Goal: Task Accomplishment & Management: Manage account settings

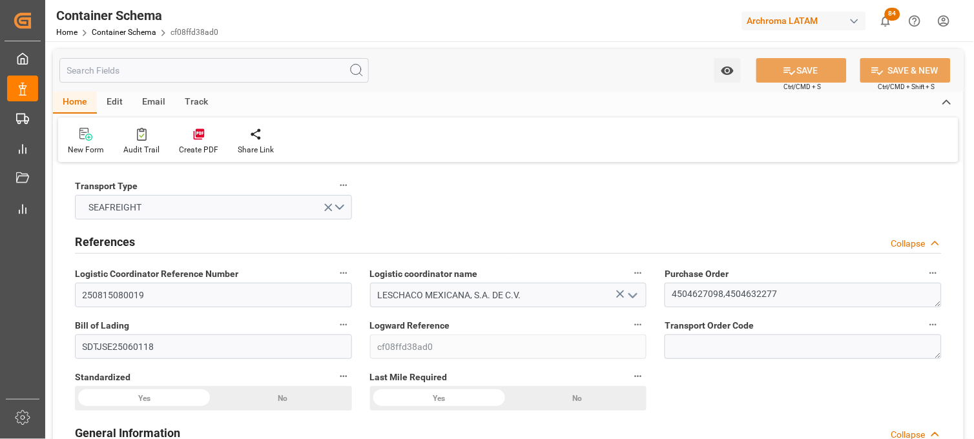
scroll to position [72, 0]
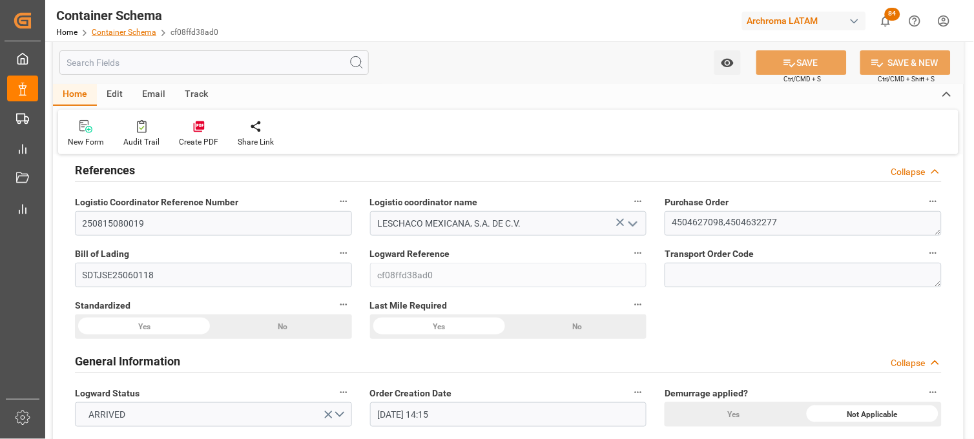
click at [113, 30] on link "Container Schema" at bounding box center [124, 32] width 65 height 9
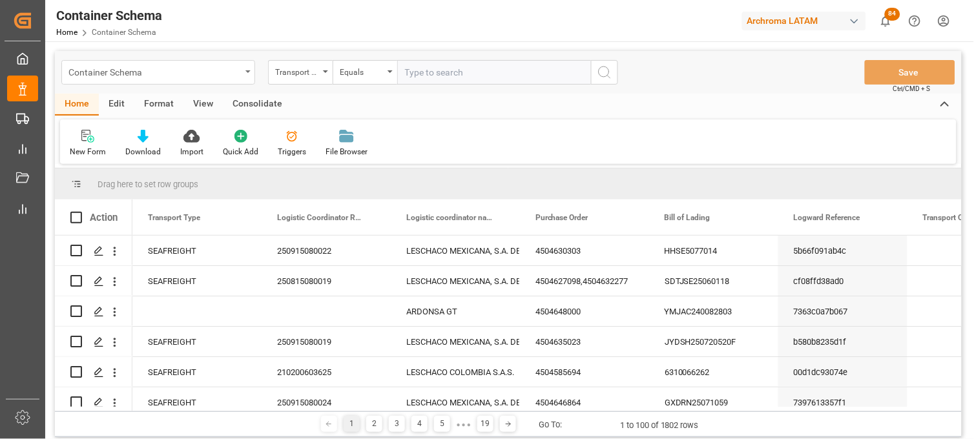
click at [247, 79] on div "Container Schema" at bounding box center [158, 72] width 194 height 25
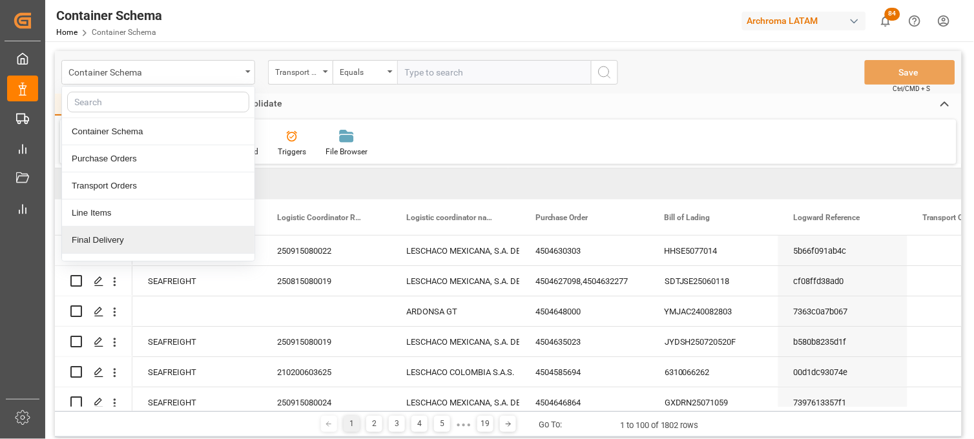
click at [145, 236] on div "Final Delivery" at bounding box center [158, 240] width 193 height 27
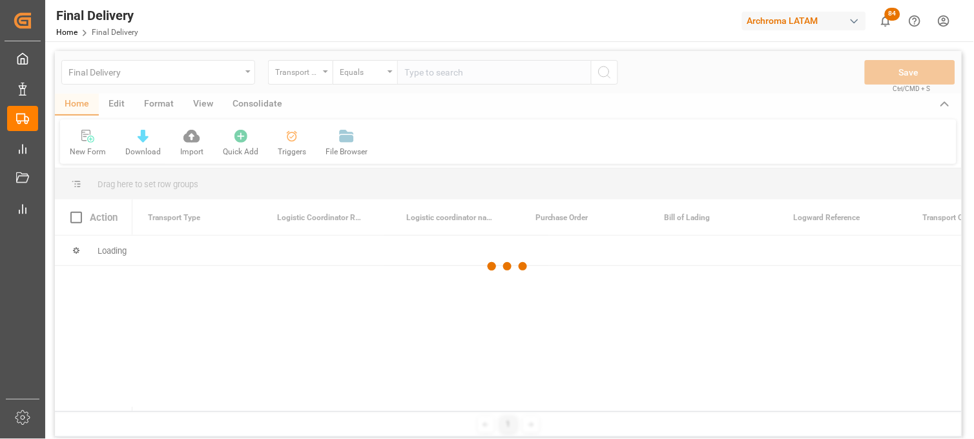
click at [307, 75] on div at bounding box center [508, 267] width 907 height 432
click at [328, 75] on div at bounding box center [508, 267] width 907 height 432
click at [330, 74] on div at bounding box center [508, 267] width 907 height 432
click at [319, 73] on div at bounding box center [508, 267] width 907 height 432
click at [329, 74] on div at bounding box center [508, 267] width 907 height 432
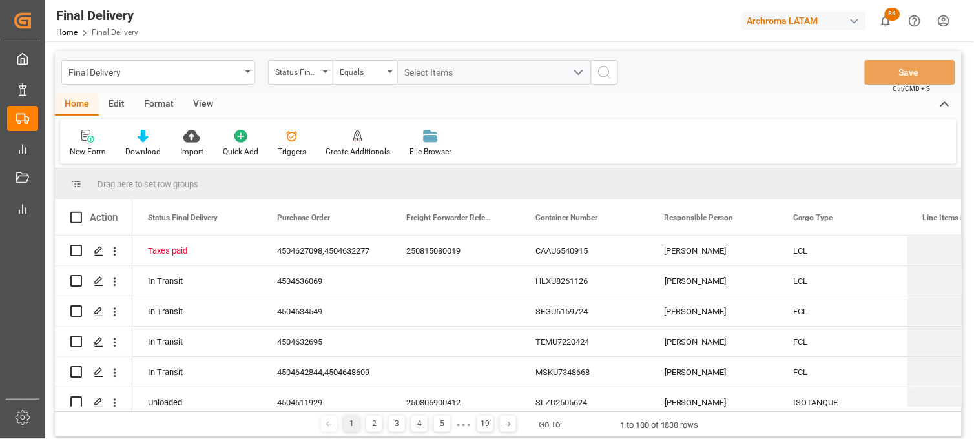
click at [326, 74] on div "Status Final Delivery" at bounding box center [300, 72] width 65 height 25
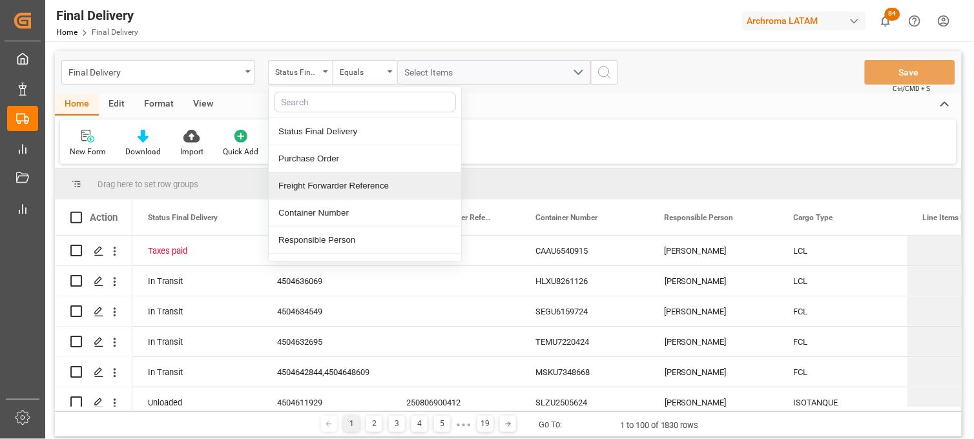
click at [334, 186] on div "Freight Forwarder Reference" at bounding box center [365, 185] width 193 height 27
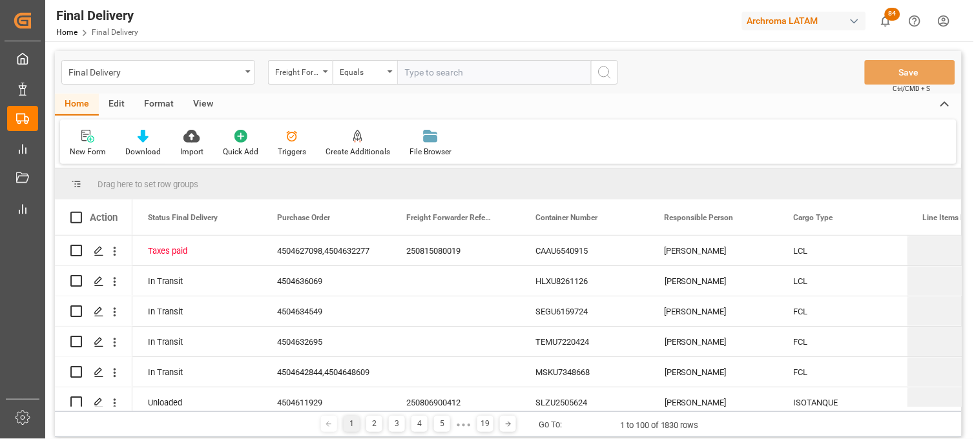
click at [410, 74] on input "text" at bounding box center [494, 72] width 194 height 25
type input "250806900902"
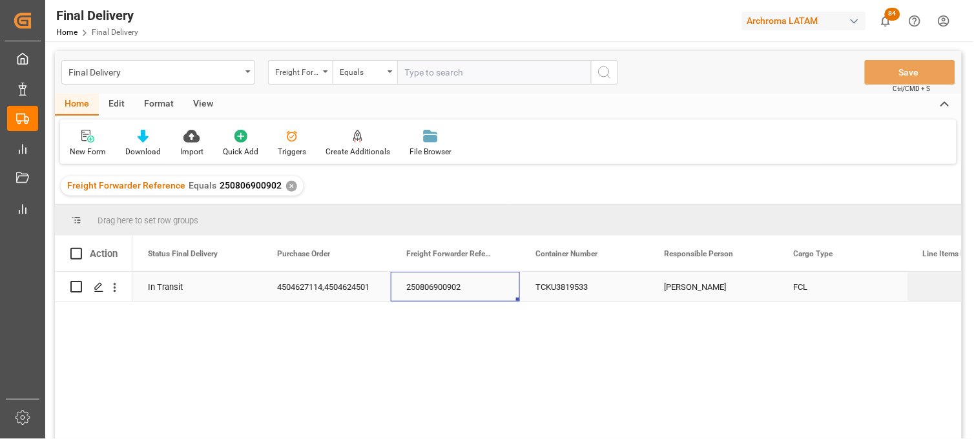
click at [429, 291] on div "250806900902" at bounding box center [455, 287] width 129 height 30
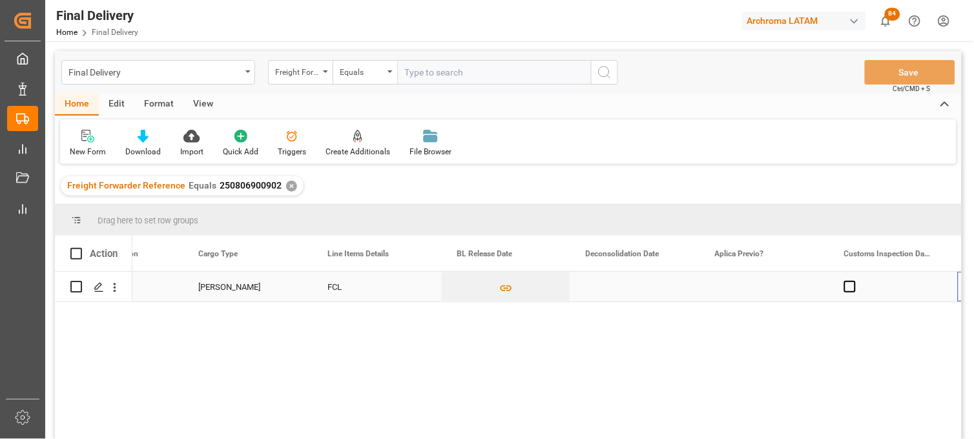
scroll to position [0, 596]
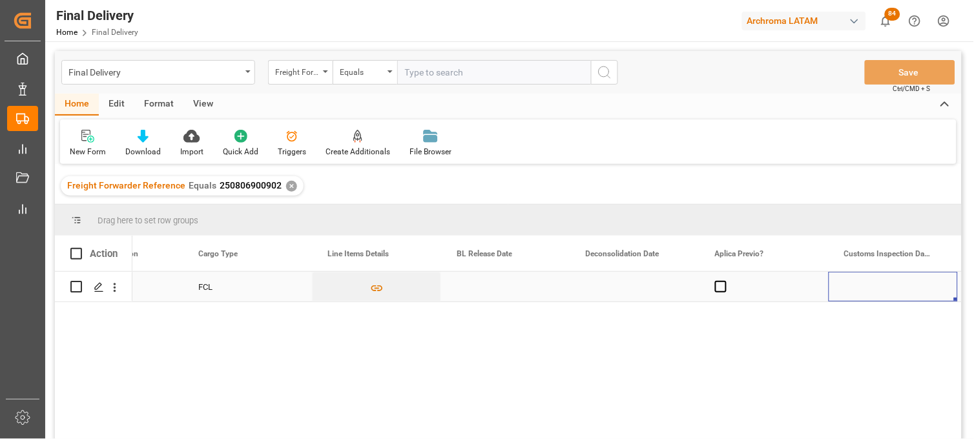
click at [488, 282] on div "Press SPACE to select this row." at bounding box center [505, 287] width 129 height 30
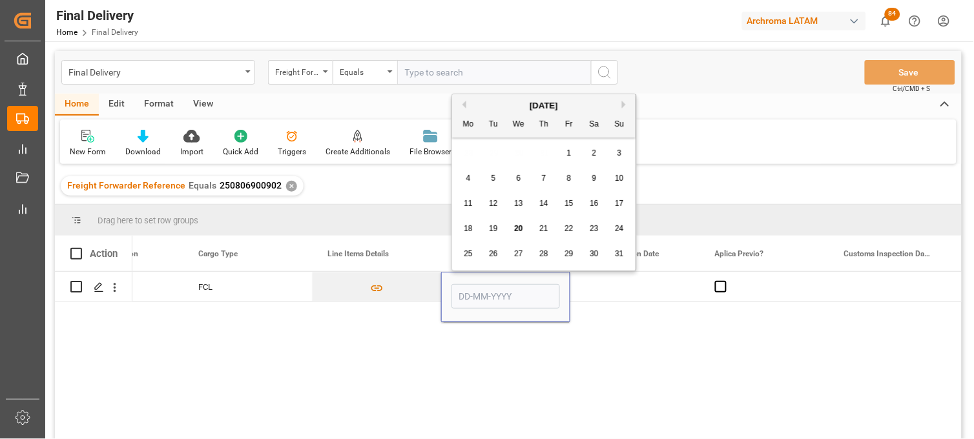
click at [517, 230] on span "20" at bounding box center [518, 228] width 8 height 9
type input "[DATE]"
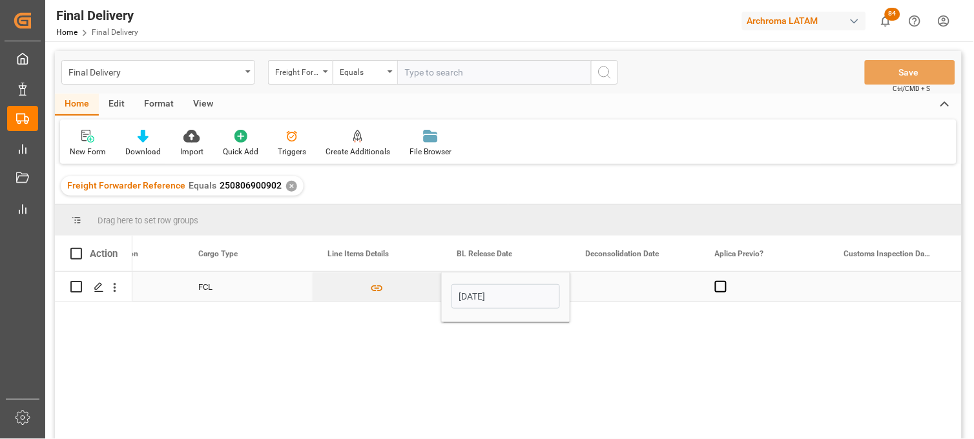
click at [612, 287] on div "Press SPACE to select this row." at bounding box center [634, 287] width 129 height 30
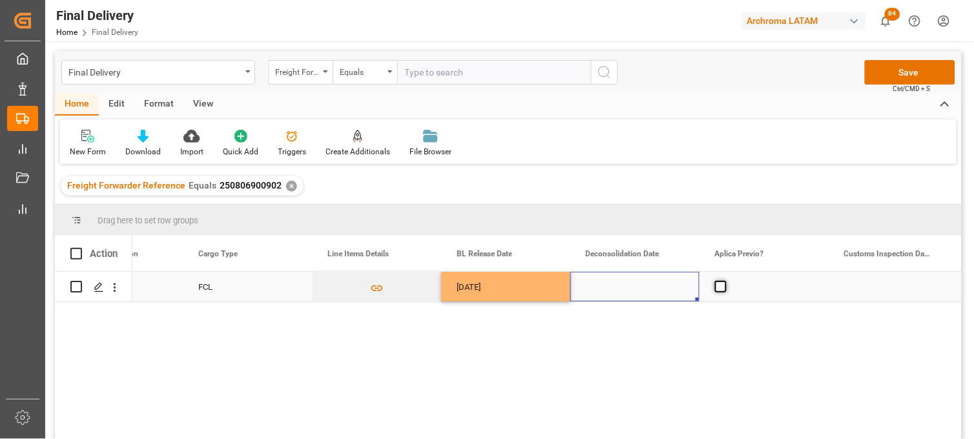
click at [719, 285] on span "Press SPACE to select this row." at bounding box center [721, 287] width 12 height 12
click at [725, 281] on input "Press SPACE to select this row." at bounding box center [725, 281] width 0 height 0
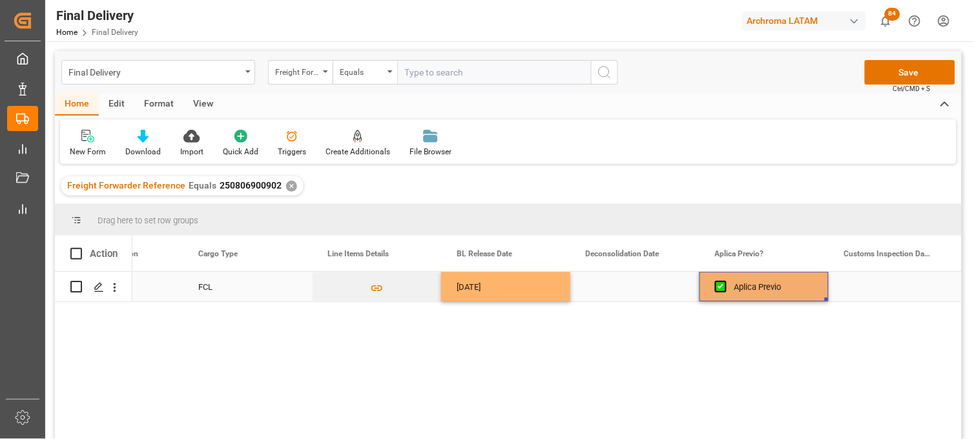
click at [641, 287] on div "Press SPACE to select this row." at bounding box center [634, 287] width 129 height 30
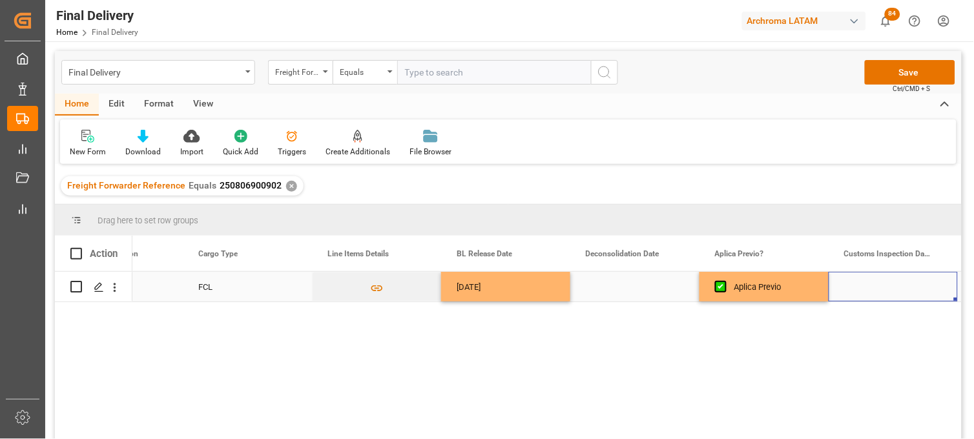
click at [873, 289] on div "Press SPACE to select this row." at bounding box center [893, 287] width 129 height 30
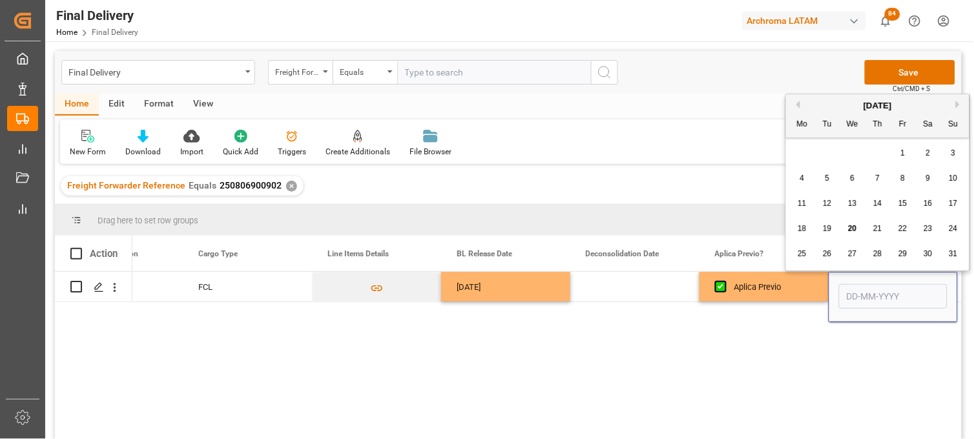
click at [902, 228] on span "22" at bounding box center [903, 228] width 8 height 9
type input "22-08-2025"
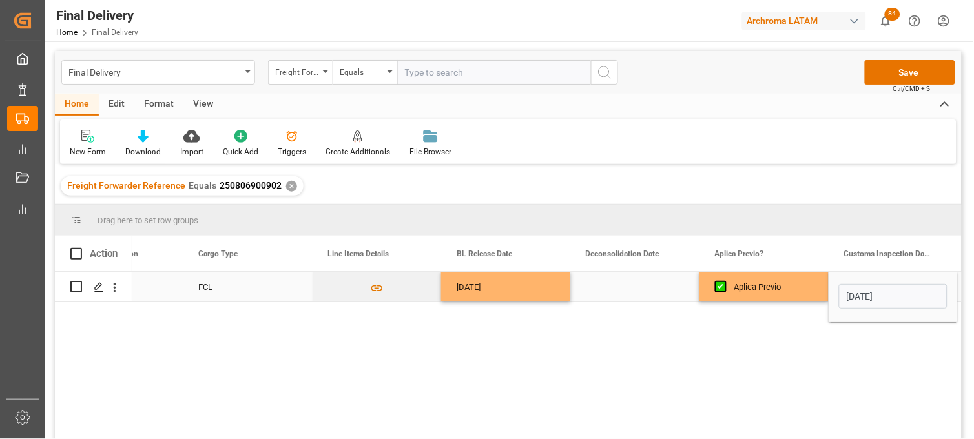
click at [785, 287] on div "Aplica Previo" at bounding box center [774, 288] width 79 height 30
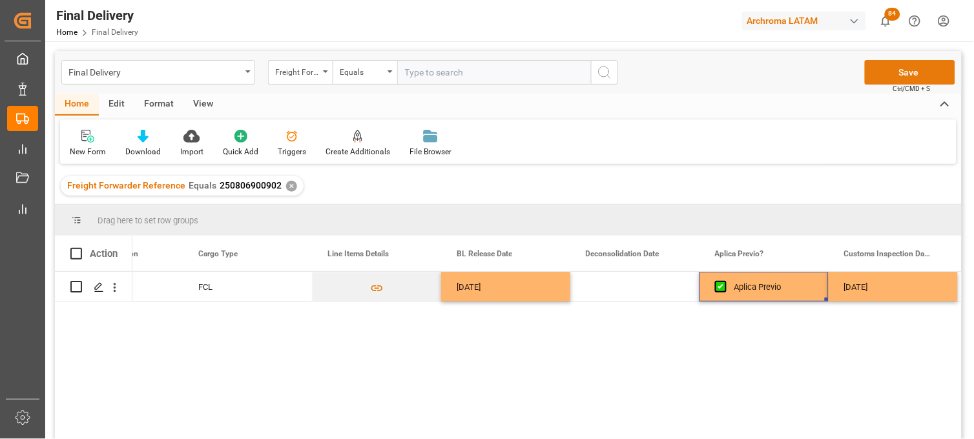
click at [886, 80] on button "Save" at bounding box center [910, 72] width 90 height 25
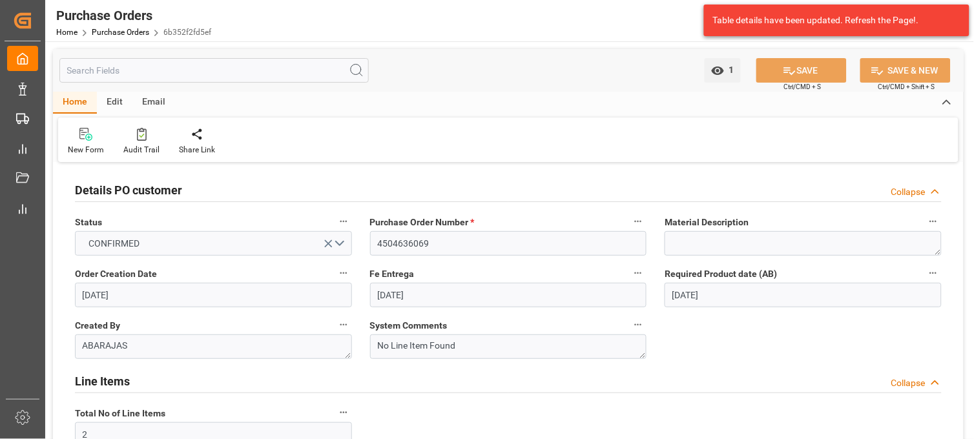
scroll to position [72, 0]
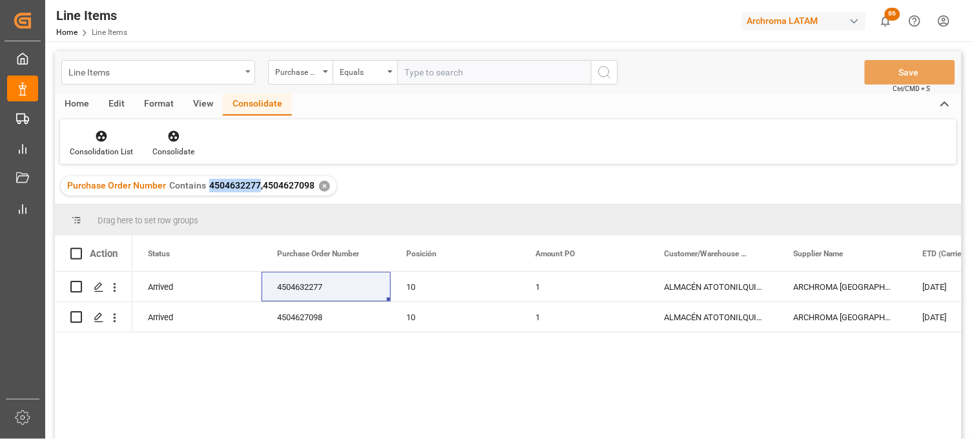
click at [183, 72] on div "Line Items" at bounding box center [154, 71] width 172 height 16
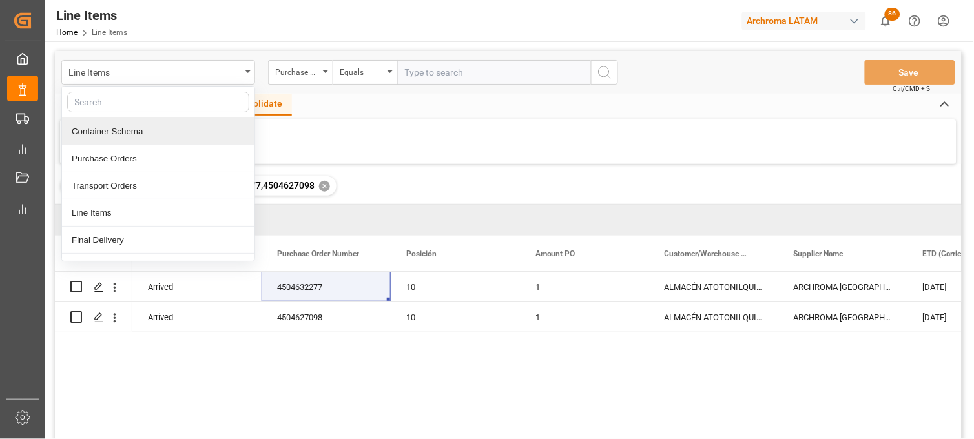
click at [127, 136] on div "Container Schema" at bounding box center [158, 131] width 193 height 27
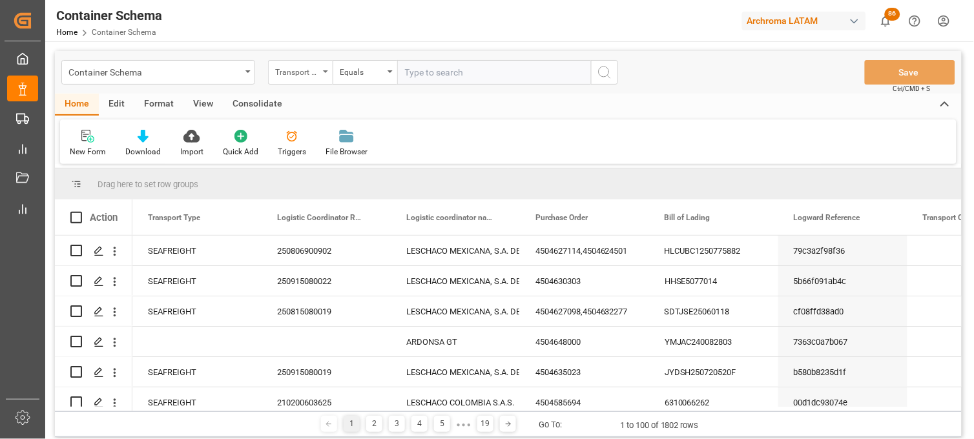
click at [318, 68] on div "Transport Type" at bounding box center [297, 70] width 44 height 15
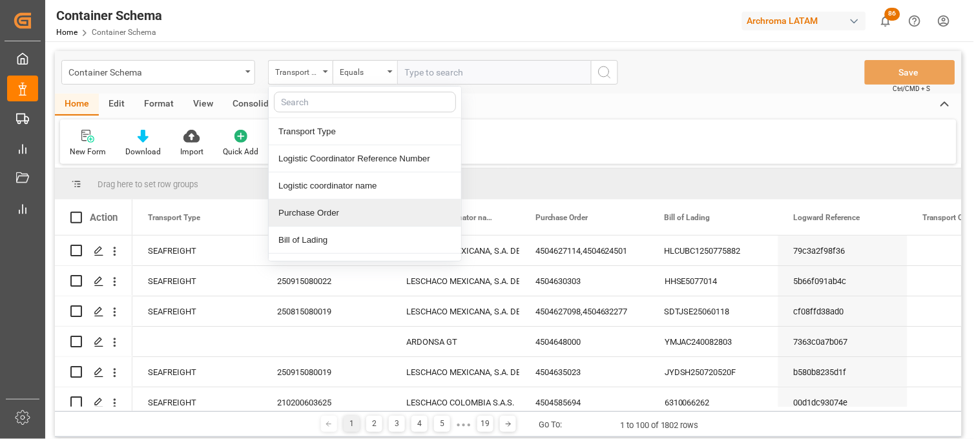
click at [308, 211] on div "Purchase Order" at bounding box center [365, 213] width 193 height 27
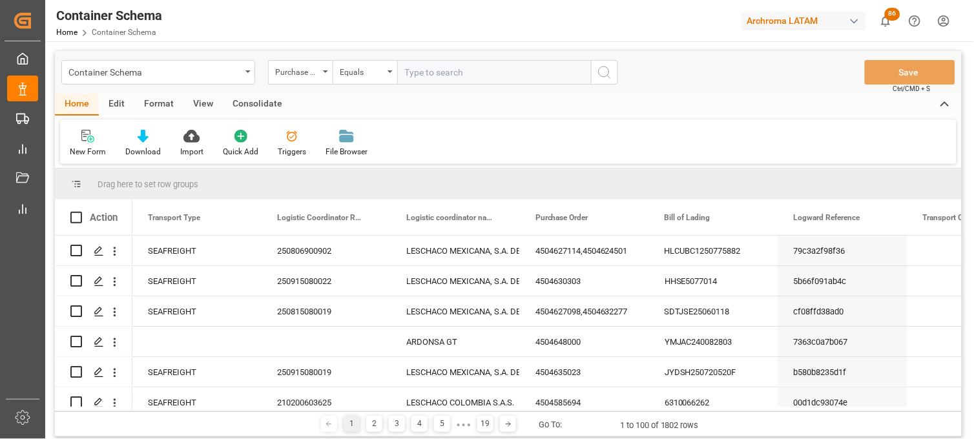
click at [413, 78] on input "text" at bounding box center [494, 72] width 194 height 25
paste input "4504638480"
type input "4504638480"
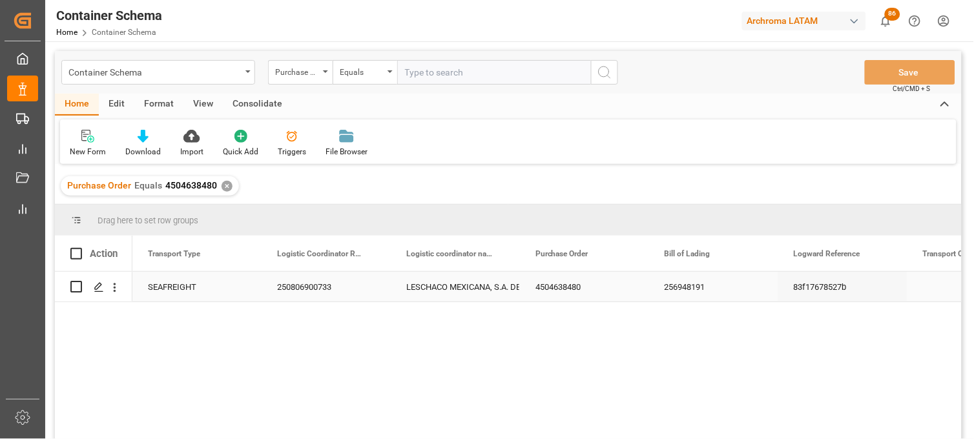
click at [450, 289] on div "LESCHACO MEXICANA, S.A. DE C.V." at bounding box center [455, 288] width 98 height 30
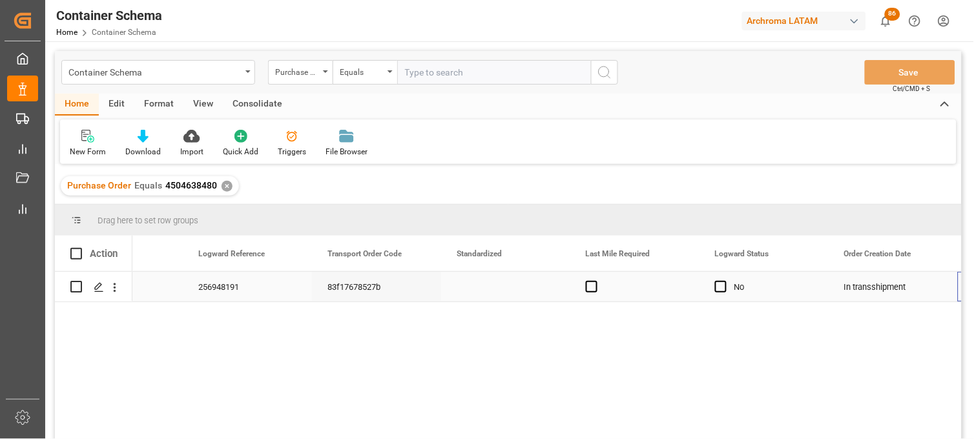
scroll to position [0, 596]
click at [99, 286] on polygon "Press SPACE to select this row." at bounding box center [98, 286] width 6 height 6
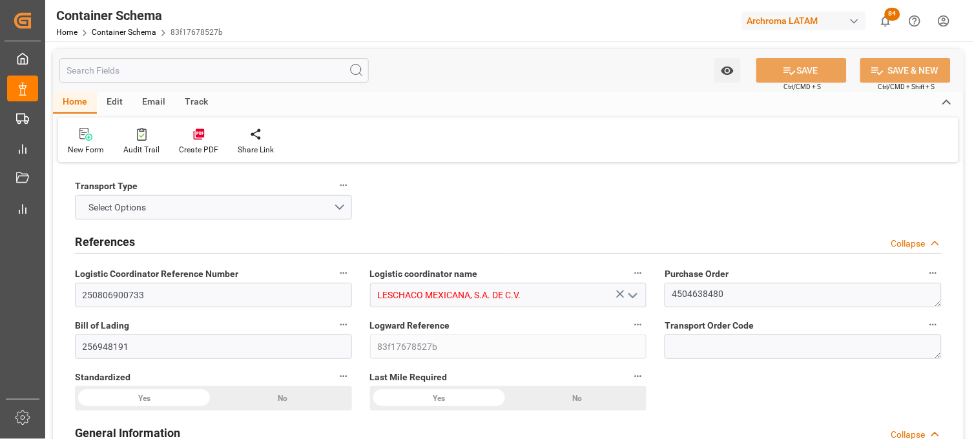
type input "10"
type input "7"
type input "1"
type input "10"
type input "10000"
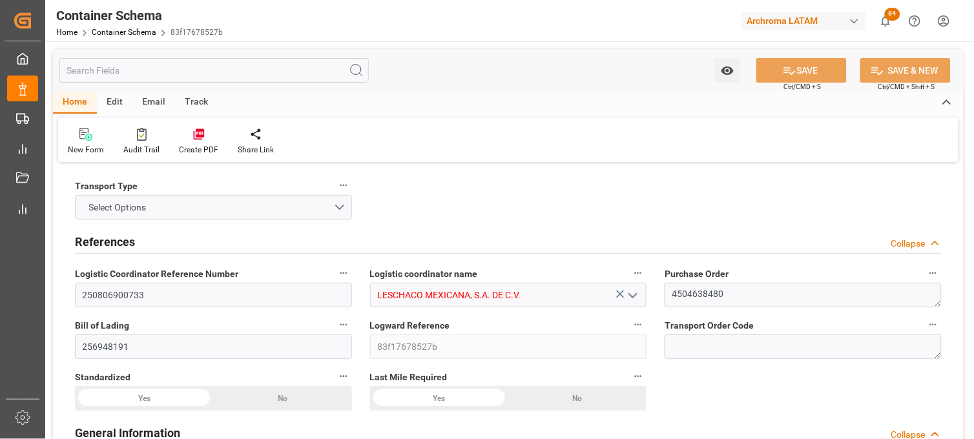
type input "10650"
type input "Maersk"
type input "Maersk Line AS"
type input "DEBRV"
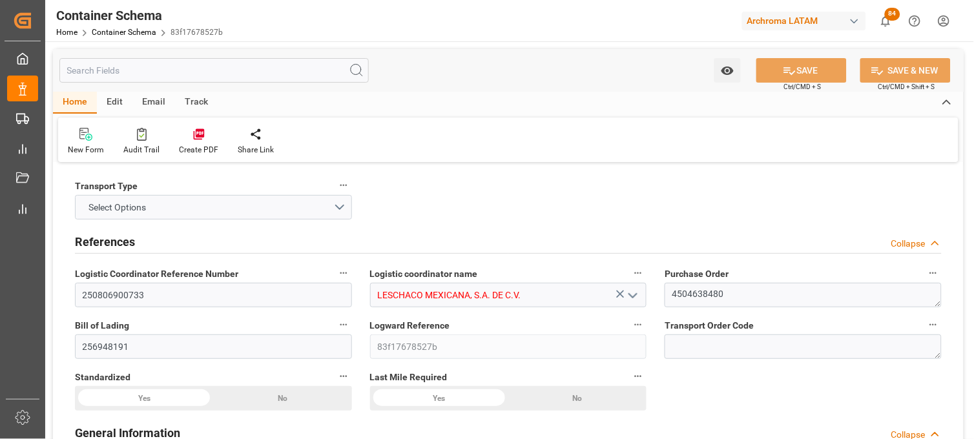
type input "MXVER"
type input "9108130"
type input "9306172"
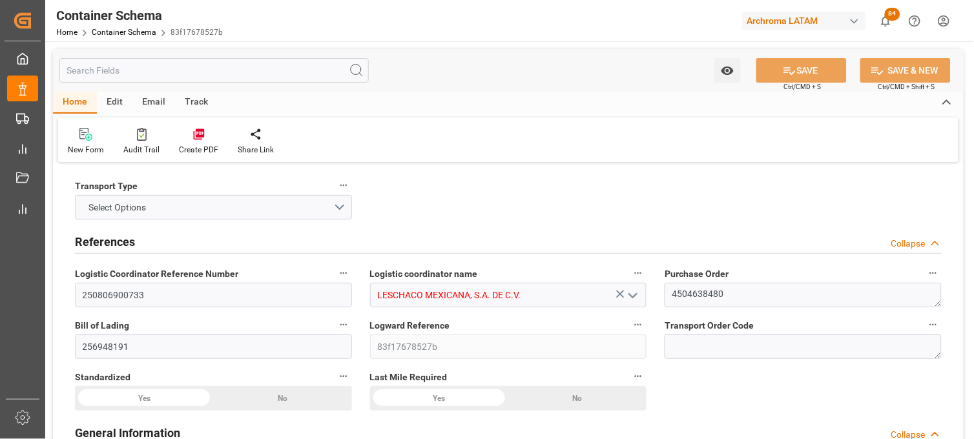
type input "9306172"
type input "01-08-2025 09:00"
type input "[DATE]"
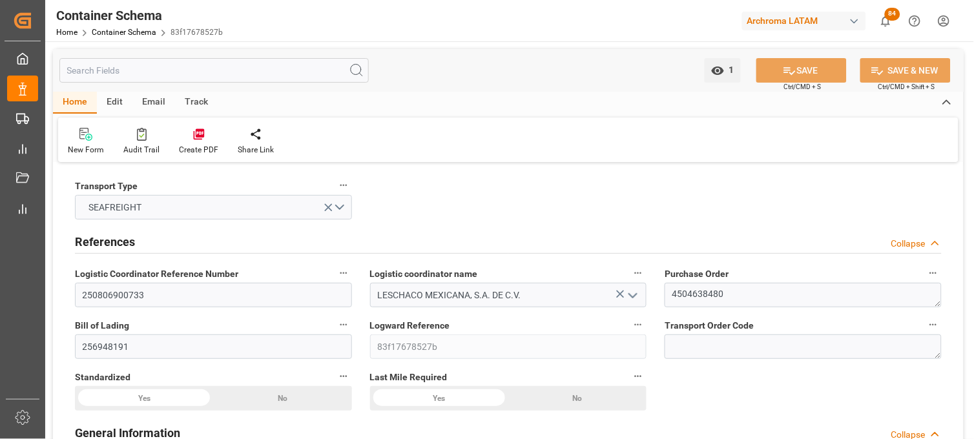
type input "25-07-2025 03:24"
type input "26-07-2025 17:15"
type input "26-07-2025 05:15"
type input "08-09-2025 00:00"
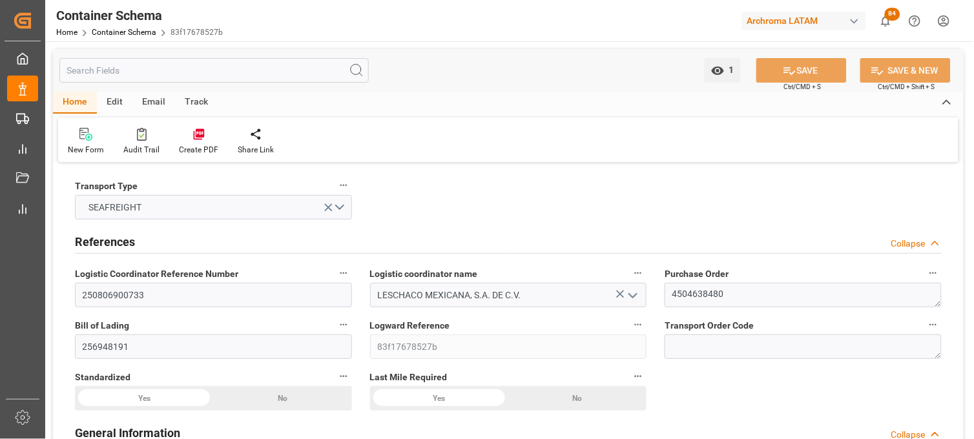
type input "18-08-2025 00:00"
type input "08-09-2025 00:00"
type input "18-08-2025 00:00"
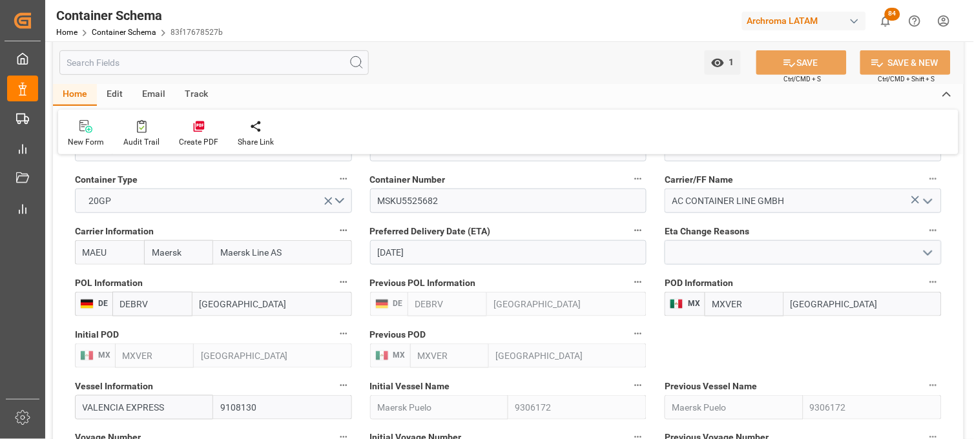
scroll to position [1220, 0]
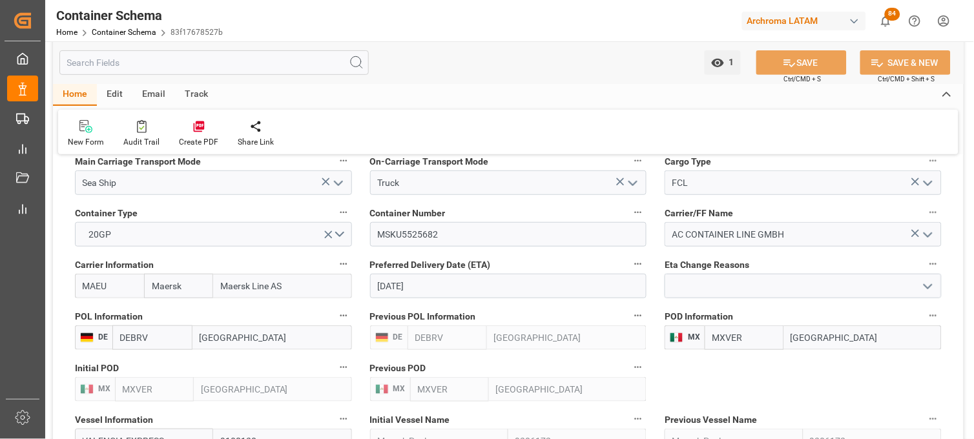
click at [410, 282] on input "[DATE]" at bounding box center [508, 286] width 277 height 25
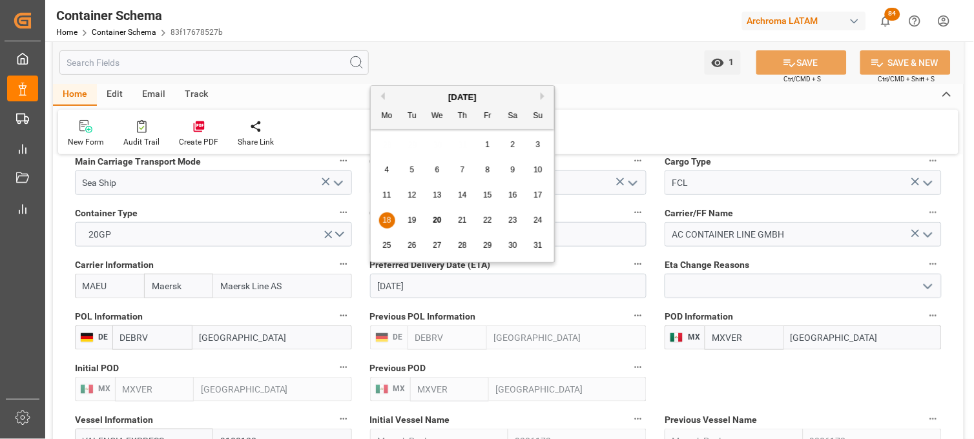
click at [543, 93] on button "Next Month" at bounding box center [545, 96] width 8 height 8
click at [415, 173] on div "9" at bounding box center [412, 171] width 16 height 16
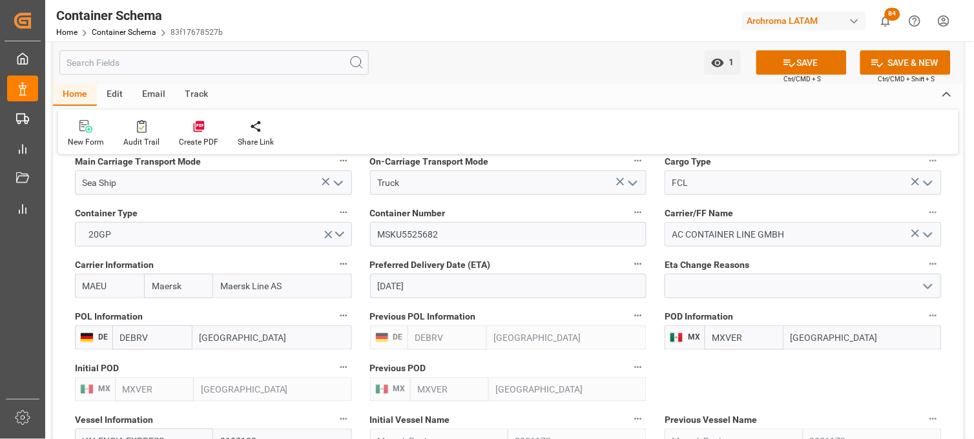
click at [402, 281] on input "09-09-2025" at bounding box center [508, 286] width 277 height 25
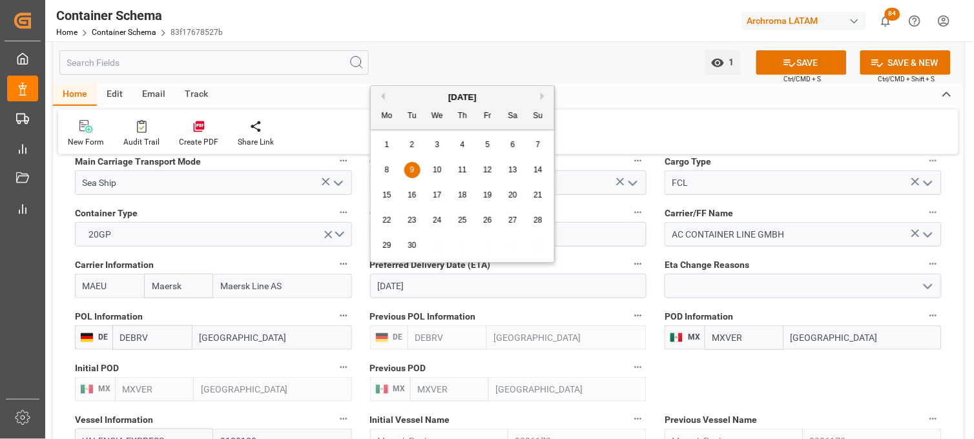
click at [390, 166] on div "8" at bounding box center [387, 171] width 16 height 16
type input "08-09-2025"
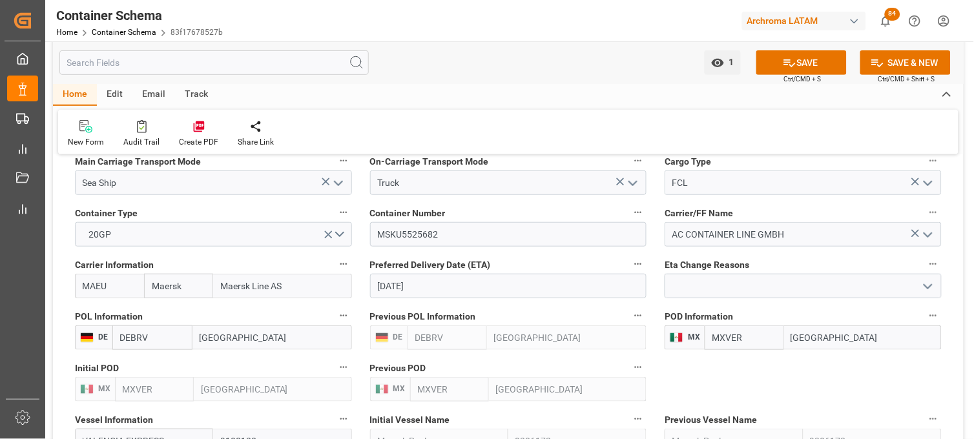
click at [931, 287] on icon "open menu" at bounding box center [929, 287] width 16 height 16
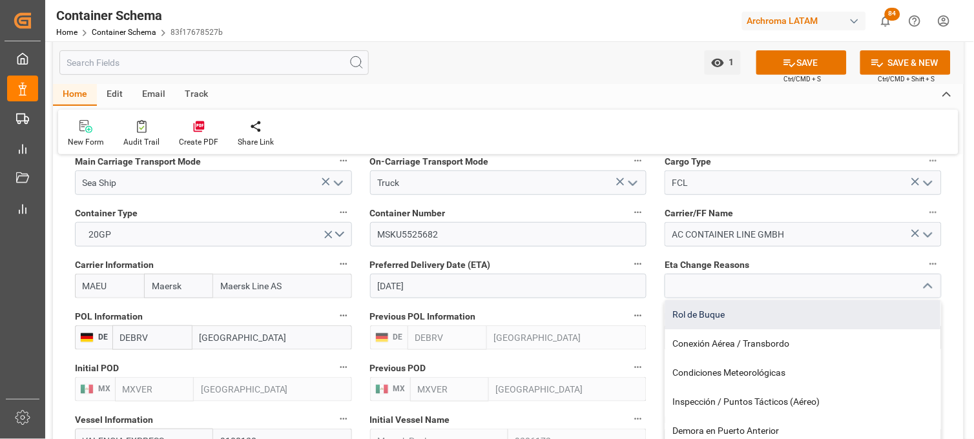
click at [785, 313] on div "Rol de Buque" at bounding box center [803, 314] width 276 height 29
type input "Rol de Buque"
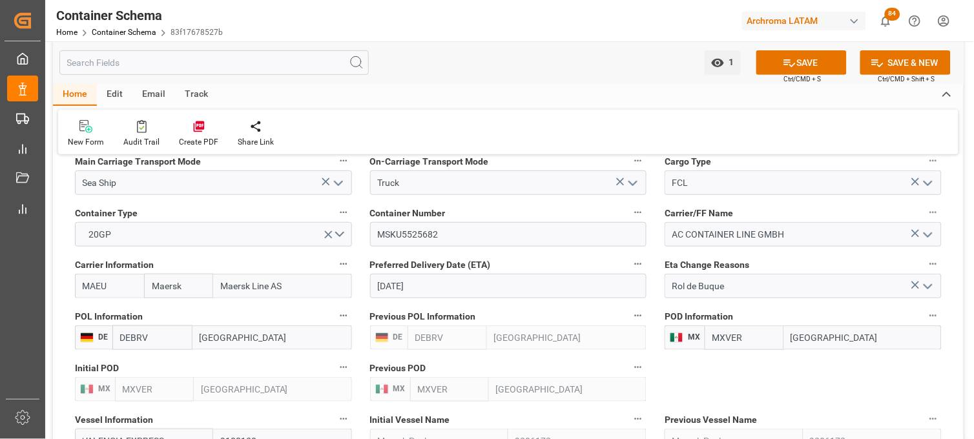
click at [932, 283] on icon "open menu" at bounding box center [929, 287] width 16 height 16
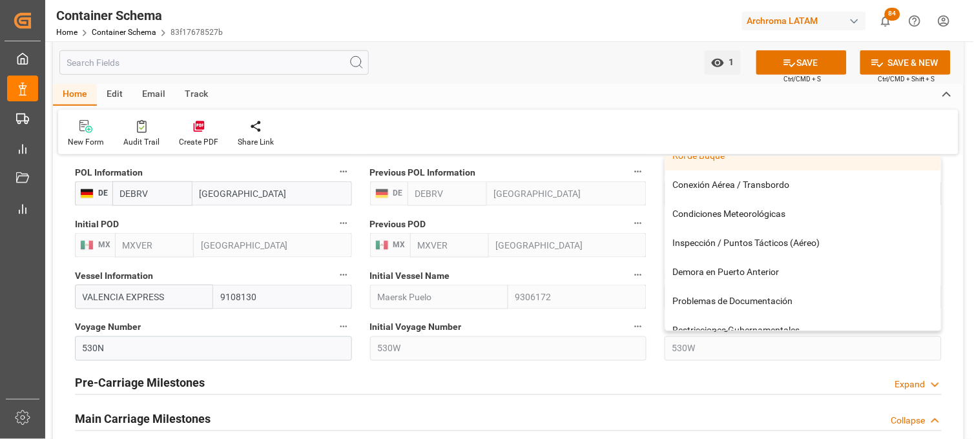
scroll to position [0, 0]
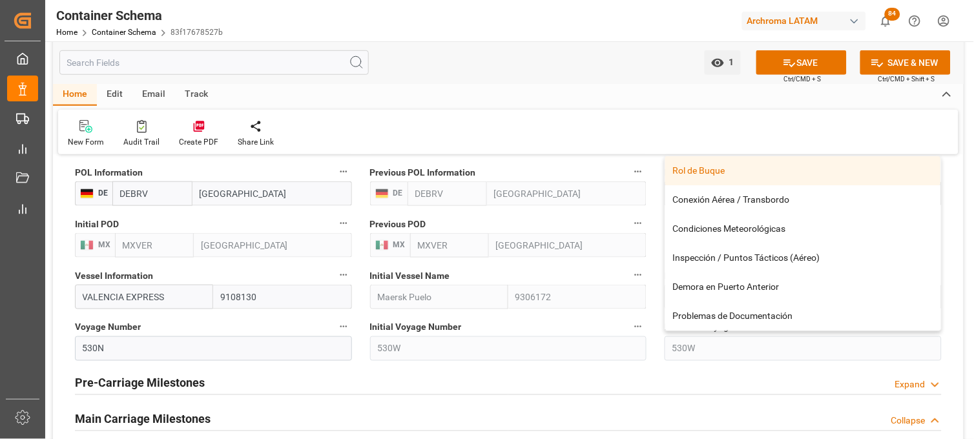
click at [685, 172] on div "Rol de Buque" at bounding box center [803, 170] width 276 height 29
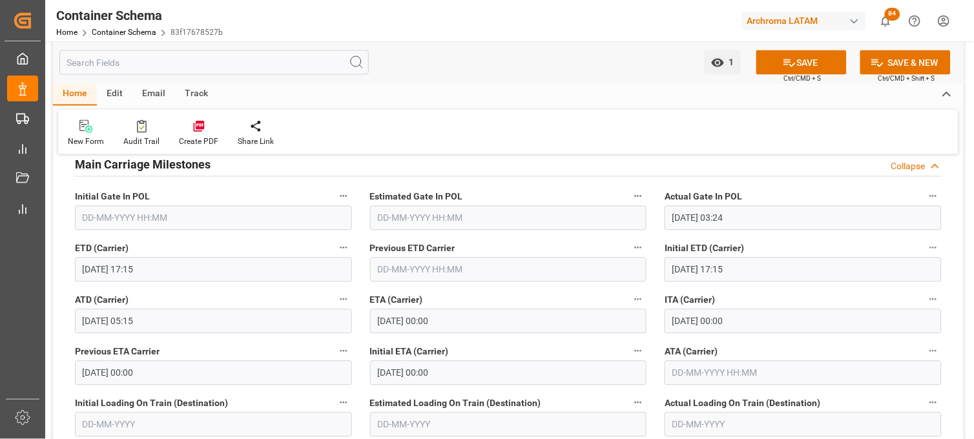
scroll to position [1651, 0]
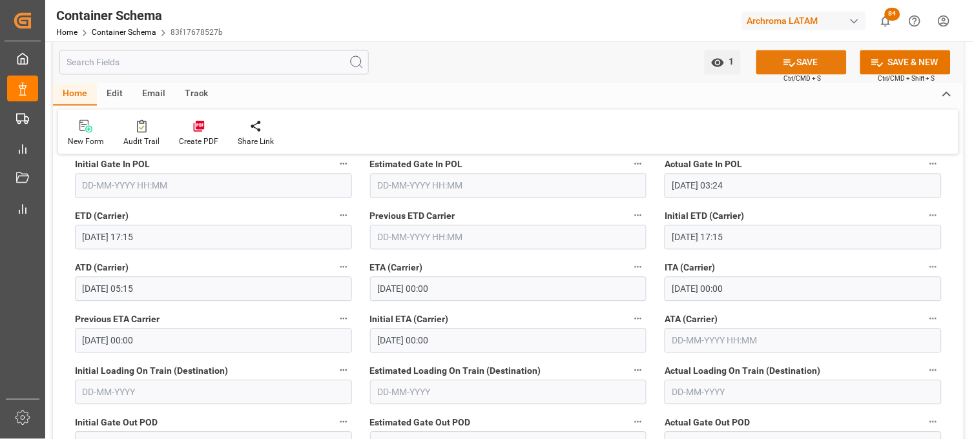
click at [813, 73] on button "SAVE" at bounding box center [802, 62] width 90 height 25
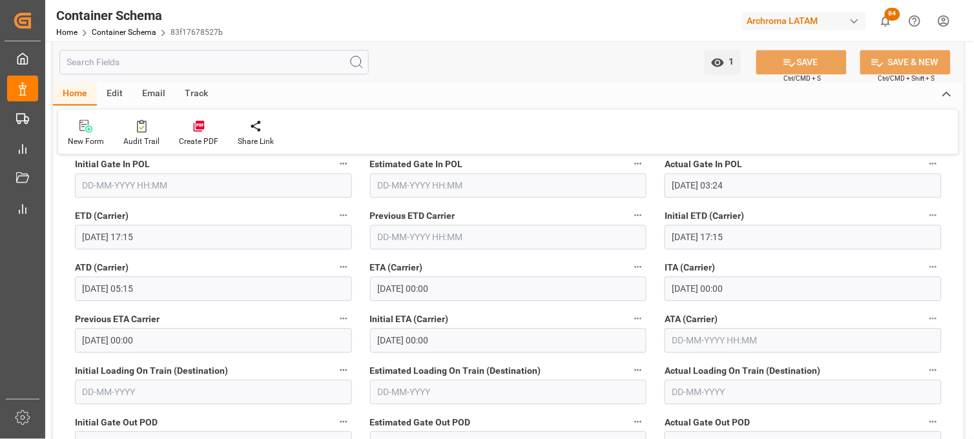
click at [193, 87] on div "Track" at bounding box center [196, 95] width 43 height 22
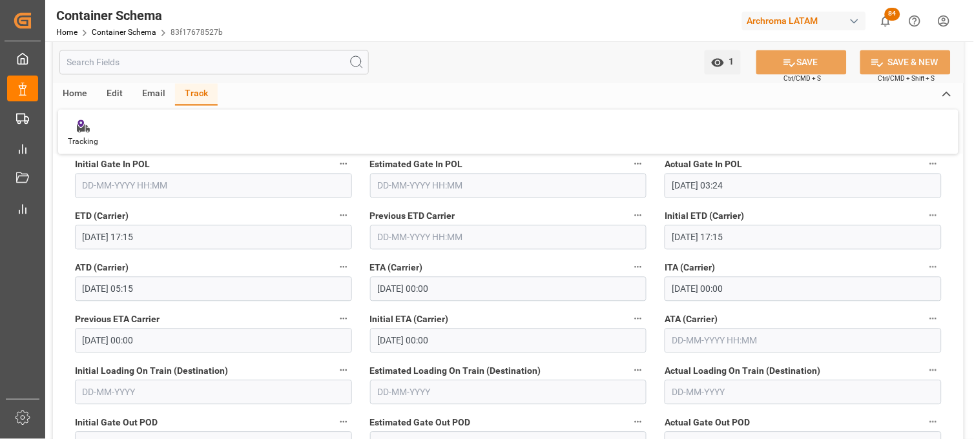
click at [159, 92] on div "Email" at bounding box center [153, 95] width 43 height 22
click at [79, 125] on icon at bounding box center [87, 128] width 17 height 9
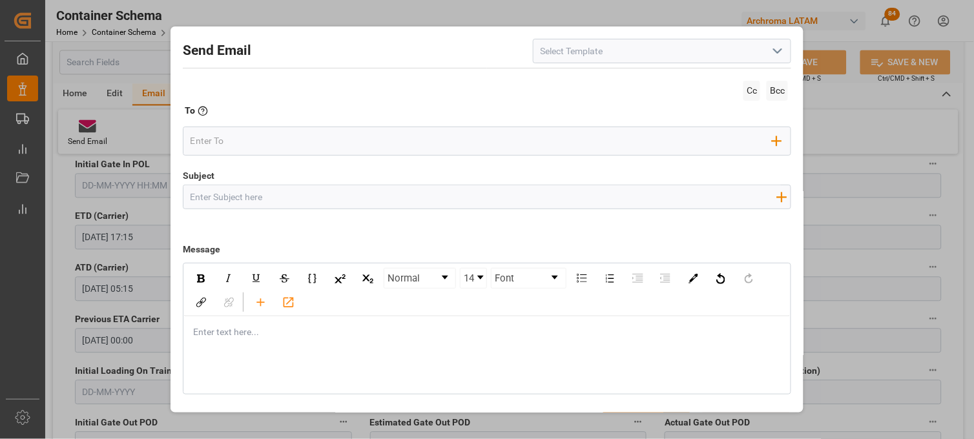
click at [770, 52] on icon "open menu" at bounding box center [778, 51] width 16 height 16
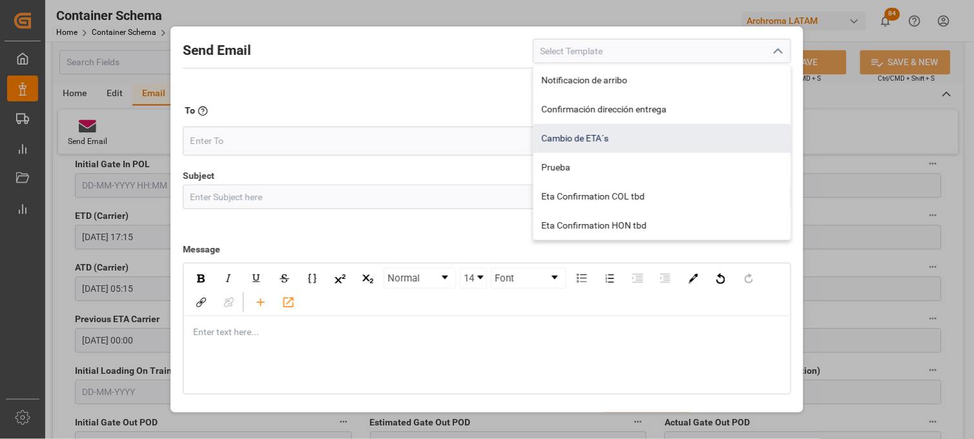
scroll to position [36, 0]
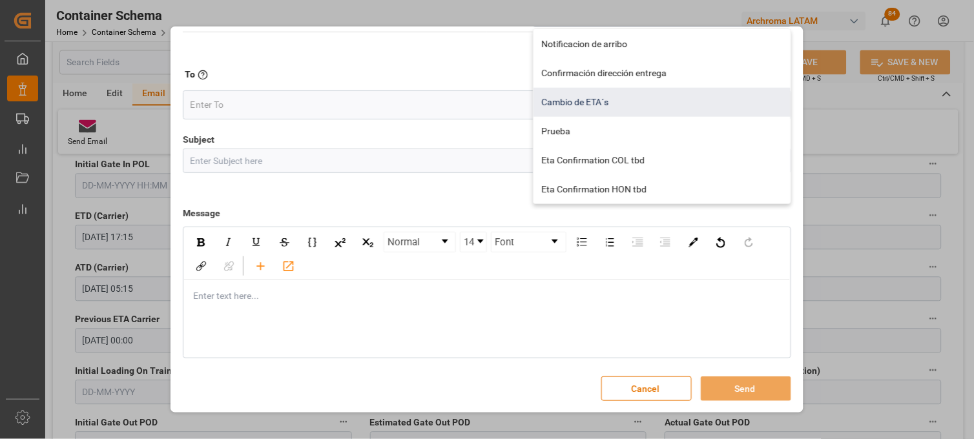
click at [598, 107] on div "Cambio de ETA´s" at bounding box center [662, 102] width 257 height 29
type input "Cambio de ETA´s"
type input "{{customsEntry}}|| Cambio de ETA {{estimatedArrivalPod}} || Reason Delay {{etaC…"
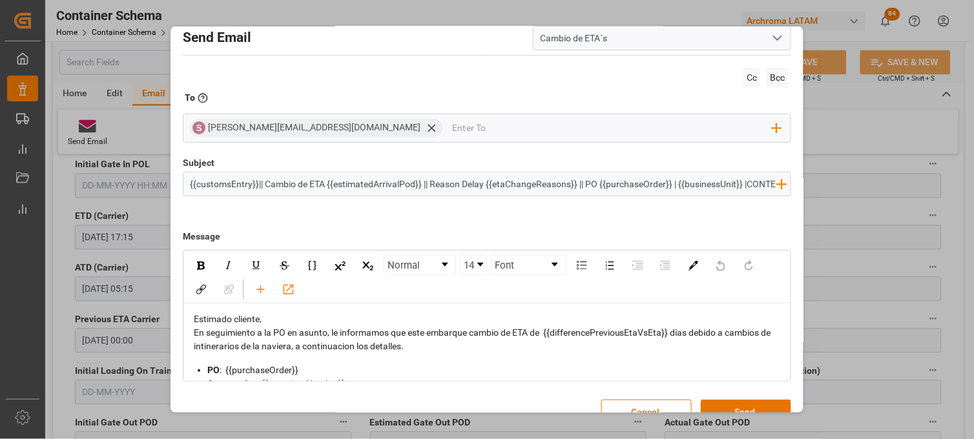
scroll to position [0, 0]
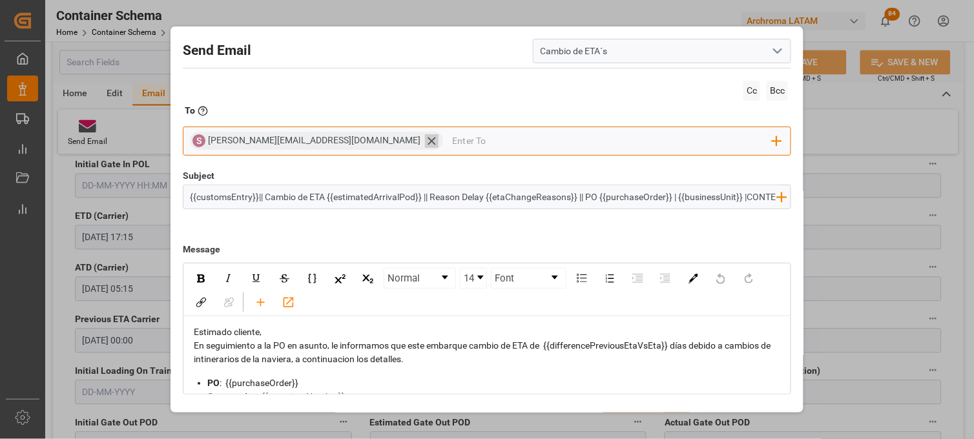
click at [425, 138] on icon at bounding box center [432, 141] width 14 height 14
click at [330, 140] on input "email" at bounding box center [481, 140] width 583 height 19
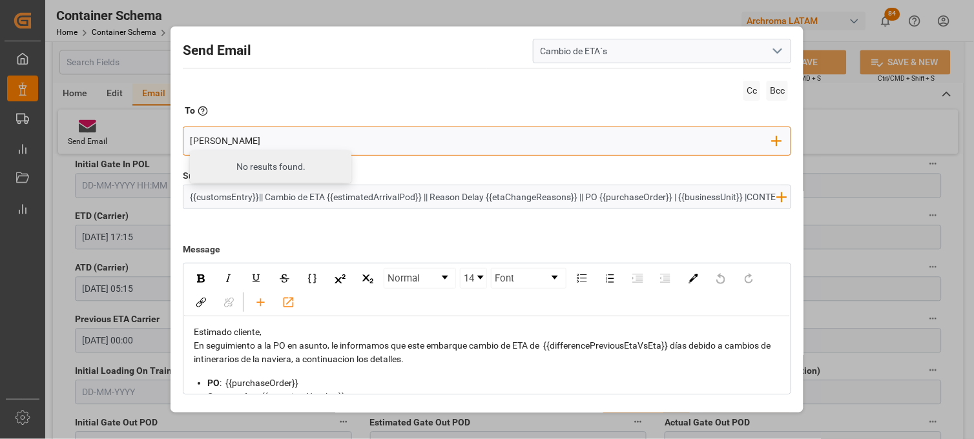
click at [208, 166] on div "No results found." at bounding box center [271, 167] width 162 height 32
drag, startPoint x: 224, startPoint y: 140, endPoint x: 184, endPoint y: 141, distance: 39.4
click at [185, 140] on div "ERIKA No results found. Add Field to To" at bounding box center [487, 141] width 609 height 29
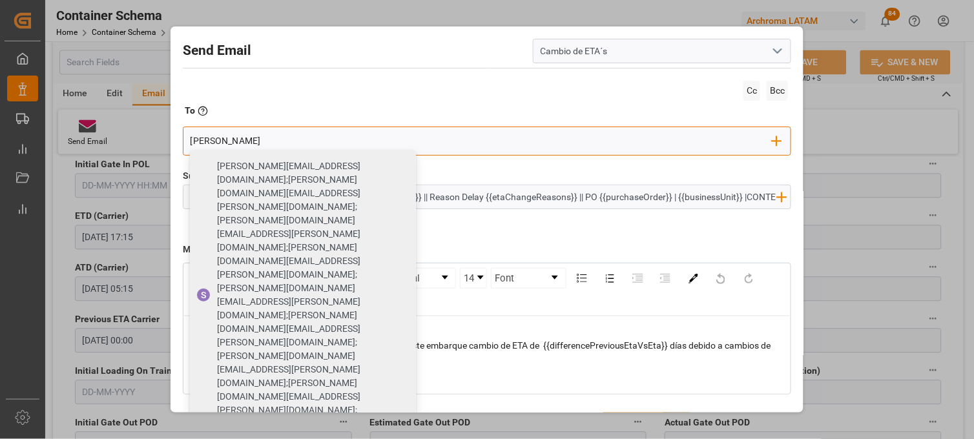
type input "erika"
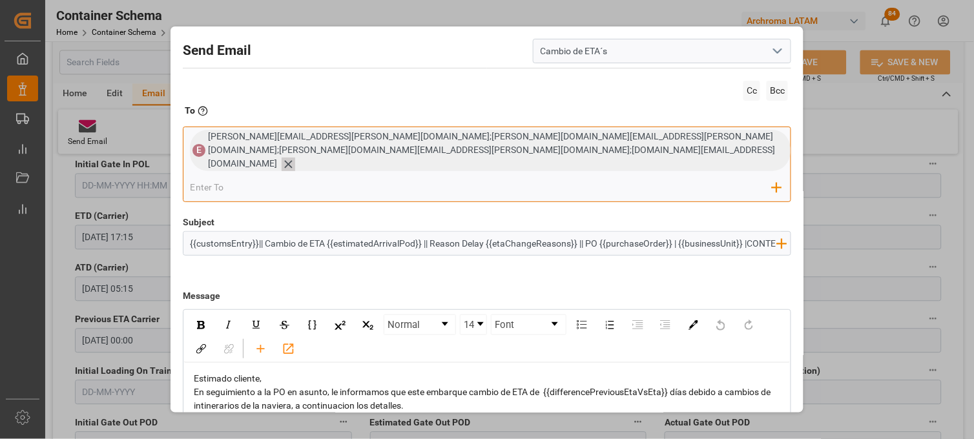
click at [293, 160] on icon at bounding box center [289, 164] width 8 height 8
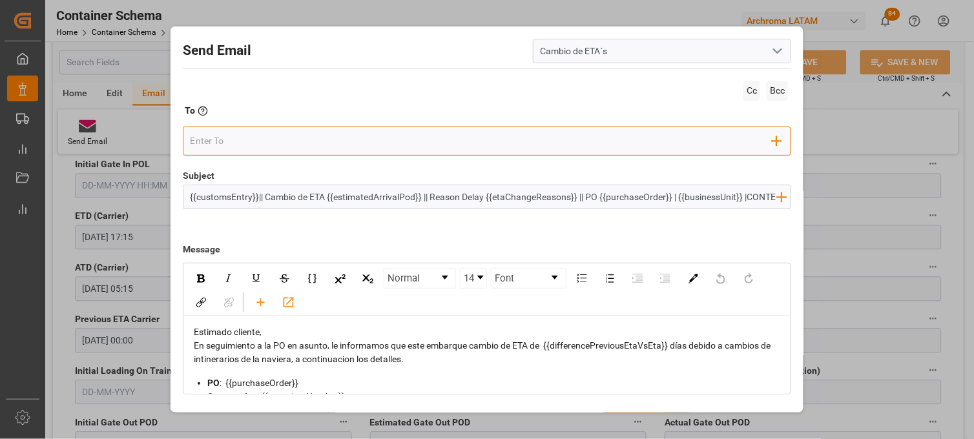
click at [334, 146] on input "email" at bounding box center [481, 140] width 583 height 19
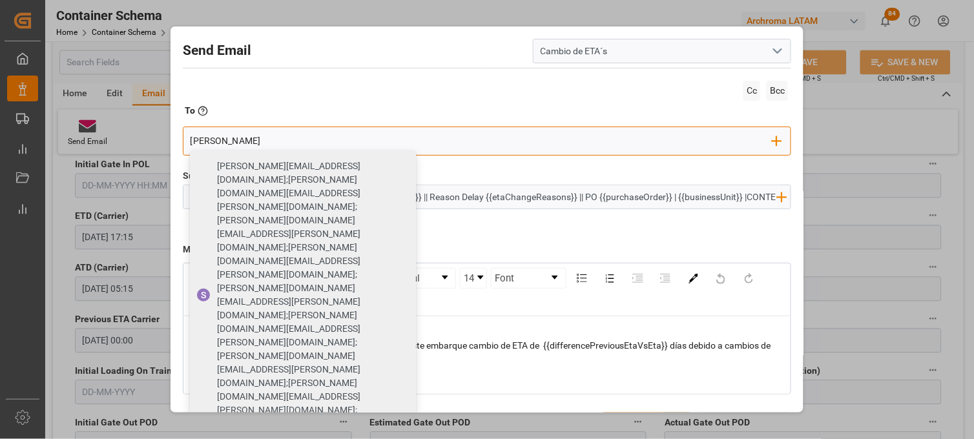
type input "erika"
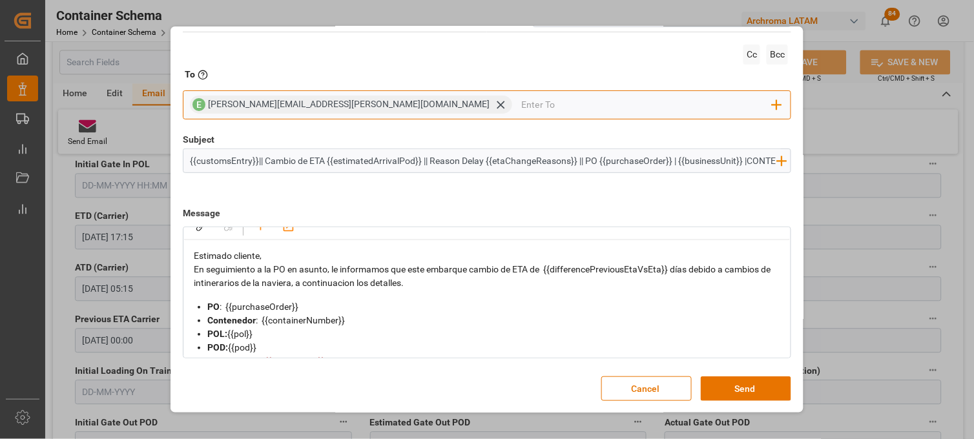
scroll to position [72, 0]
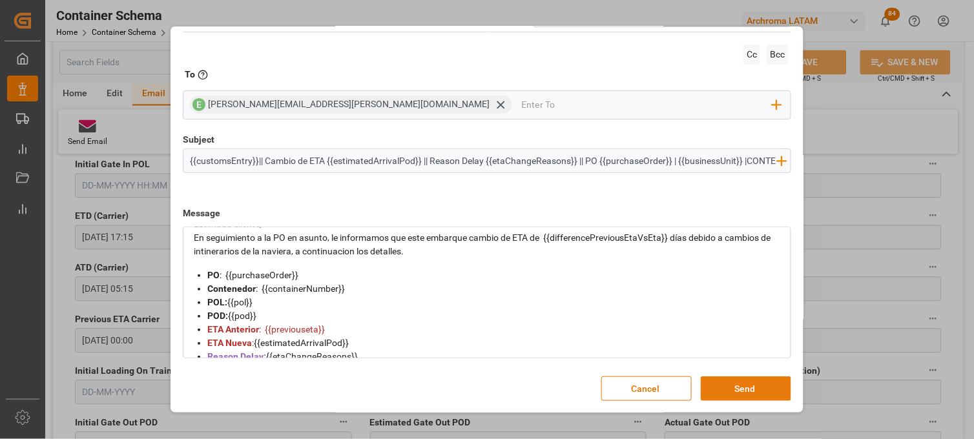
click at [721, 388] on button "Send" at bounding box center [746, 389] width 90 height 25
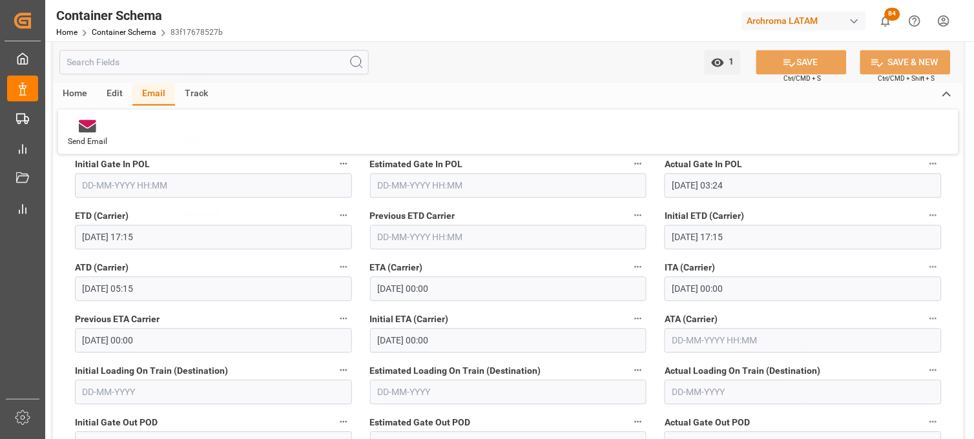
scroll to position [0, 0]
click at [112, 30] on link "Container Schema" at bounding box center [124, 32] width 65 height 9
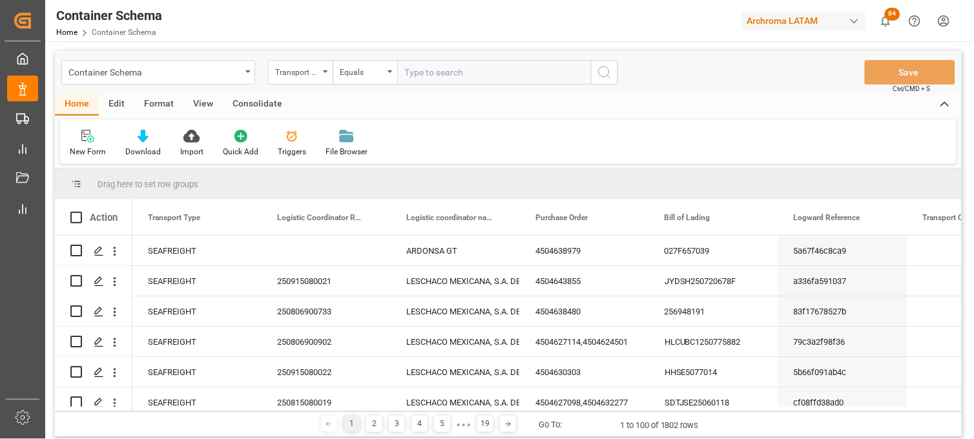
click at [318, 74] on div "Transport Type" at bounding box center [297, 70] width 44 height 15
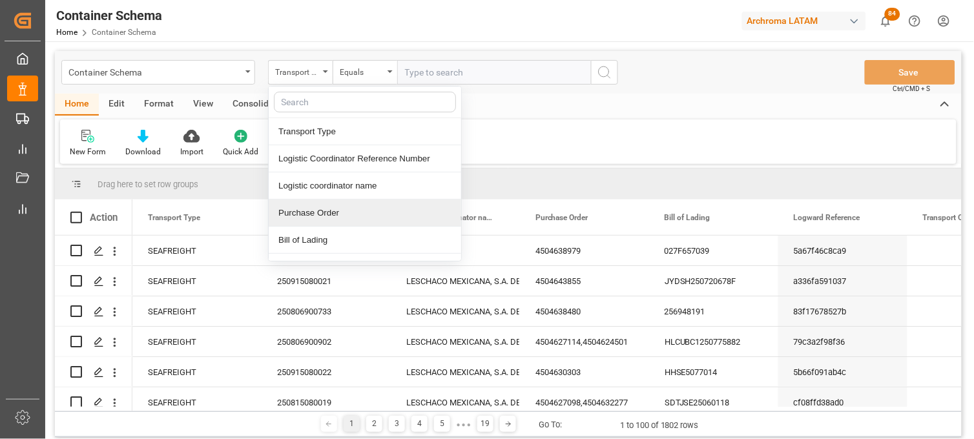
click at [311, 209] on div "Purchase Order" at bounding box center [365, 213] width 193 height 27
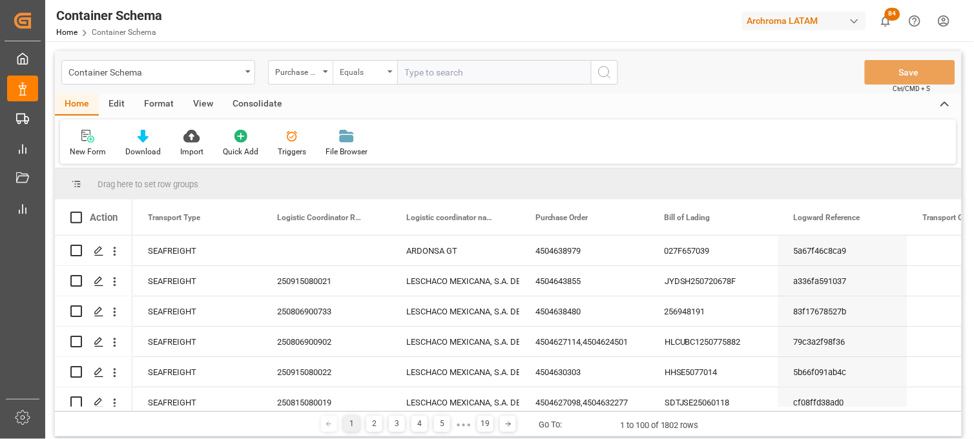
click at [362, 68] on div "Equals" at bounding box center [362, 70] width 44 height 15
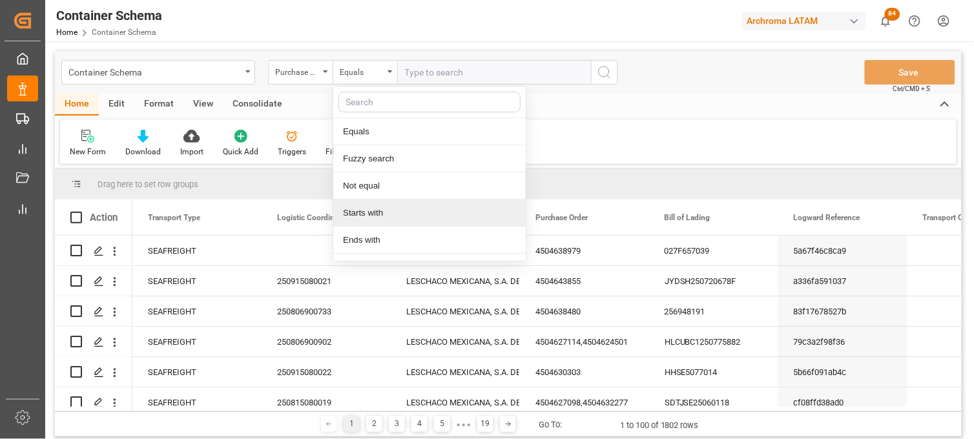
drag, startPoint x: 388, startPoint y: 156, endPoint x: 371, endPoint y: 207, distance: 53.3
click at [371, 207] on div "Equals Fuzzy search Not equal Starts with Ends with Case insensitive equals Not…" at bounding box center [430, 174] width 194 height 176
click at [371, 207] on div "Starts with" at bounding box center [429, 213] width 193 height 27
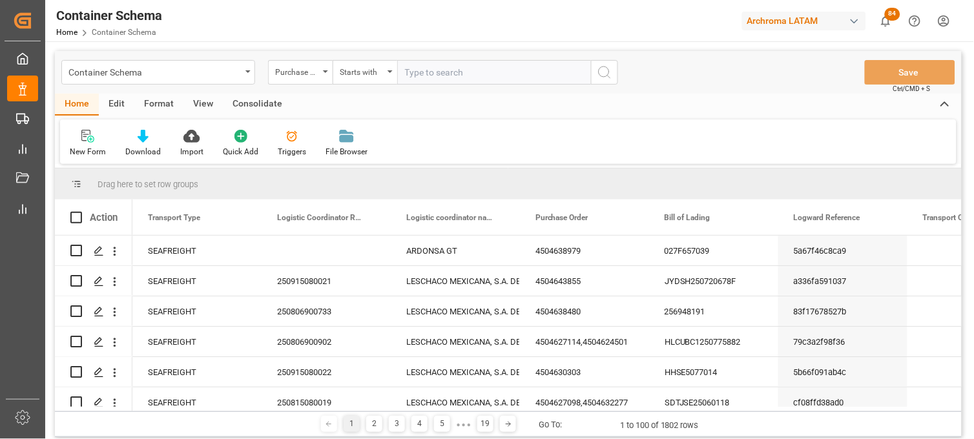
click at [414, 73] on input "text" at bounding box center [494, 72] width 194 height 25
paste input "4504638477"
type input "4504638477"
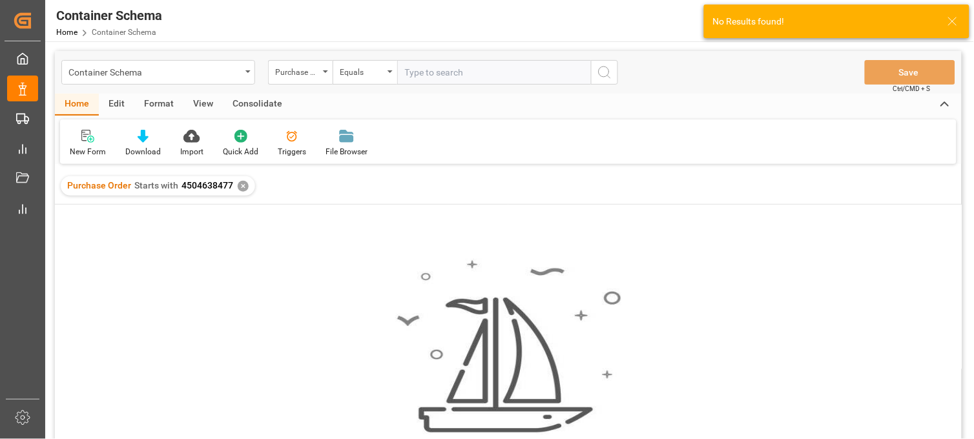
click at [238, 186] on div "✕" at bounding box center [243, 186] width 11 height 11
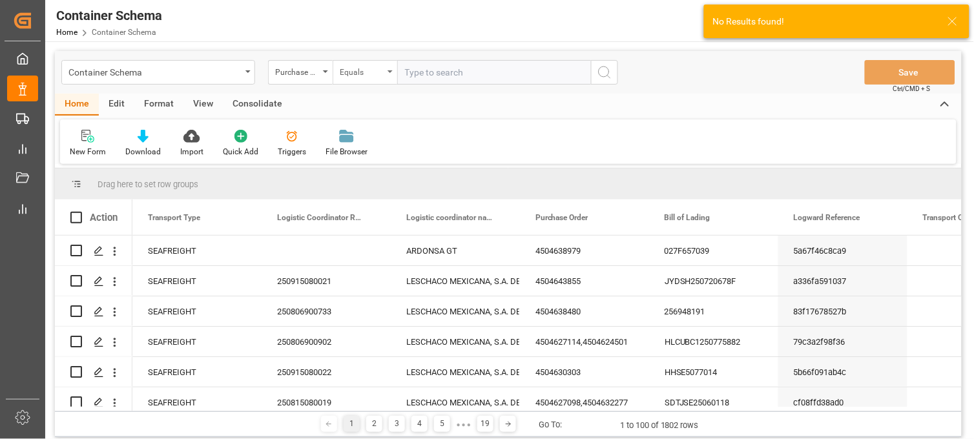
click at [392, 76] on div "Equals" at bounding box center [365, 72] width 65 height 25
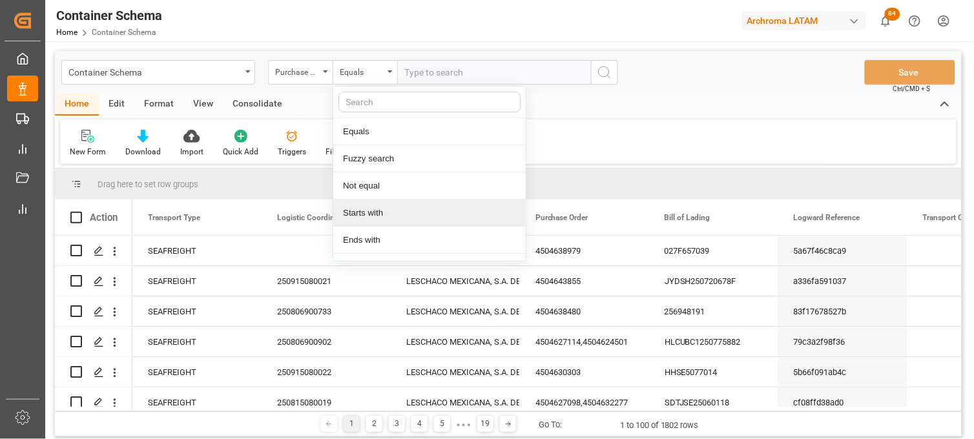
drag, startPoint x: 378, startPoint y: 210, endPoint x: 417, endPoint y: 114, distance: 103.2
click at [378, 208] on div "Starts with" at bounding box center [429, 213] width 193 height 27
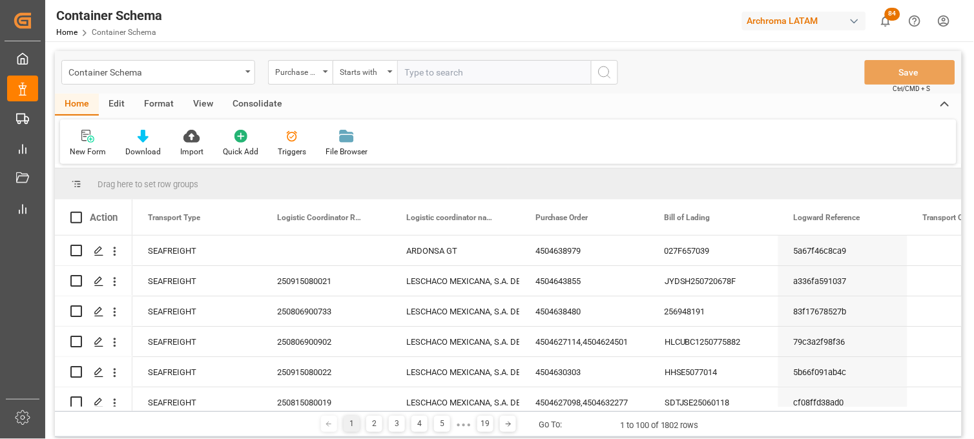
click at [421, 75] on input "text" at bounding box center [494, 72] width 194 height 25
paste input "4504638477"
type input "4504638477"
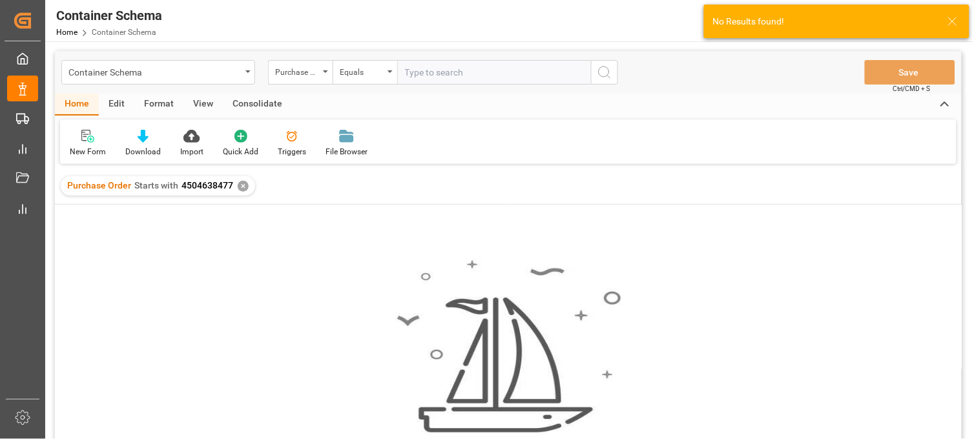
click at [240, 185] on div "✕" at bounding box center [243, 186] width 11 height 11
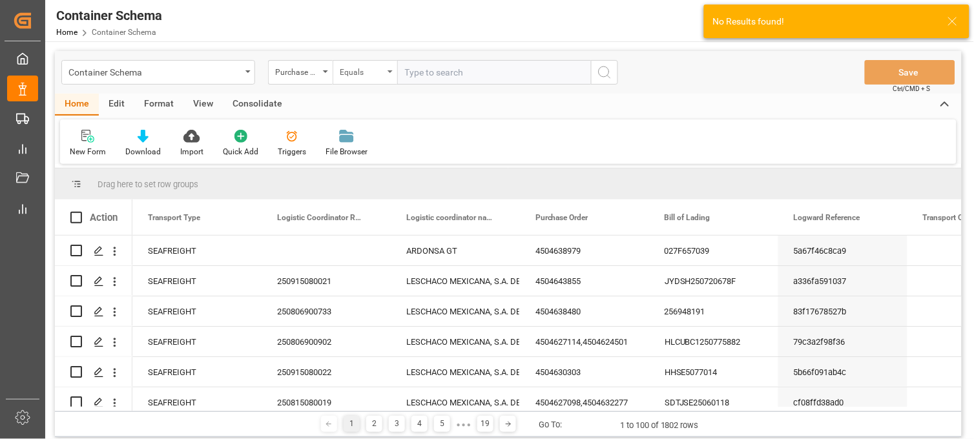
click at [364, 73] on div "Equals" at bounding box center [362, 70] width 44 height 15
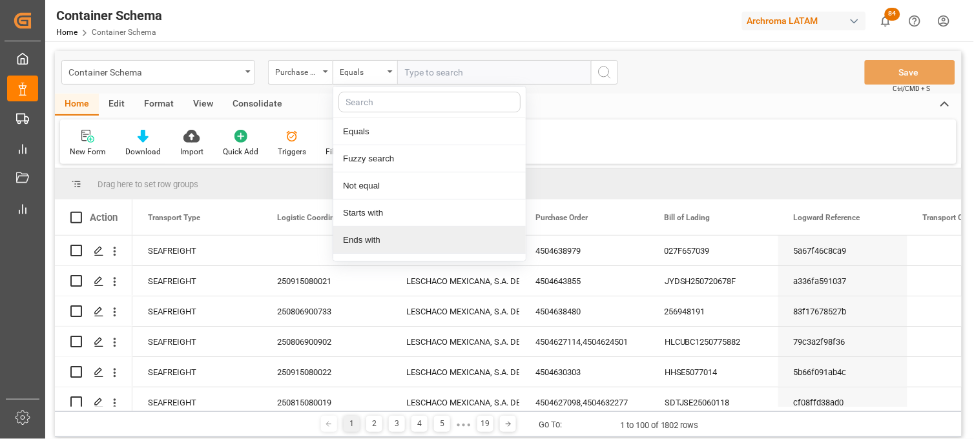
click at [390, 218] on div "Starts with" at bounding box center [429, 213] width 193 height 27
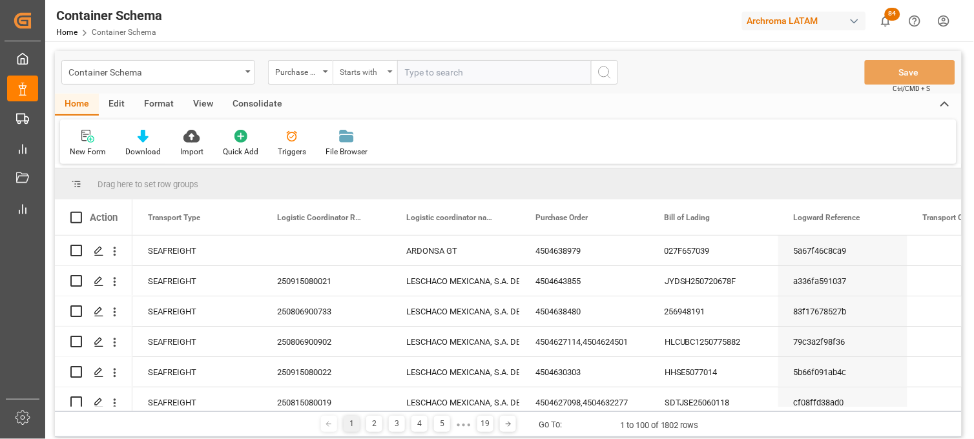
click at [381, 68] on div "Starts with" at bounding box center [362, 70] width 44 height 15
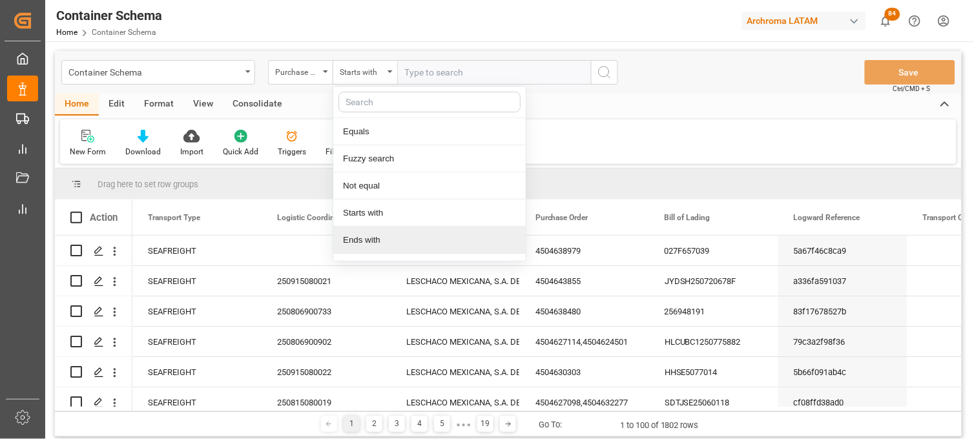
click at [369, 240] on div "Ends with" at bounding box center [429, 240] width 193 height 27
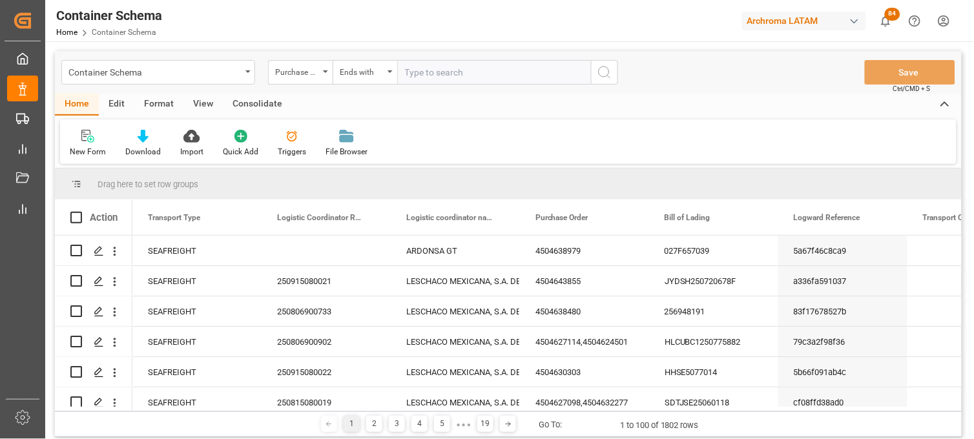
click at [430, 79] on input "text" at bounding box center [494, 72] width 194 height 25
paste input "4504638477"
type input "4504638477"
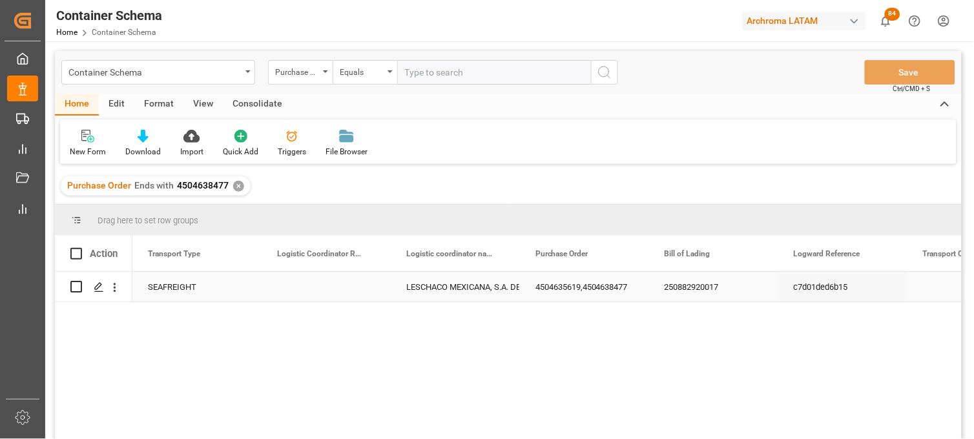
click at [319, 293] on div "Press SPACE to select this row." at bounding box center [326, 287] width 129 height 30
click at [315, 289] on input "Press SPACE to select this row." at bounding box center [326, 294] width 109 height 25
paste input "250915080036"
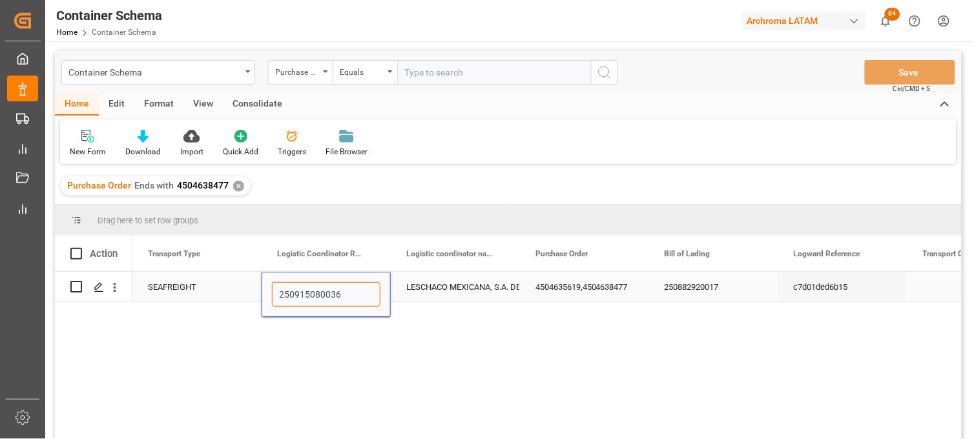
type input "250915080036"
click at [446, 287] on div "LESCHACO MEXICANA, S.A. DE C.V." at bounding box center [455, 288] width 98 height 30
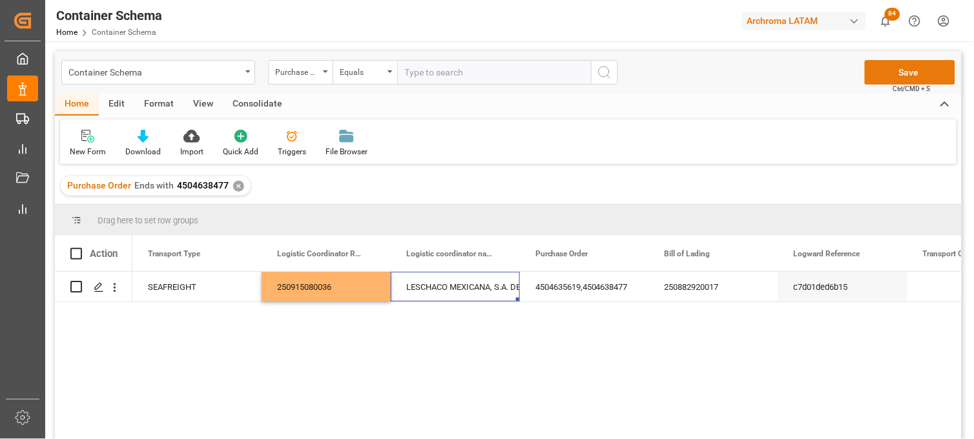
click at [899, 72] on button "Save" at bounding box center [910, 72] width 90 height 25
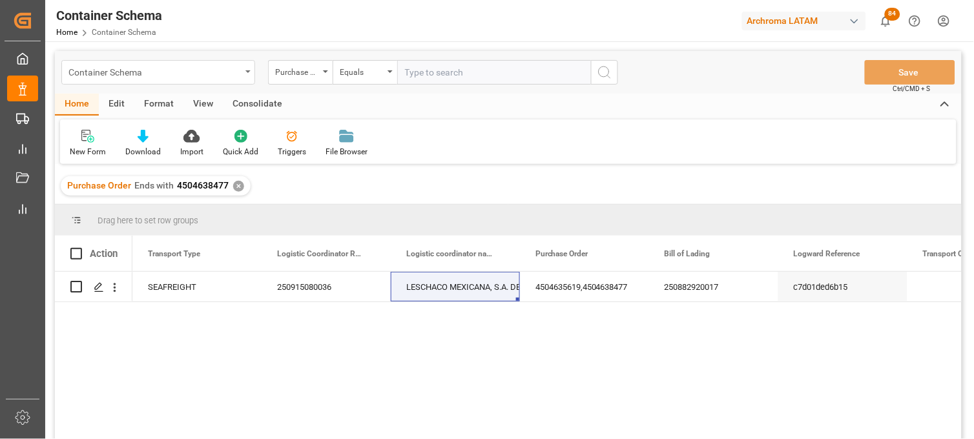
click at [211, 80] on div "Container Schema" at bounding box center [158, 72] width 194 height 25
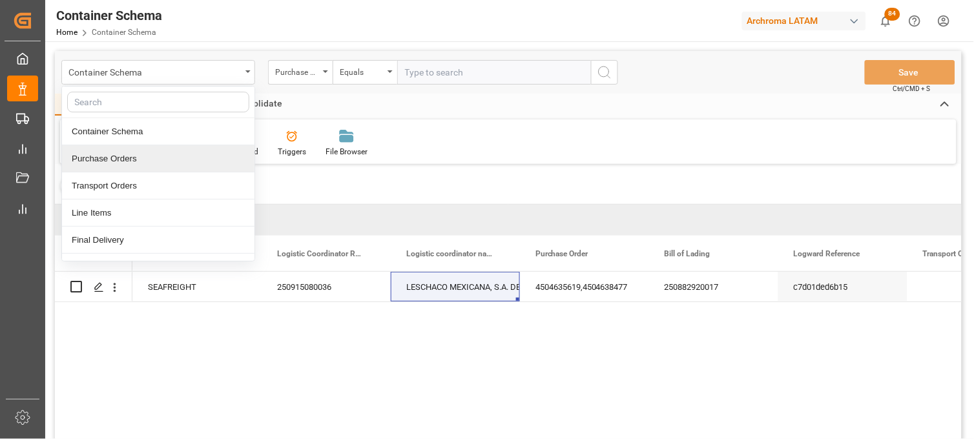
click at [123, 155] on div "Purchase Orders" at bounding box center [158, 158] width 193 height 27
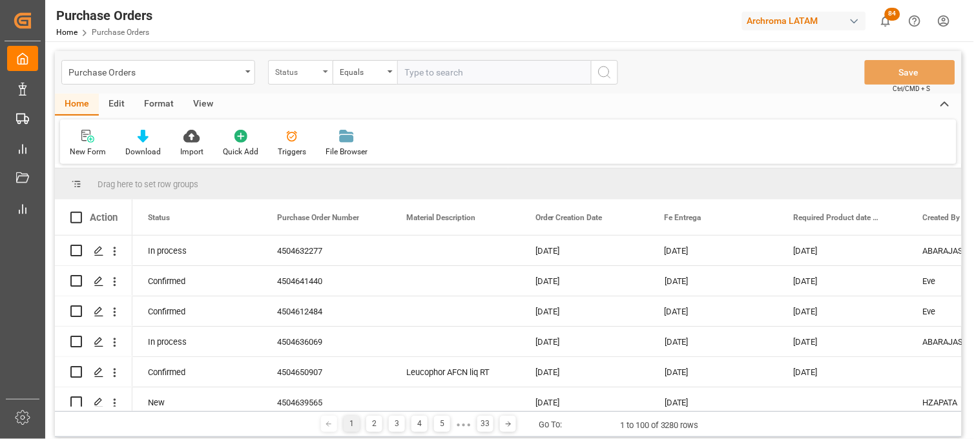
click at [318, 81] on div "Status" at bounding box center [300, 72] width 65 height 25
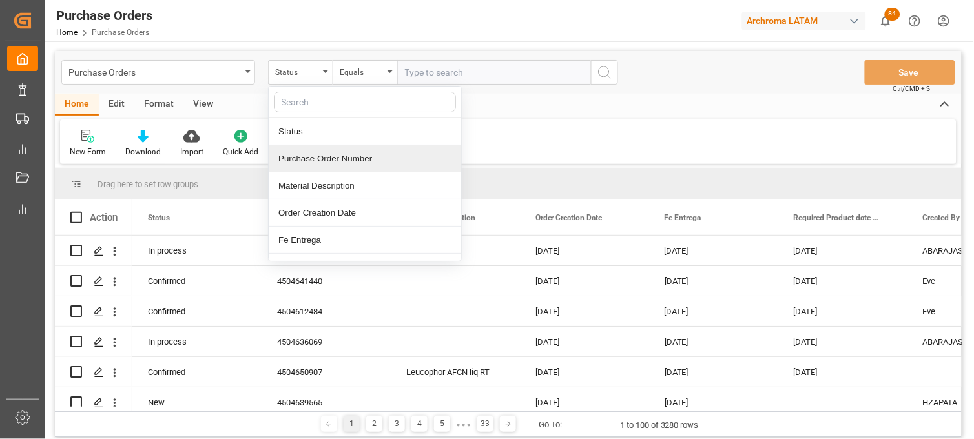
click at [324, 151] on div "Purchase Order Number" at bounding box center [365, 158] width 193 height 27
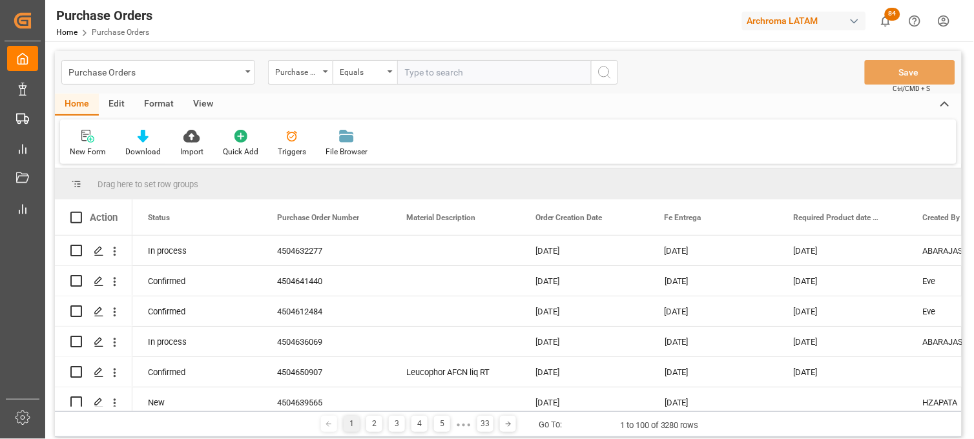
click at [443, 70] on input "text" at bounding box center [494, 72] width 194 height 25
paste input "4504642838"
type input "4504642838"
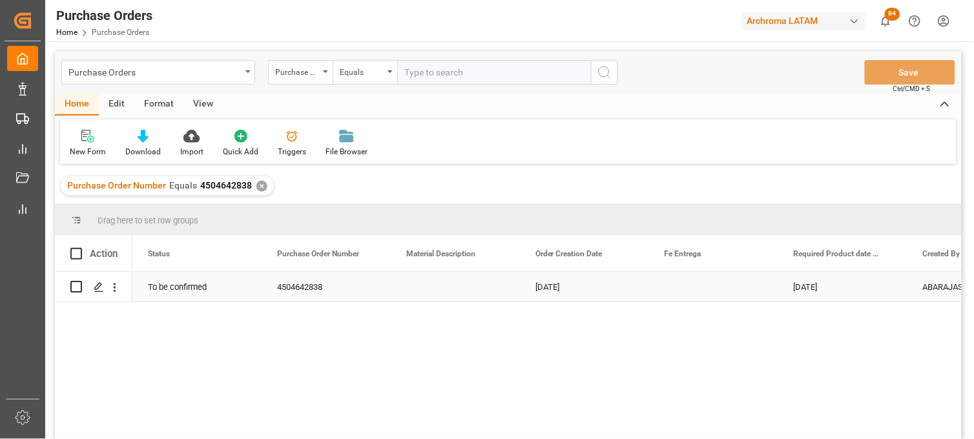
click at [685, 292] on div "Press SPACE to select this row." at bounding box center [713, 287] width 129 height 30
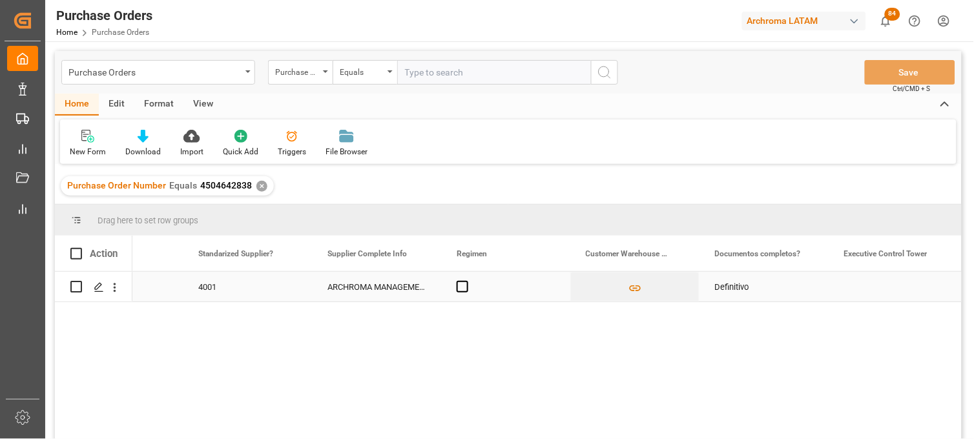
scroll to position [0, 2534]
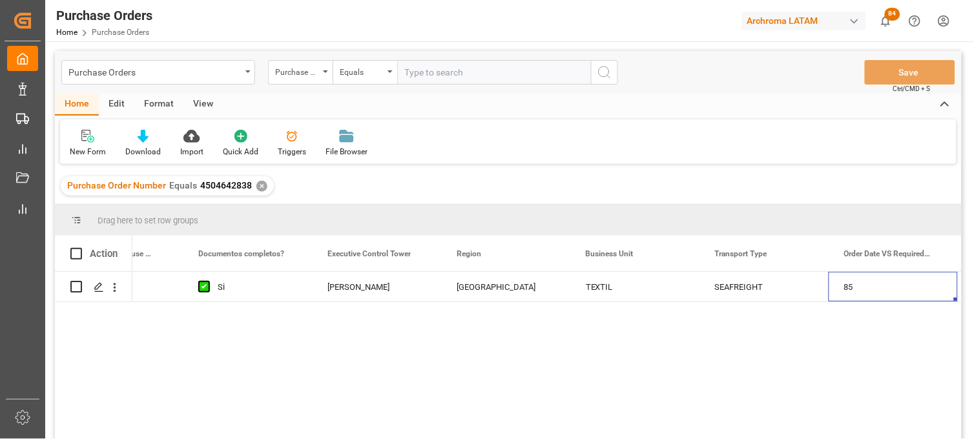
click at [257, 185] on div "✕" at bounding box center [261, 186] width 11 height 11
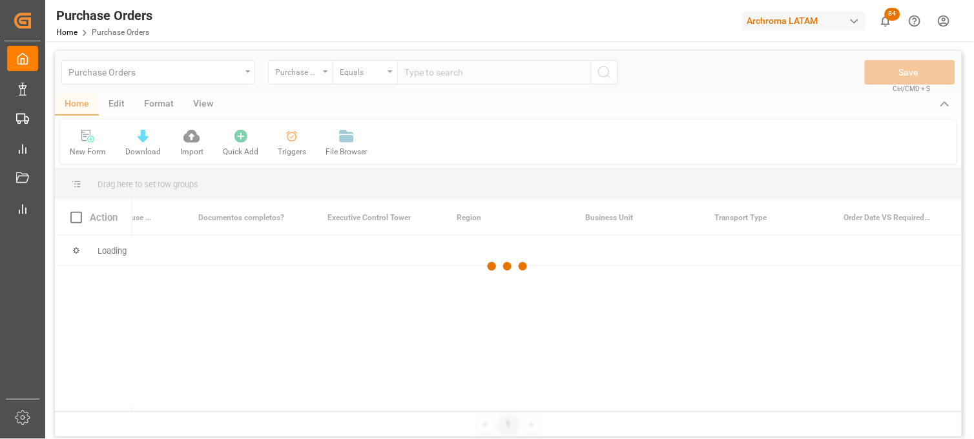
click at [423, 75] on div at bounding box center [508, 267] width 907 height 432
click at [420, 74] on div at bounding box center [508, 267] width 907 height 432
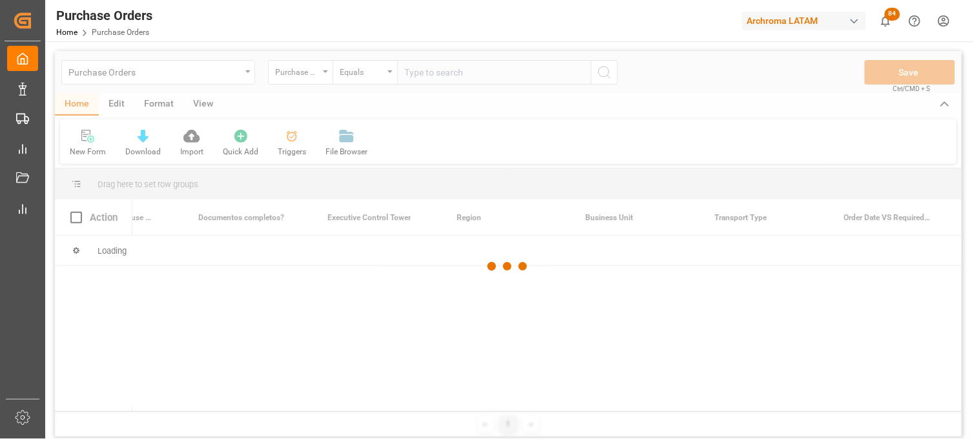
click at [420, 74] on div at bounding box center [508, 267] width 907 height 432
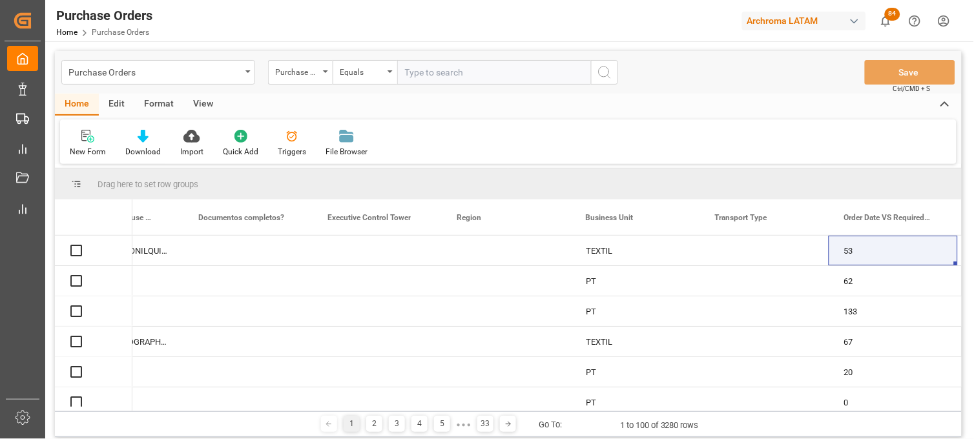
click at [421, 73] on input "text" at bounding box center [494, 72] width 194 height 25
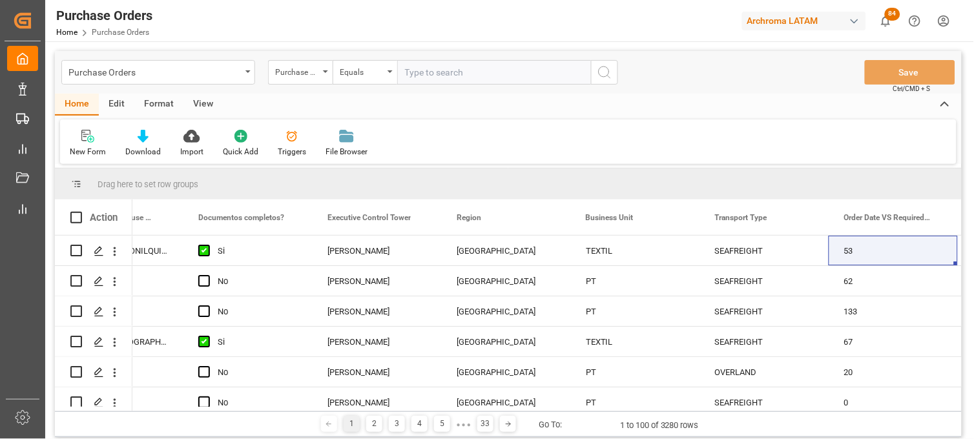
paste input "4504649453"
type input "4504649453"
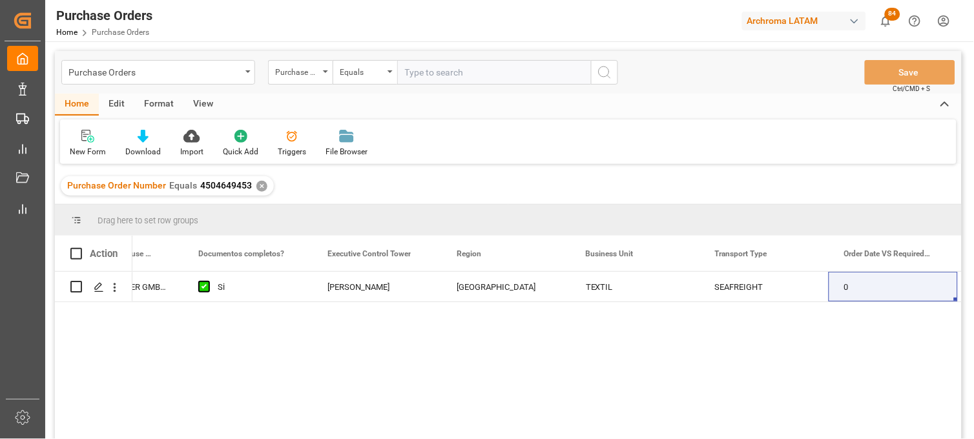
click at [261, 185] on div "✕" at bounding box center [261, 186] width 11 height 11
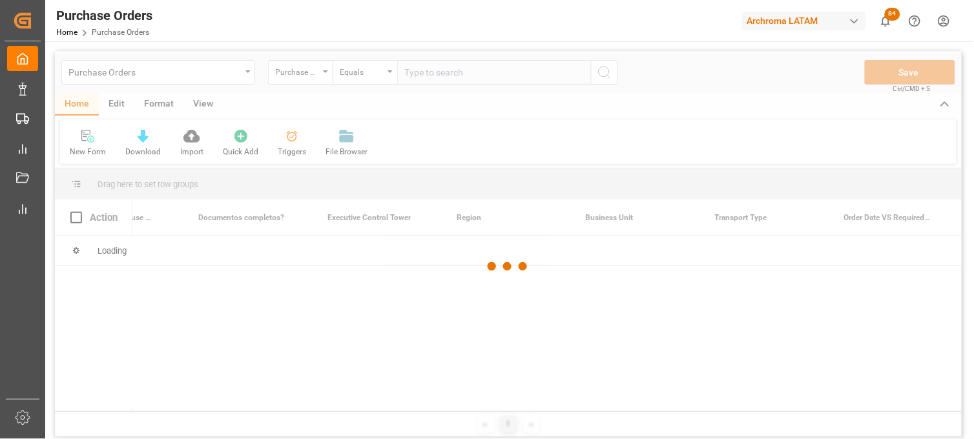
click at [428, 80] on div at bounding box center [508, 267] width 907 height 432
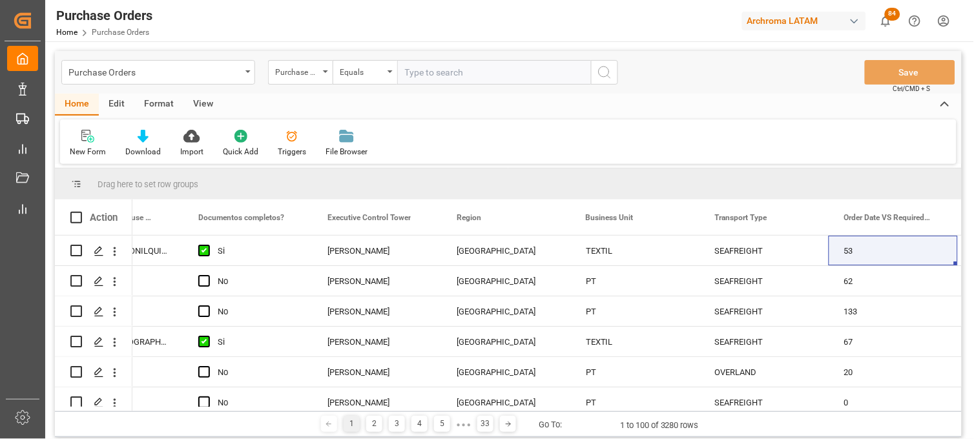
click at [419, 72] on input "text" at bounding box center [494, 72] width 194 height 25
paste input "4504618565"
type input "4504618565"
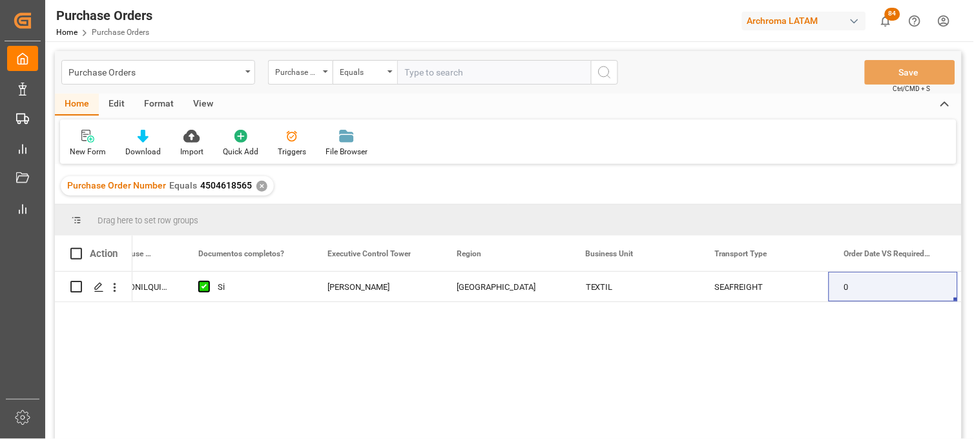
click at [260, 186] on div "✕" at bounding box center [261, 186] width 11 height 11
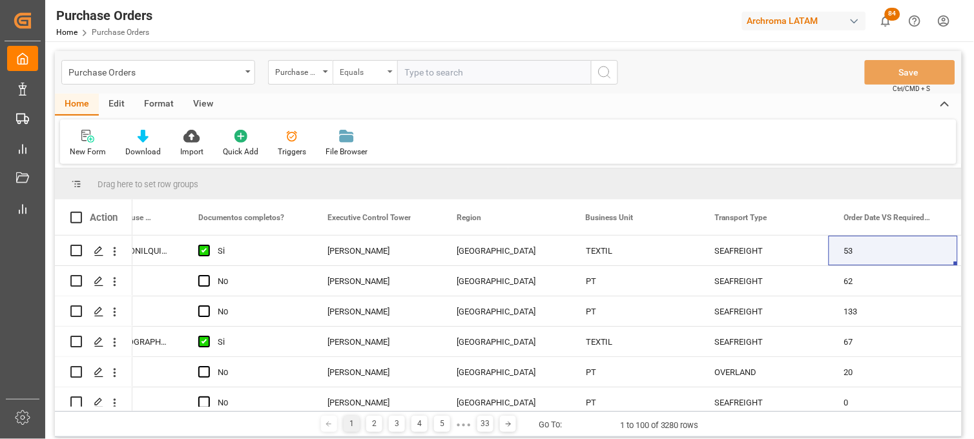
click at [383, 76] on div "Equals" at bounding box center [362, 70] width 44 height 15
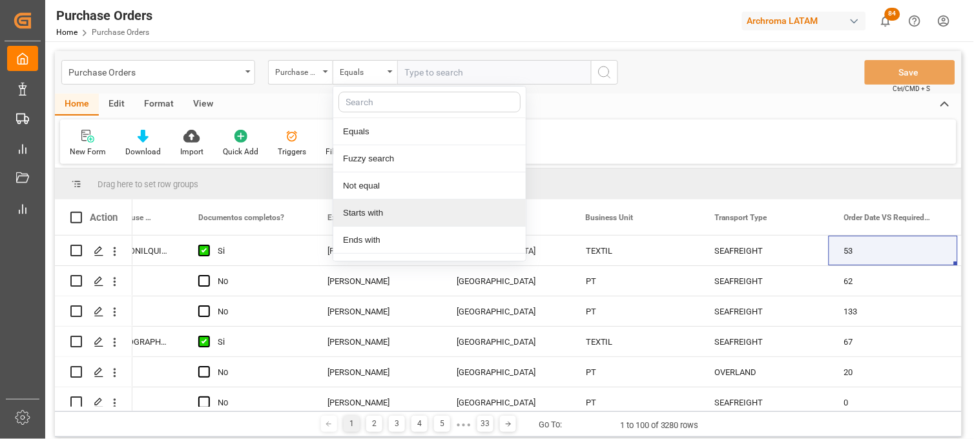
scroll to position [72, 0]
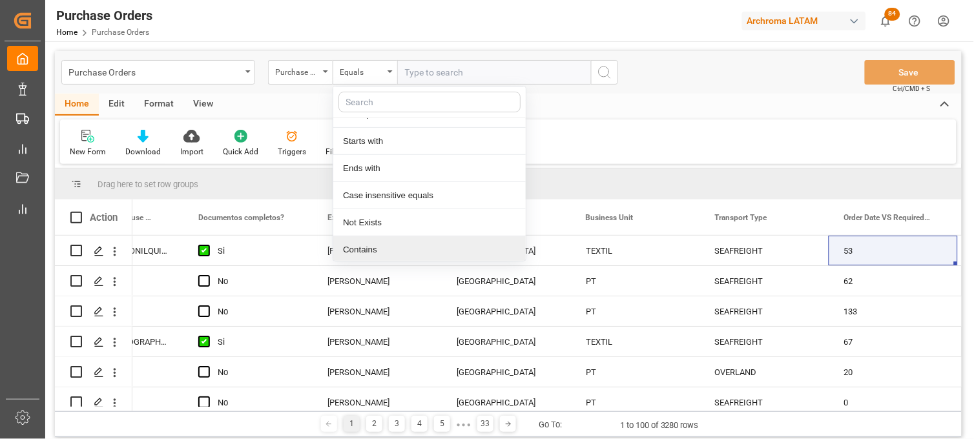
drag, startPoint x: 373, startPoint y: 243, endPoint x: 397, endPoint y: 118, distance: 126.8
click at [372, 241] on div "Contains" at bounding box center [429, 249] width 193 height 27
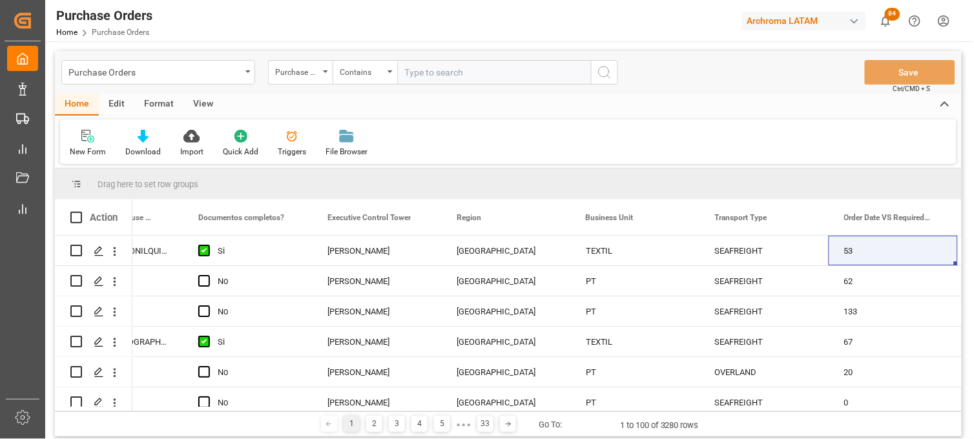
paste input "4504629098"
paste input "4504641928"
paste input "4504644523"
type input "4504629098,4504641928,4504644523"
click at [607, 73] on icon "search button" at bounding box center [605, 73] width 16 height 16
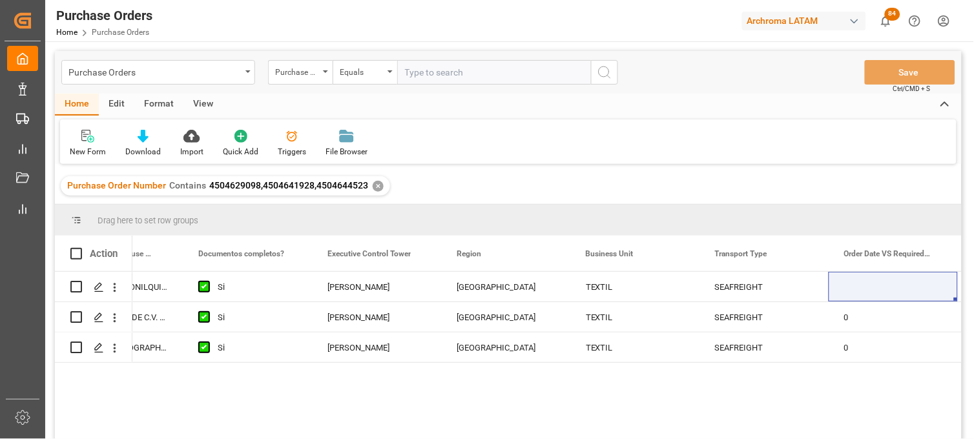
click at [376, 185] on div "✕" at bounding box center [378, 186] width 11 height 11
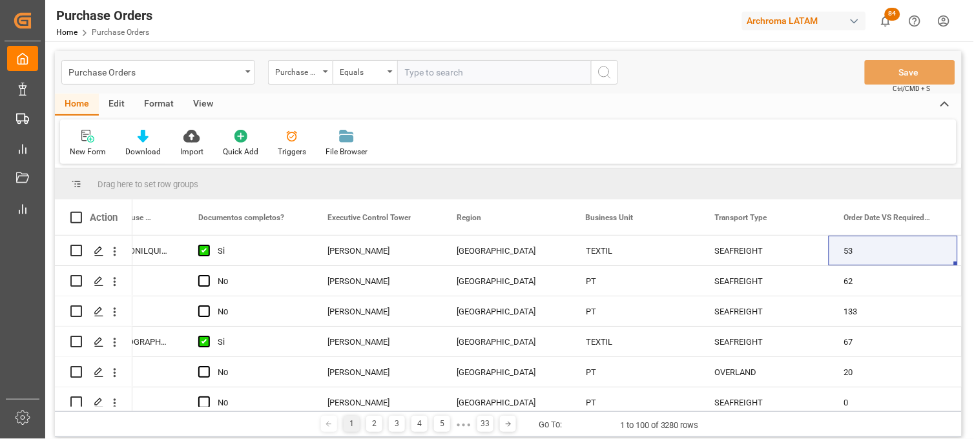
click at [426, 74] on input "text" at bounding box center [494, 72] width 194 height 25
paste input "4504648611"
type input "4504648611"
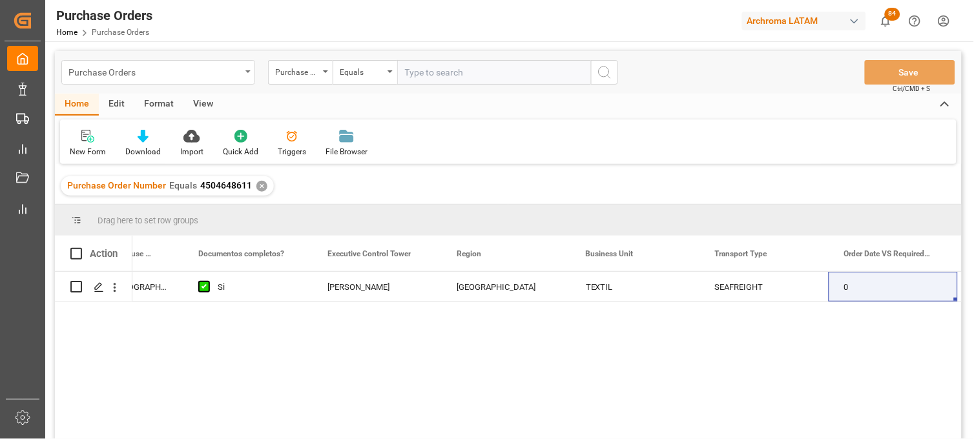
click at [121, 68] on div "Purchase Orders" at bounding box center [154, 71] width 172 height 16
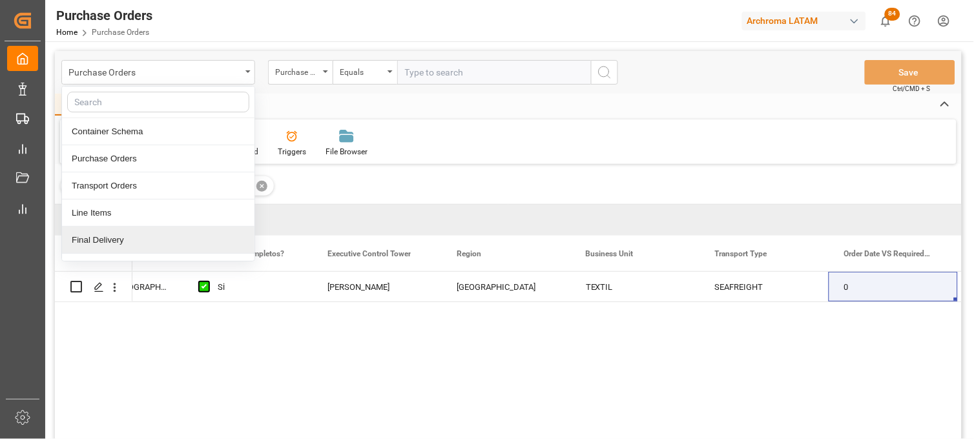
click at [119, 244] on div "Final Delivery" at bounding box center [158, 240] width 193 height 27
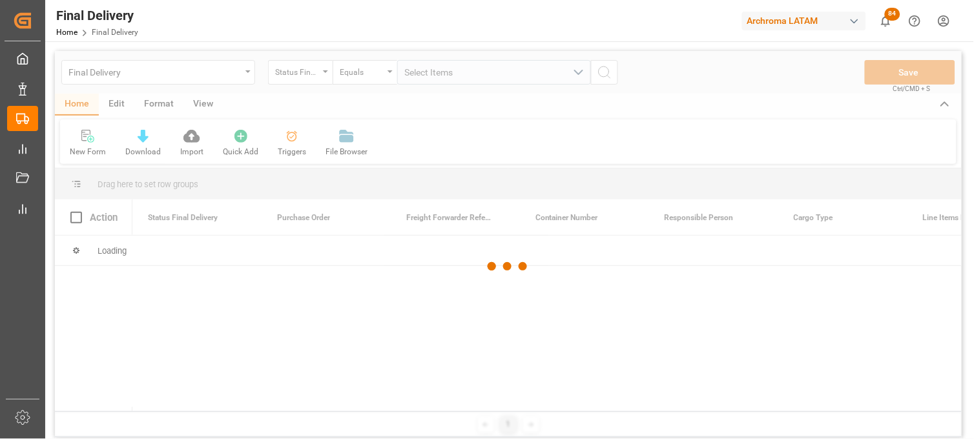
click at [324, 72] on div at bounding box center [508, 267] width 907 height 432
click at [327, 74] on div at bounding box center [508, 267] width 907 height 432
click at [326, 76] on div at bounding box center [508, 267] width 907 height 432
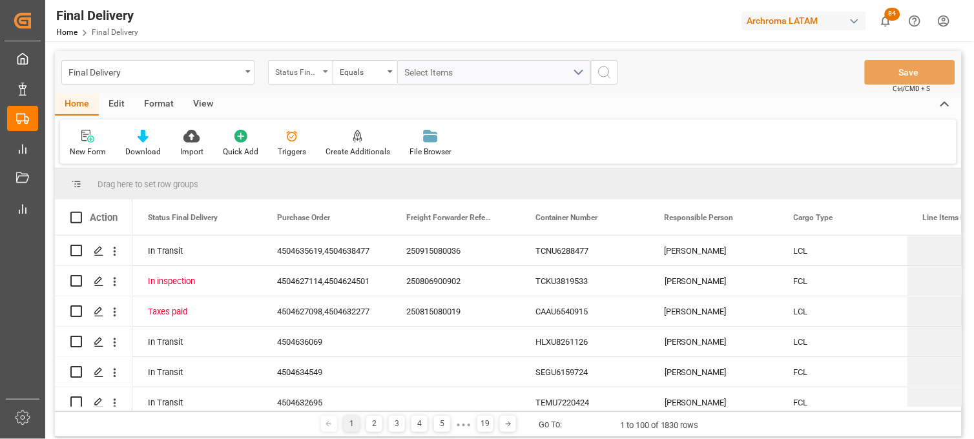
click at [324, 76] on div "Status Final Delivery" at bounding box center [300, 72] width 65 height 25
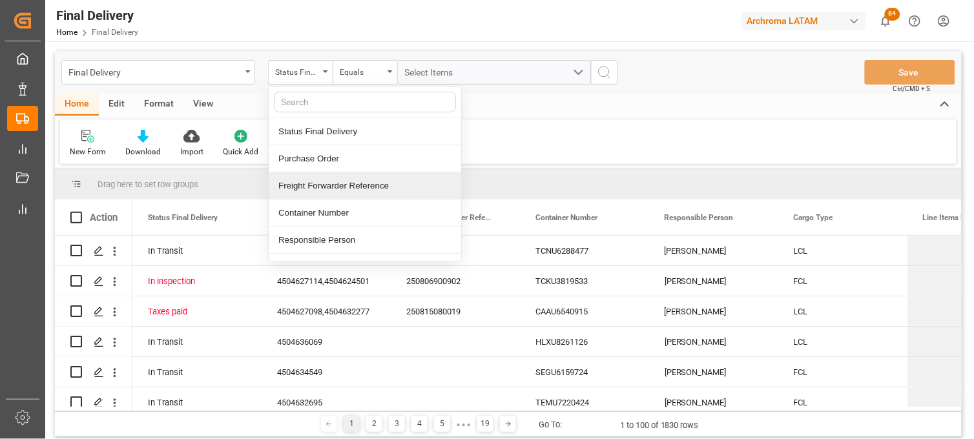
click at [328, 186] on div "Freight Forwarder Reference" at bounding box center [365, 185] width 193 height 27
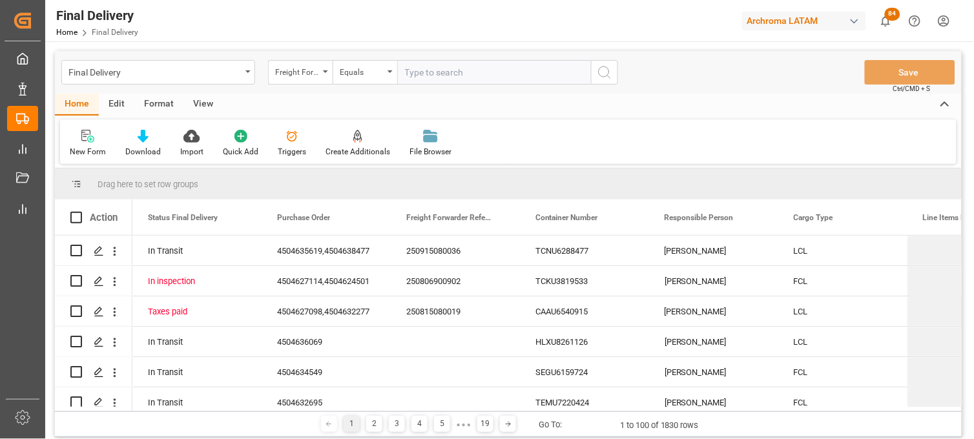
click at [413, 76] on input "text" at bounding box center [494, 72] width 194 height 25
type input "250815080005"
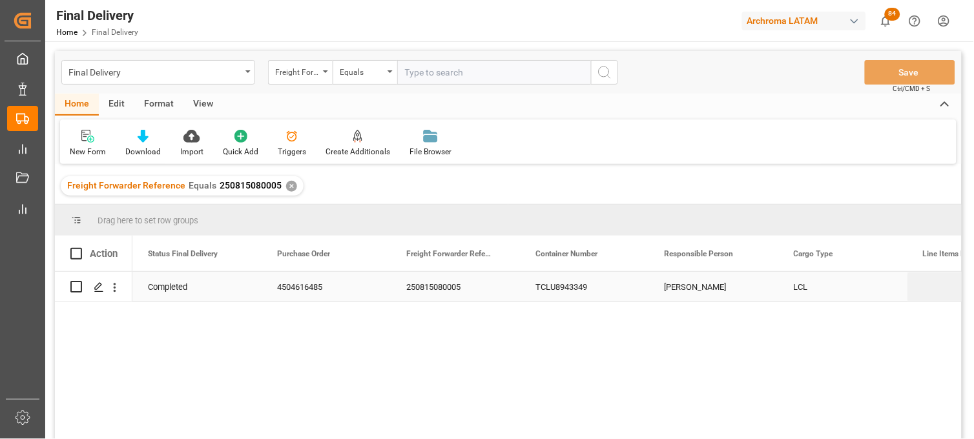
click at [434, 289] on div "250815080005" at bounding box center [455, 287] width 129 height 30
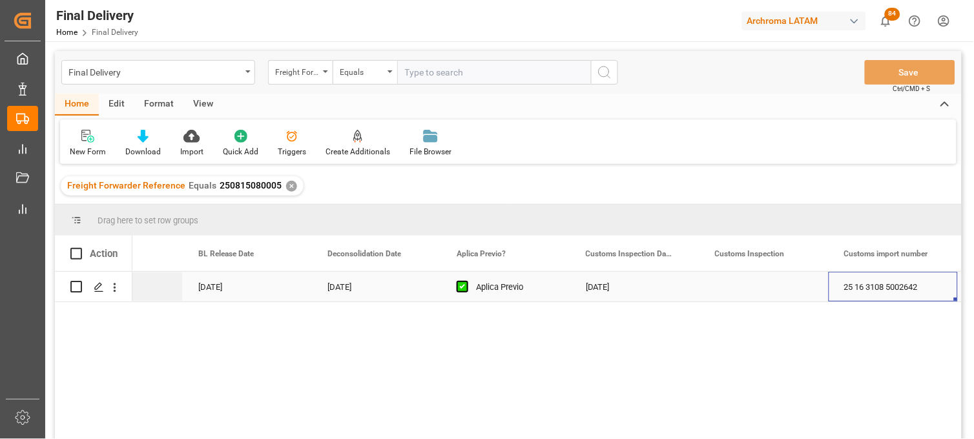
scroll to position [0, 983]
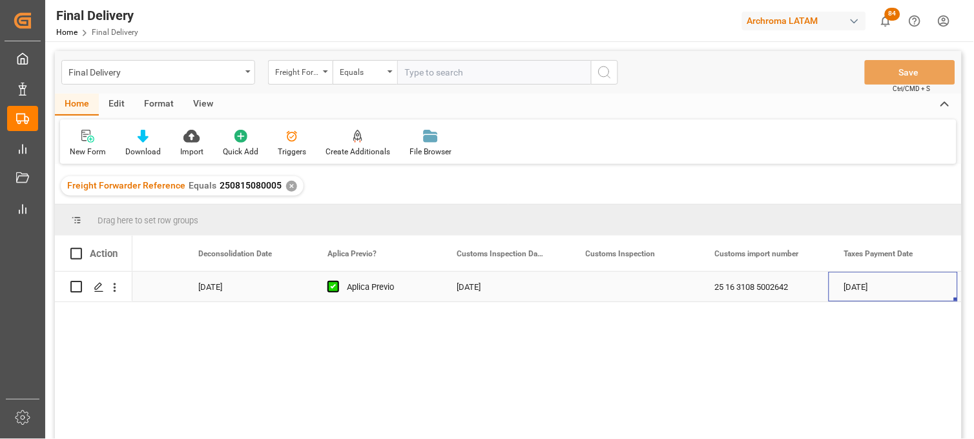
click at [616, 294] on div "Press SPACE to select this row." at bounding box center [634, 287] width 129 height 30
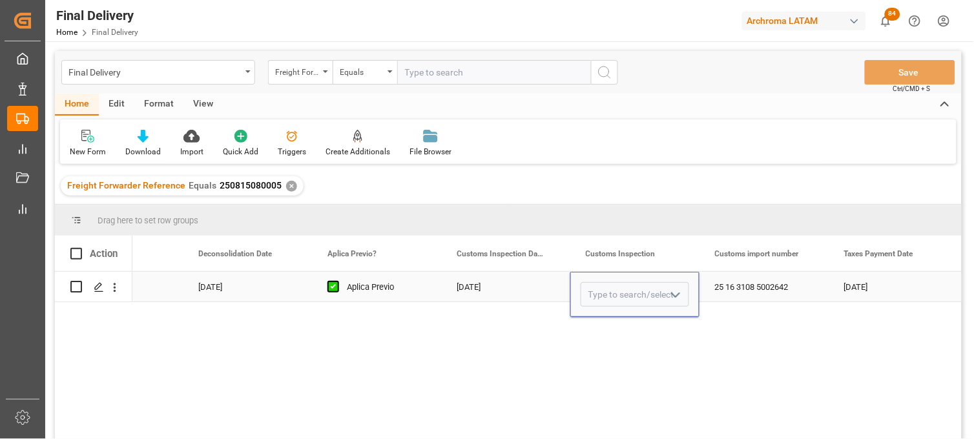
click at [616, 294] on input "Press SPACE to select this row." at bounding box center [635, 294] width 109 height 25
click at [623, 332] on div "VERDE" at bounding box center [634, 331] width 107 height 45
type input "VERDE"
click at [751, 287] on div "25 16 3108 5002642" at bounding box center [764, 287] width 129 height 30
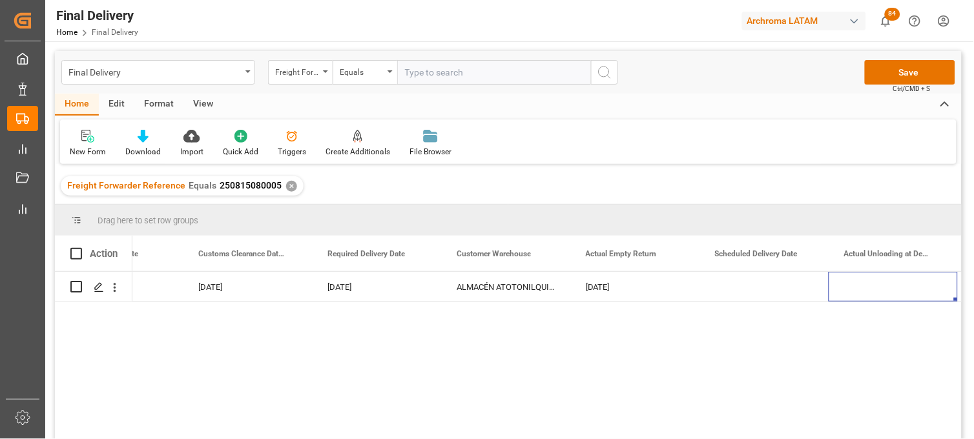
scroll to position [0, 0]
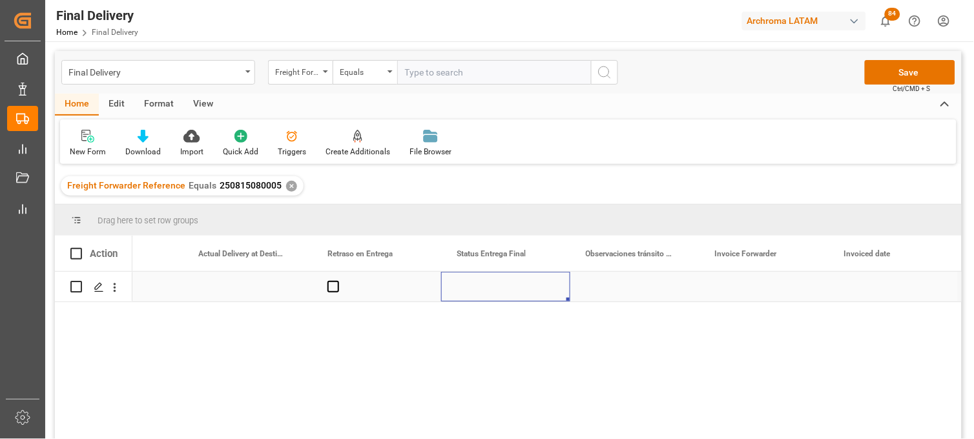
click at [517, 287] on div "Press SPACE to select this row." at bounding box center [505, 287] width 129 height 30
click at [516, 287] on div "Press SPACE to select this row." at bounding box center [505, 287] width 129 height 30
click at [552, 293] on icon "open menu" at bounding box center [547, 295] width 16 height 16
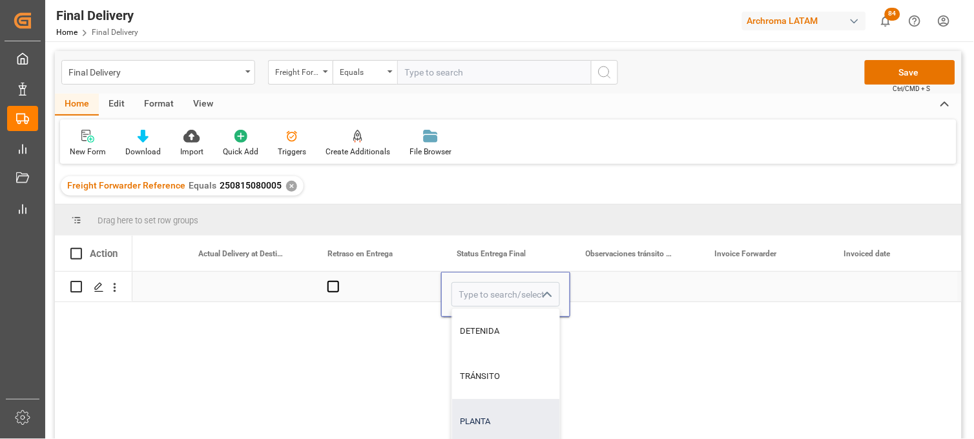
click at [476, 416] on div "PLANTA" at bounding box center [505, 421] width 107 height 45
type input "PLANTA"
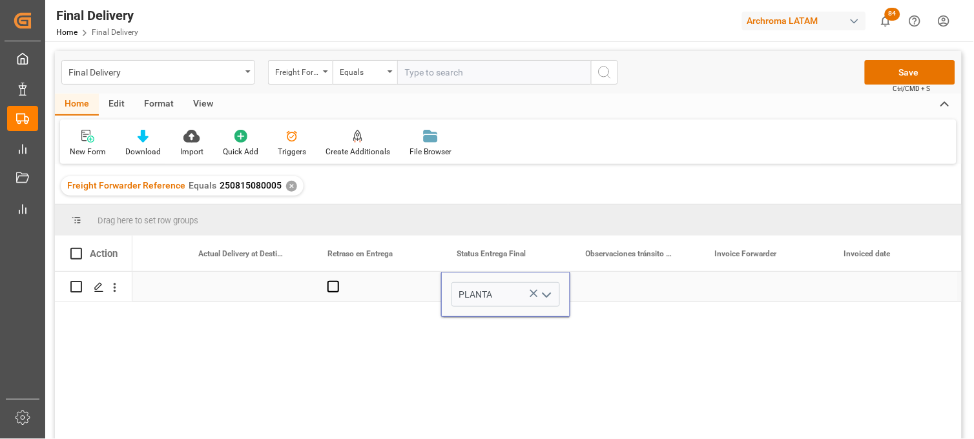
click at [340, 289] on div "Press SPACE to select this row." at bounding box center [376, 287] width 129 height 30
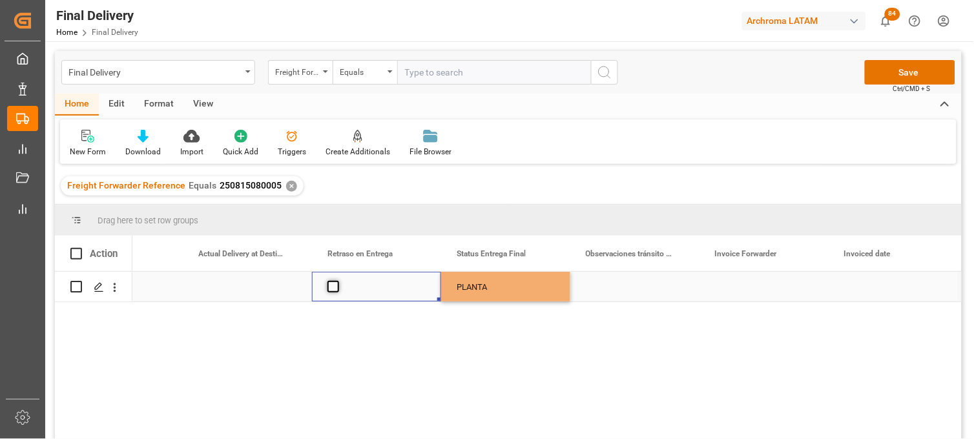
click at [337, 289] on span "Press SPACE to select this row." at bounding box center [334, 287] width 12 height 12
click at [337, 281] on input "Press SPACE to select this row." at bounding box center [337, 281] width 0 height 0
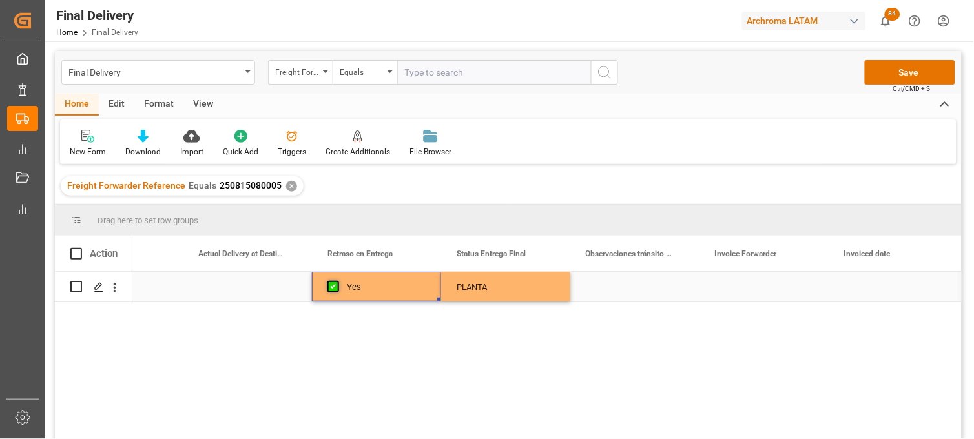
click at [337, 289] on span "Press SPACE to select this row." at bounding box center [334, 287] width 12 height 12
click at [337, 281] on input "Press SPACE to select this row." at bounding box center [337, 281] width 0 height 0
click at [253, 288] on div "Press SPACE to select this row." at bounding box center [247, 287] width 129 height 30
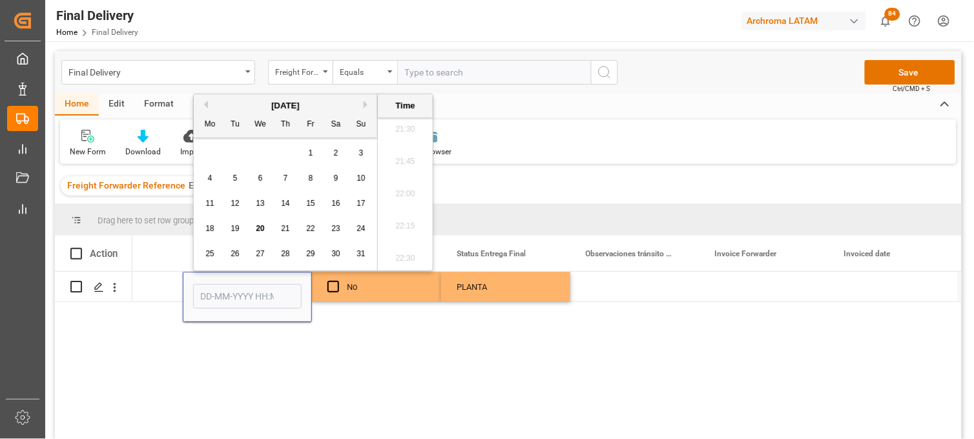
click at [239, 229] on span "19" at bounding box center [235, 228] width 8 height 9
click at [407, 248] on li "13:00" at bounding box center [405, 252] width 55 height 32
type input "19-08-2025 13:00"
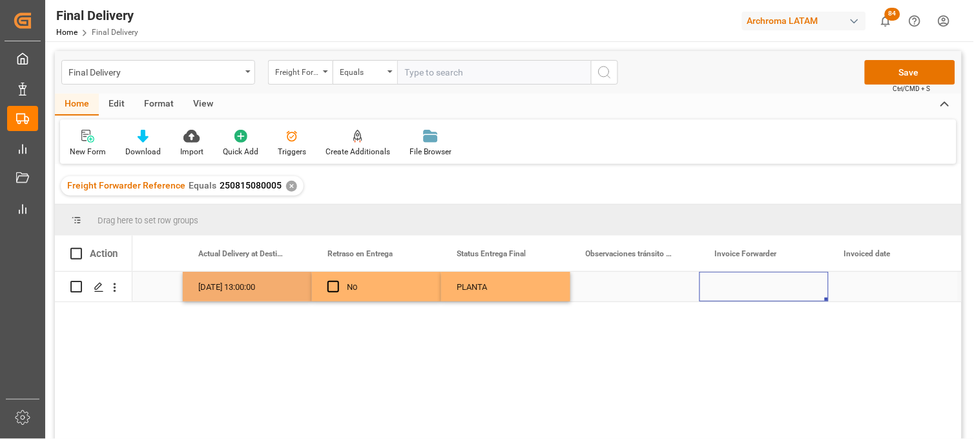
click at [754, 279] on div "Press SPACE to select this row." at bounding box center [764, 287] width 129 height 30
click at [754, 279] on div "Press SPACE to select this row." at bounding box center [764, 294] width 129 height 45
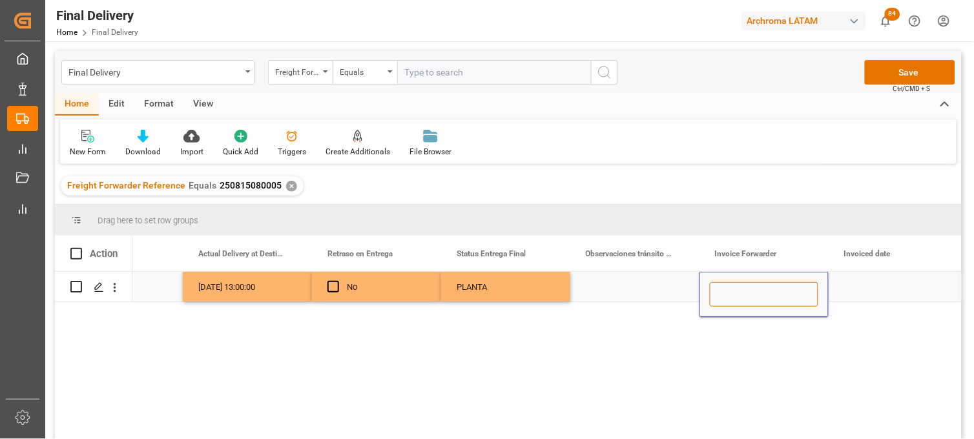
click at [742, 289] on input "Press SPACE to select this row." at bounding box center [764, 294] width 109 height 25
paste input "LM453167"
paste input "LM453166"
type input "LM453167,LM453166"
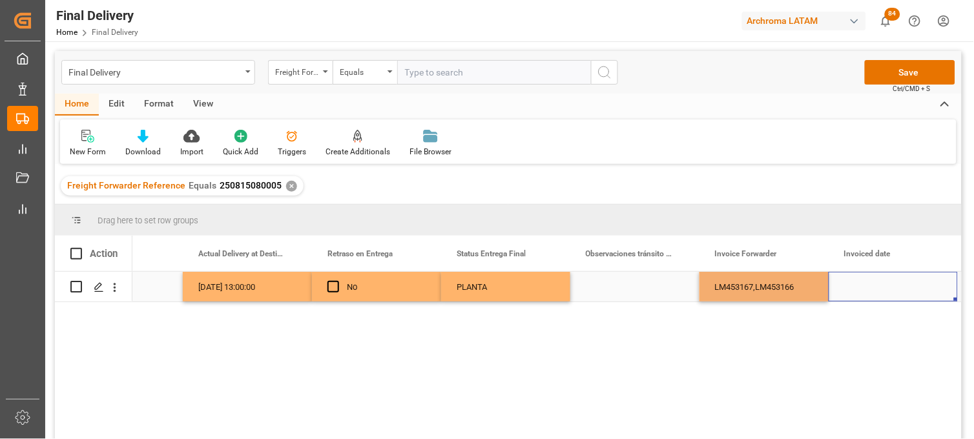
click at [874, 285] on div "Press SPACE to select this row." at bounding box center [893, 287] width 129 height 30
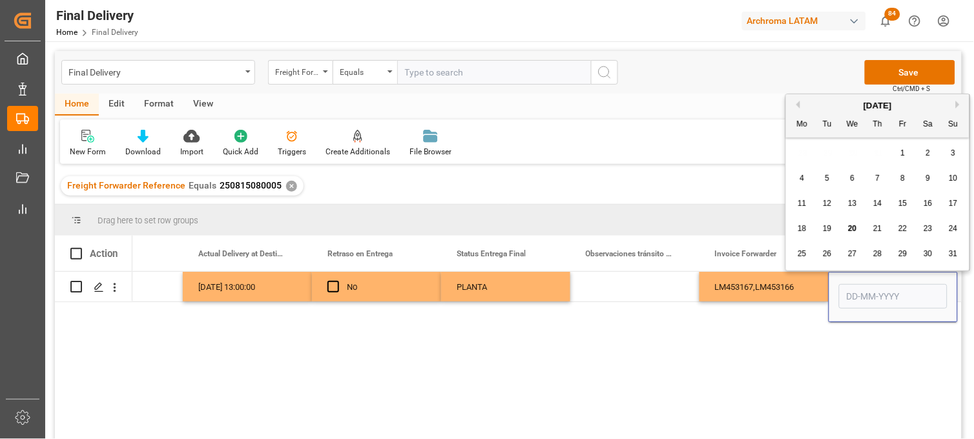
click at [851, 229] on span "20" at bounding box center [852, 228] width 8 height 9
type input "[DATE]"
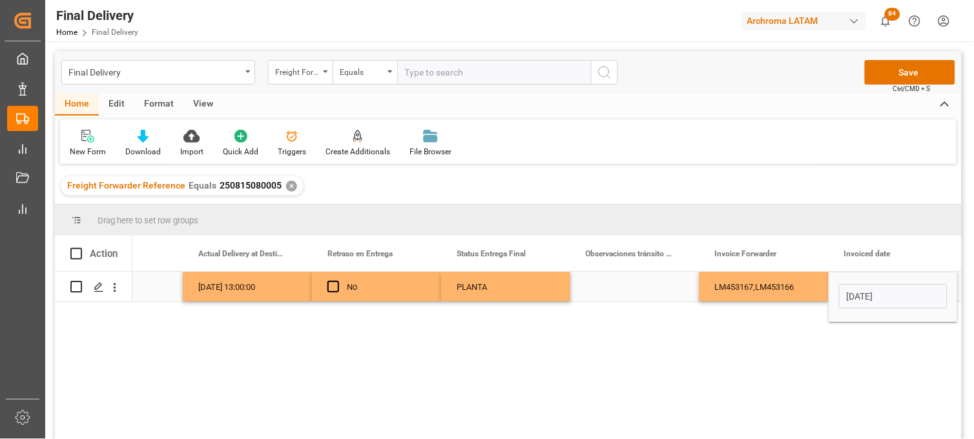
drag, startPoint x: 777, startPoint y: 291, endPoint x: 782, endPoint y: 273, distance: 18.4
click at [776, 291] on div "LM453167,LM453166" at bounding box center [764, 287] width 129 height 30
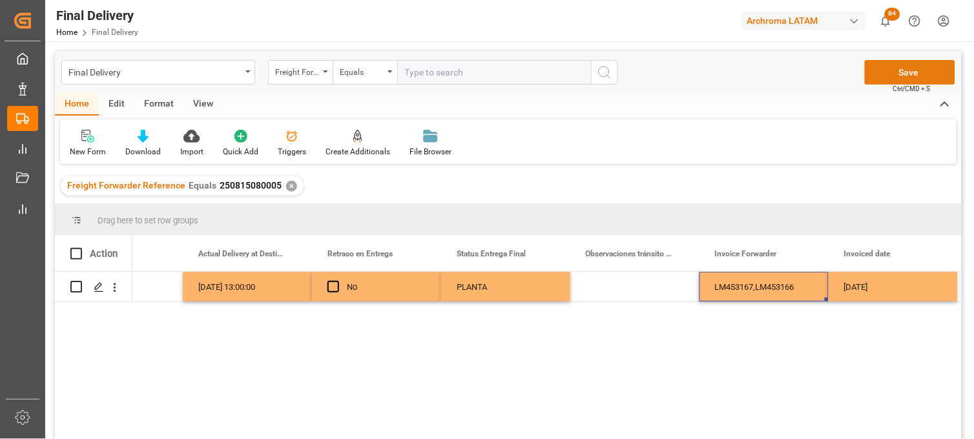
click at [892, 69] on button "Save" at bounding box center [910, 72] width 90 height 25
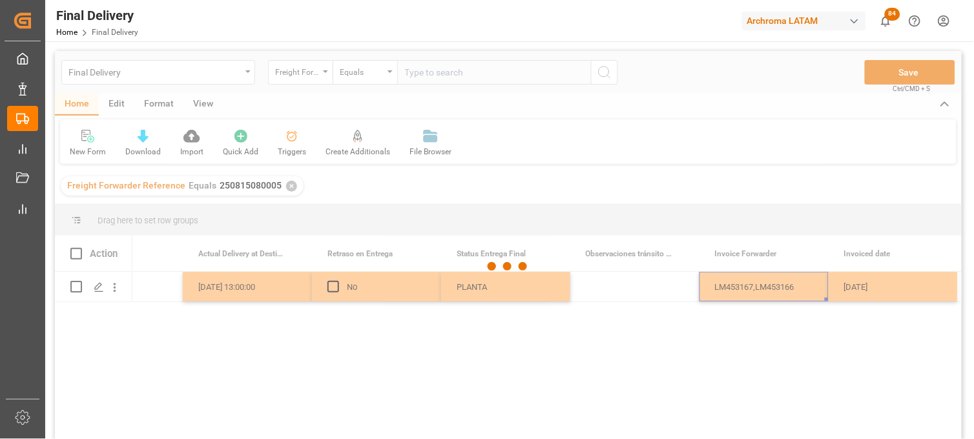
click at [76, 253] on div at bounding box center [508, 267] width 907 height 432
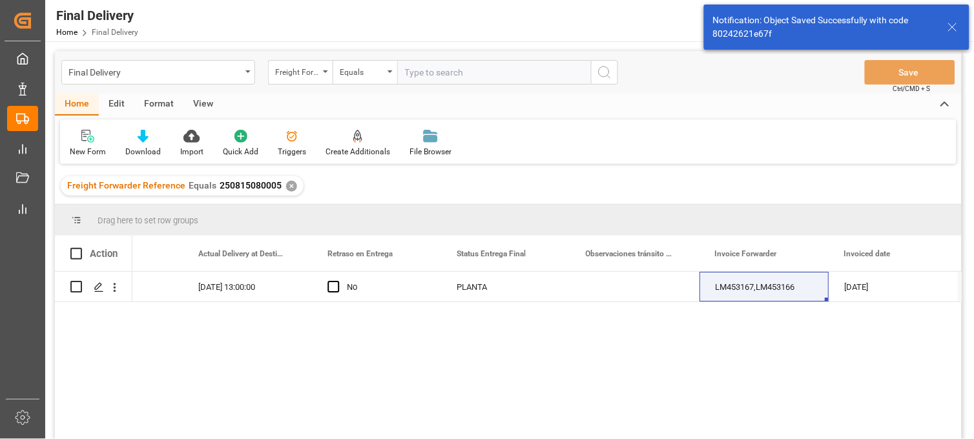
click at [76, 252] on span at bounding box center [76, 254] width 12 height 12
click at [80, 248] on input "checkbox" at bounding box center [80, 248] width 0 height 0
checkbox input "true"
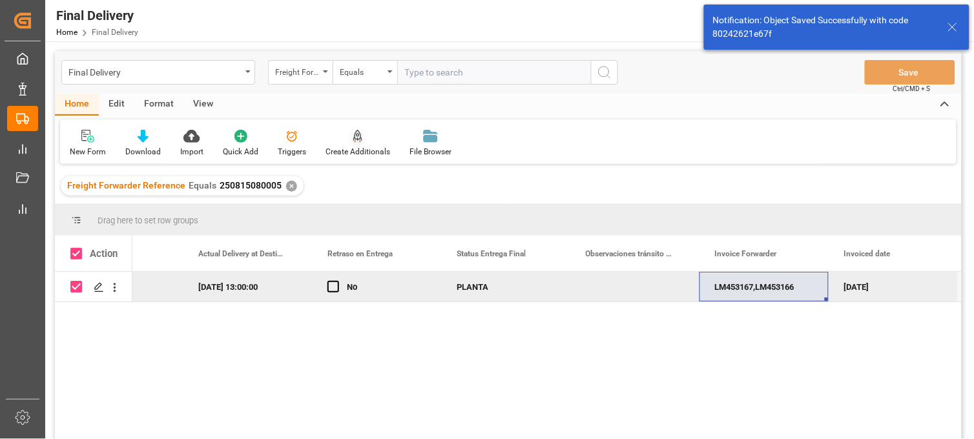
click at [355, 138] on icon at bounding box center [357, 136] width 9 height 13
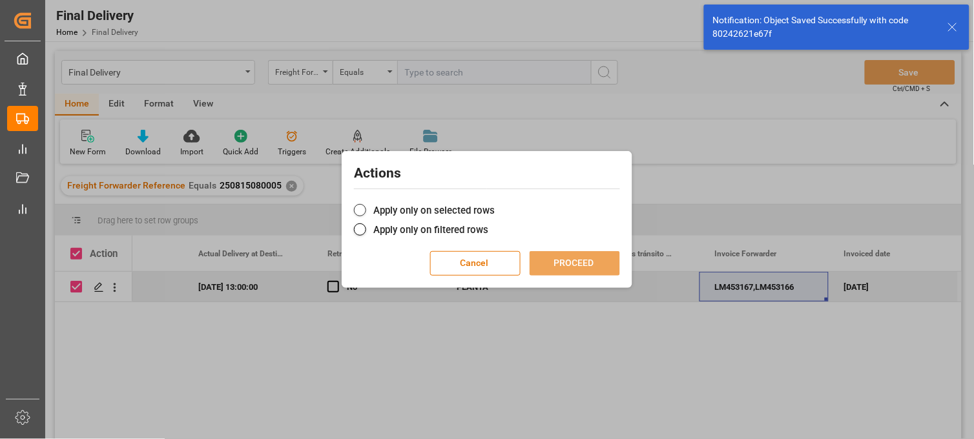
click at [359, 209] on span at bounding box center [360, 210] width 12 height 12
click at [495, 204] on input "Apply only on selected rows" at bounding box center [495, 204] width 0 height 0
click at [556, 255] on button "PROCEED" at bounding box center [575, 263] width 90 height 25
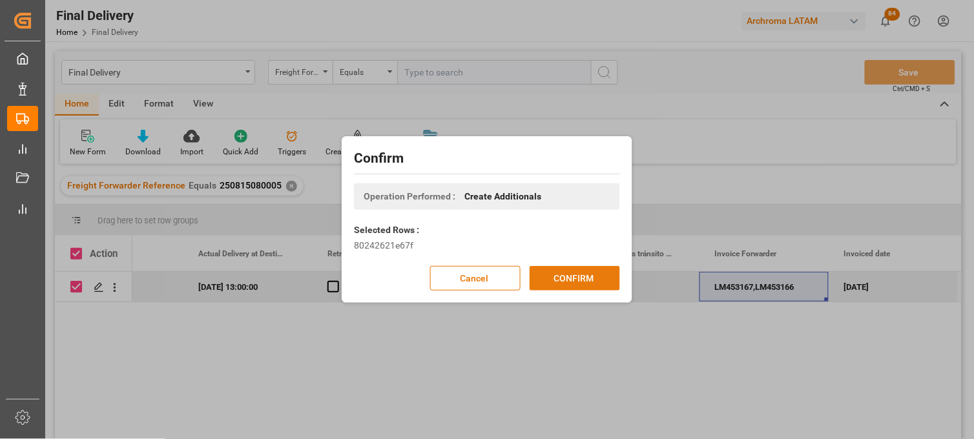
click at [556, 274] on button "CONFIRM" at bounding box center [575, 278] width 90 height 25
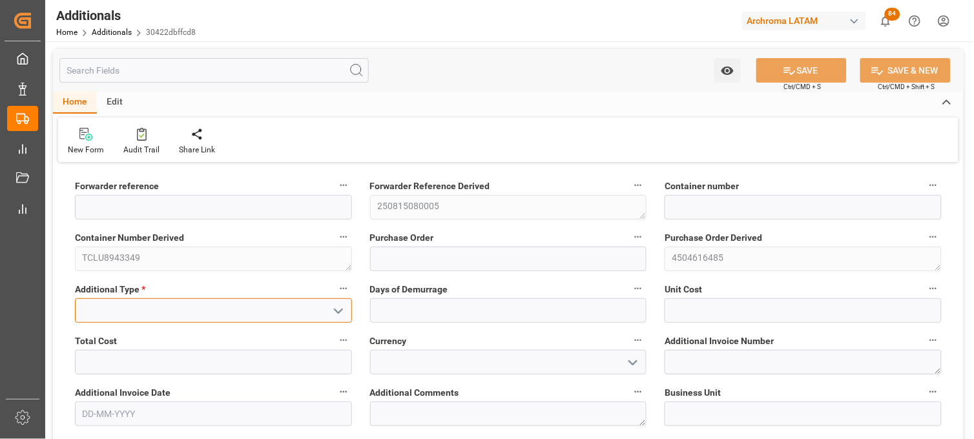
click at [220, 304] on input at bounding box center [213, 310] width 277 height 25
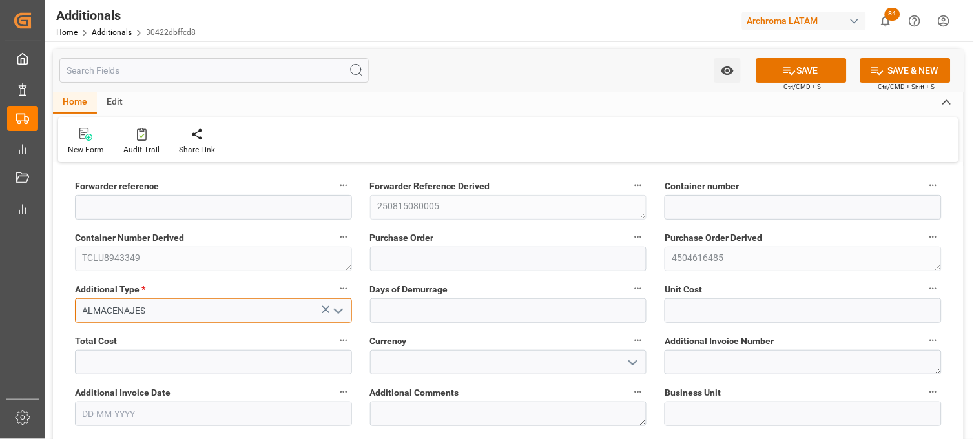
type input "ALMACENAJES"
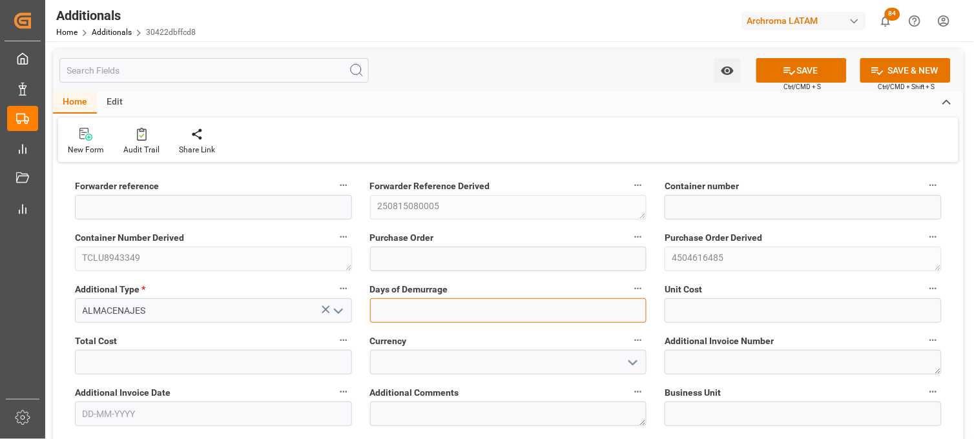
click at [410, 306] on input "text" at bounding box center [508, 310] width 277 height 25
type input "6"
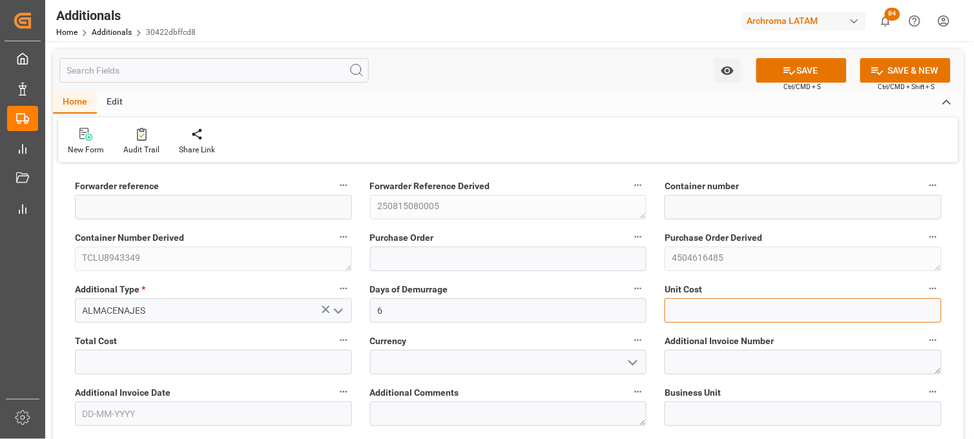
click at [682, 314] on input "text" at bounding box center [803, 310] width 277 height 25
click at [705, 313] on input "text" at bounding box center [803, 310] width 277 height 25
type input "2774"
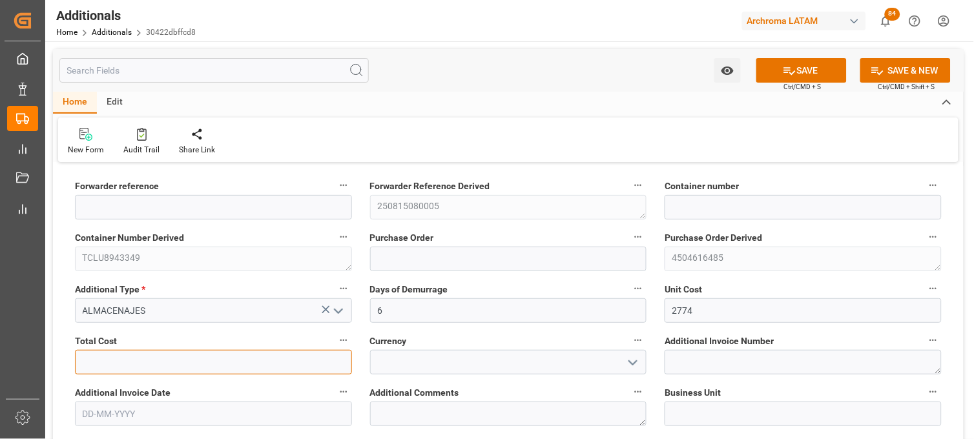
click at [288, 362] on input "text" at bounding box center [213, 362] width 277 height 25
click at [295, 362] on input "text" at bounding box center [213, 362] width 277 height 25
type input "16646.40"
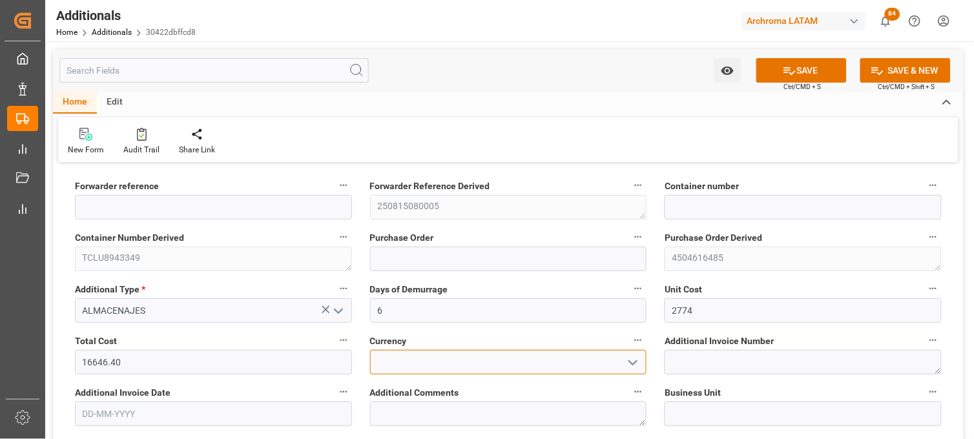
click at [433, 364] on input at bounding box center [508, 362] width 277 height 25
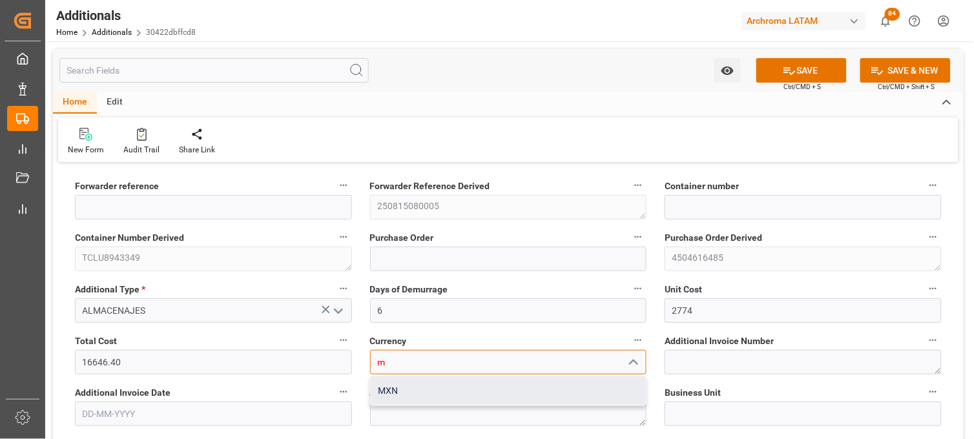
click at [423, 388] on div "MXN" at bounding box center [509, 391] width 276 height 29
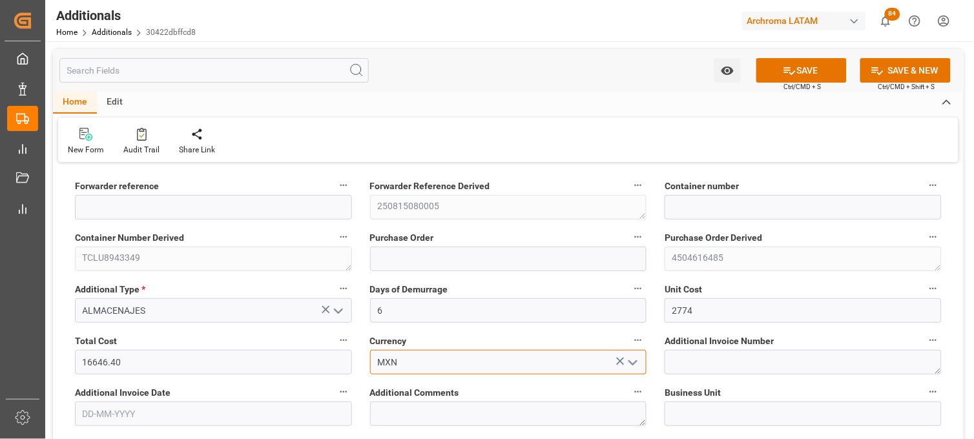
type input "MXN"
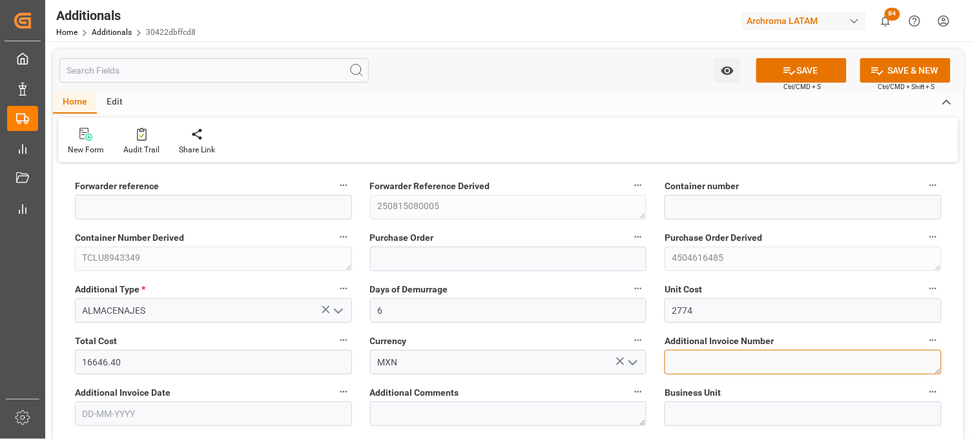
click at [713, 364] on textarea at bounding box center [803, 362] width 277 height 25
click at [259, 408] on input "text" at bounding box center [213, 414] width 277 height 25
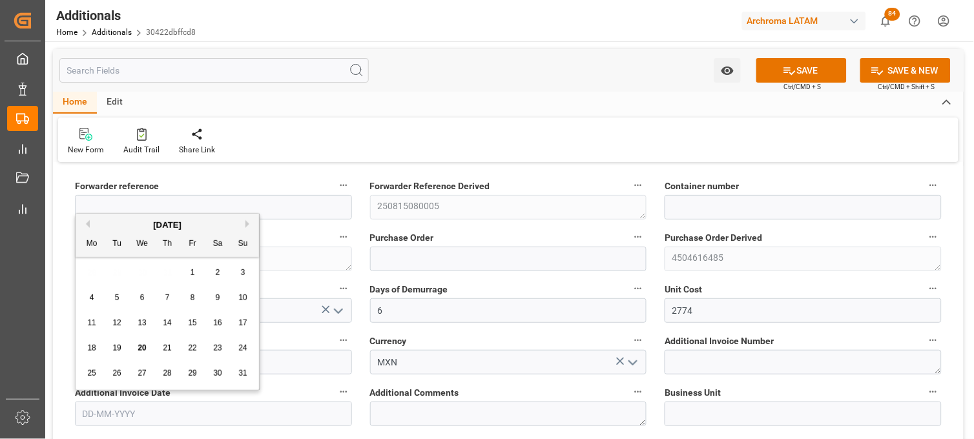
click at [94, 361] on div "25 26 27 28 29 30 31" at bounding box center [167, 373] width 176 height 25
click at [138, 350] on span "20" at bounding box center [142, 348] width 8 height 9
type input "[DATE]"
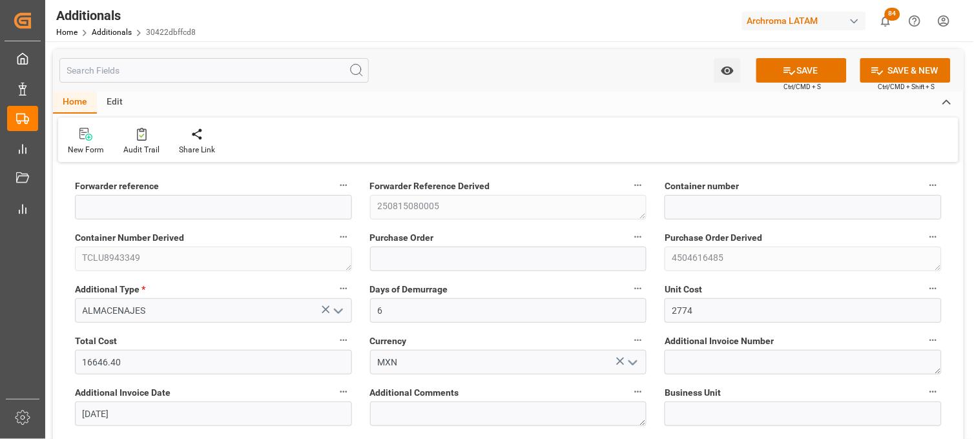
click at [364, 388] on div "Additional Comments" at bounding box center [508, 405] width 295 height 52
click at [789, 74] on icon at bounding box center [790, 71] width 14 height 14
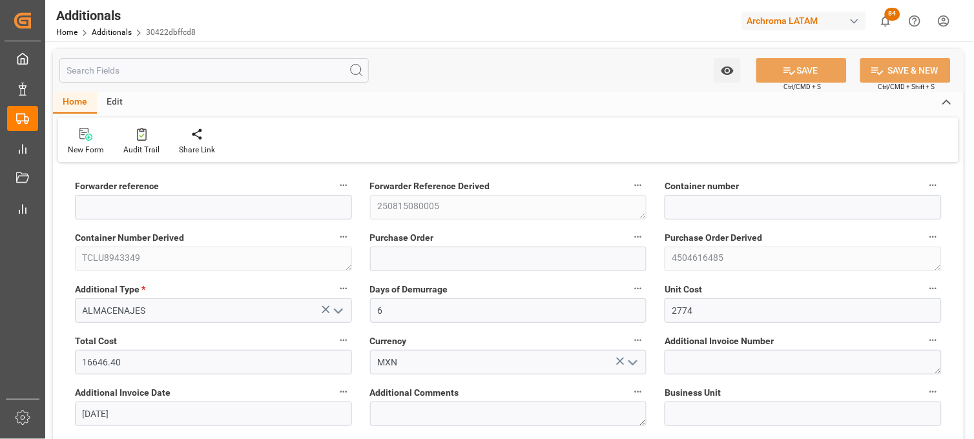
type input "250815080005"
type input "TCLU8943349"
type input "4504616485"
type input "TEXTIL"
click at [98, 30] on link "Additionals" at bounding box center [112, 32] width 40 height 9
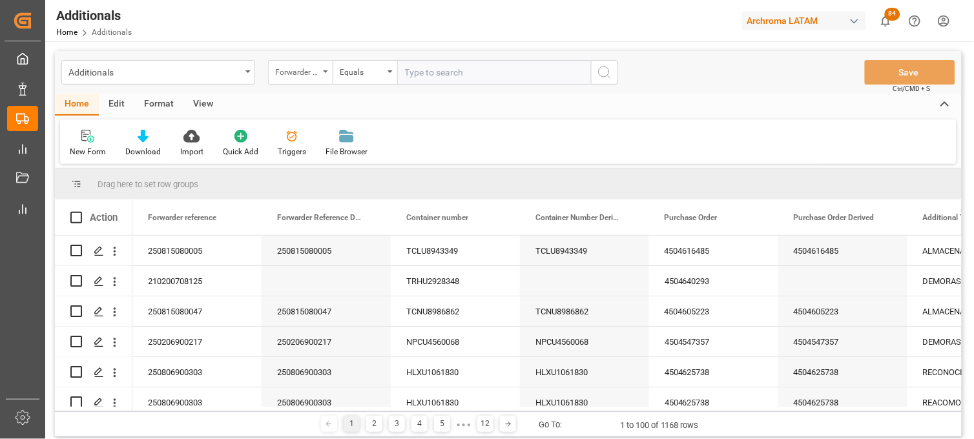
click at [279, 76] on div "Forwarder reference" at bounding box center [297, 70] width 44 height 15
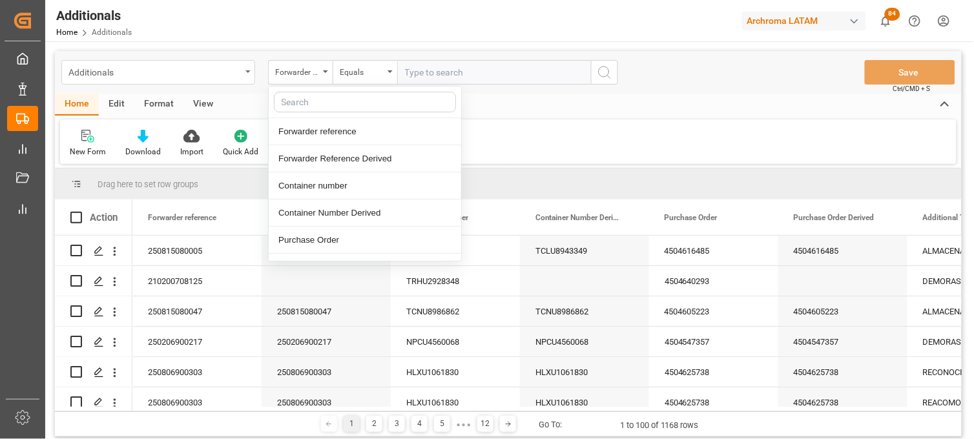
click at [203, 76] on div "Additionals" at bounding box center [154, 71] width 172 height 16
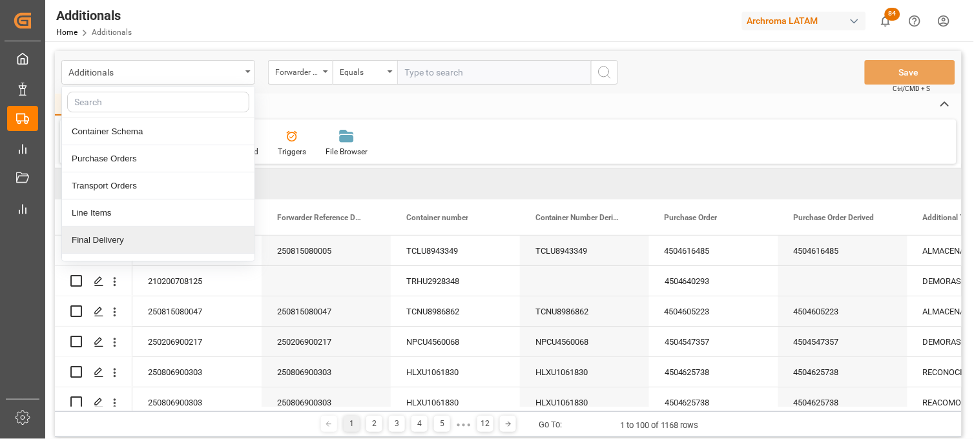
click at [123, 235] on div "Final Delivery" at bounding box center [158, 240] width 193 height 27
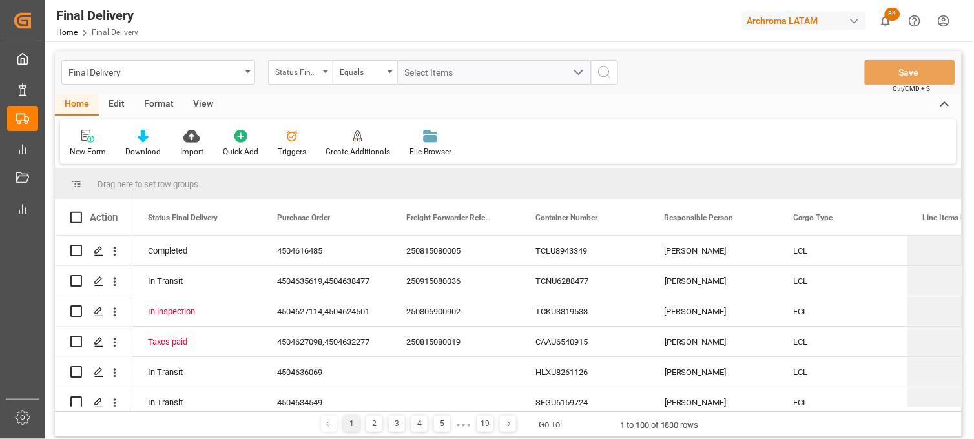
click at [300, 74] on div "Status Final Delivery" at bounding box center [297, 70] width 44 height 15
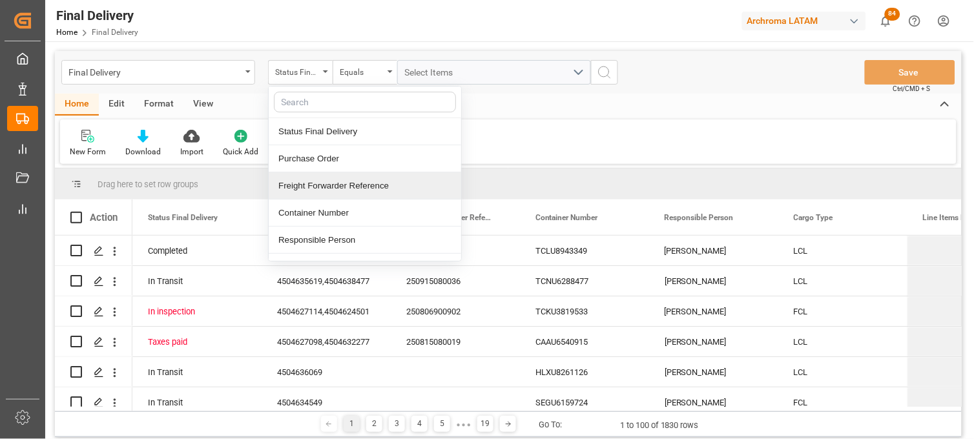
click at [332, 185] on div "Freight Forwarder Reference" at bounding box center [365, 185] width 193 height 27
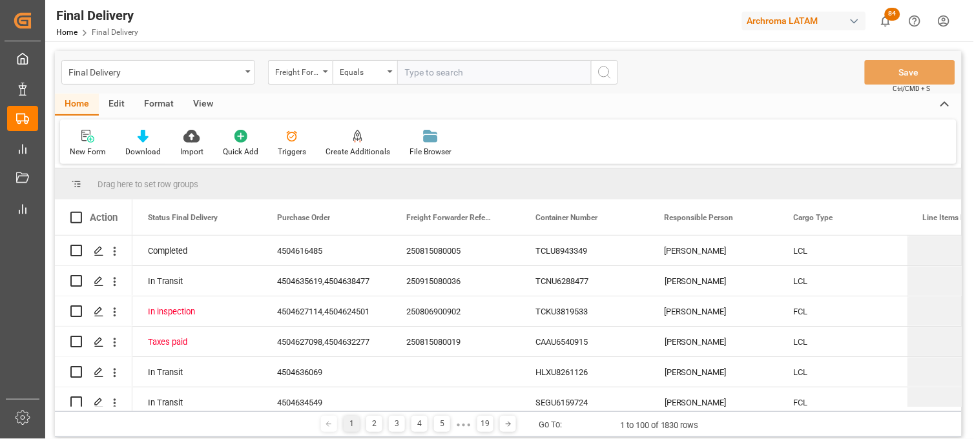
click at [408, 68] on input "text" at bounding box center [494, 72] width 194 height 25
type input "250815080003"
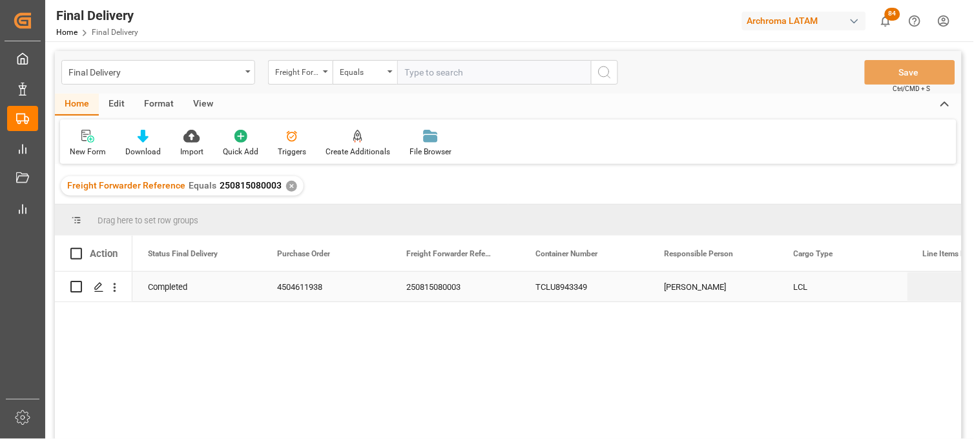
click at [549, 295] on div "TCLU8943349" at bounding box center [584, 287] width 129 height 30
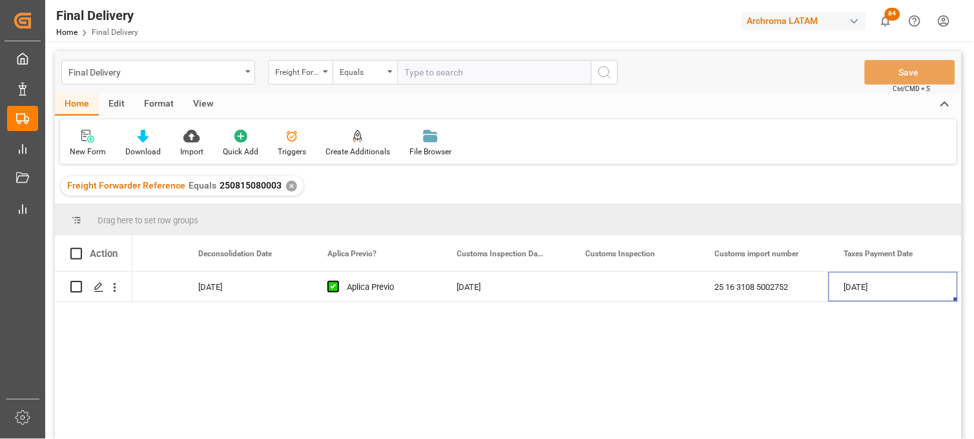
scroll to position [0, 1113]
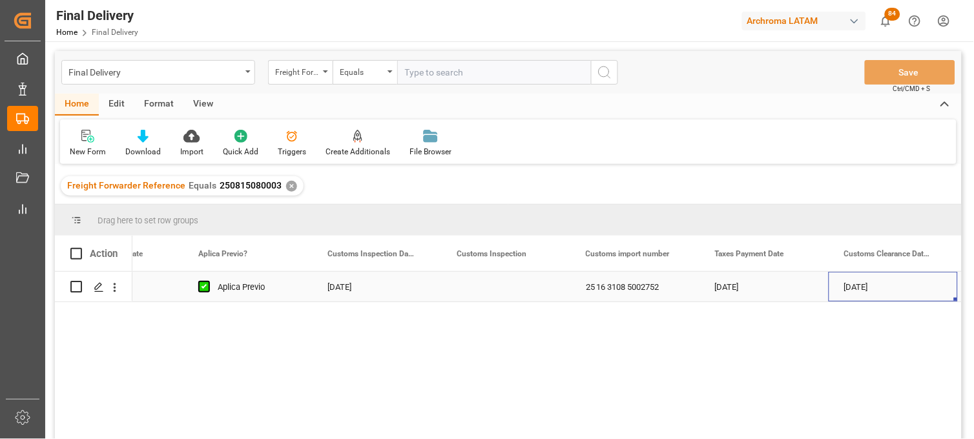
click at [489, 293] on div "Press SPACE to select this row." at bounding box center [505, 287] width 129 height 30
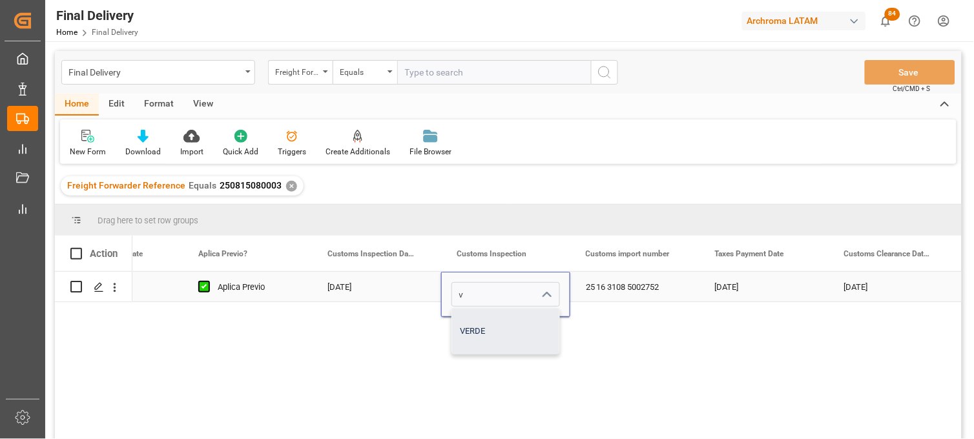
click at [499, 333] on div "VERDE" at bounding box center [505, 331] width 107 height 45
type input "VERDE"
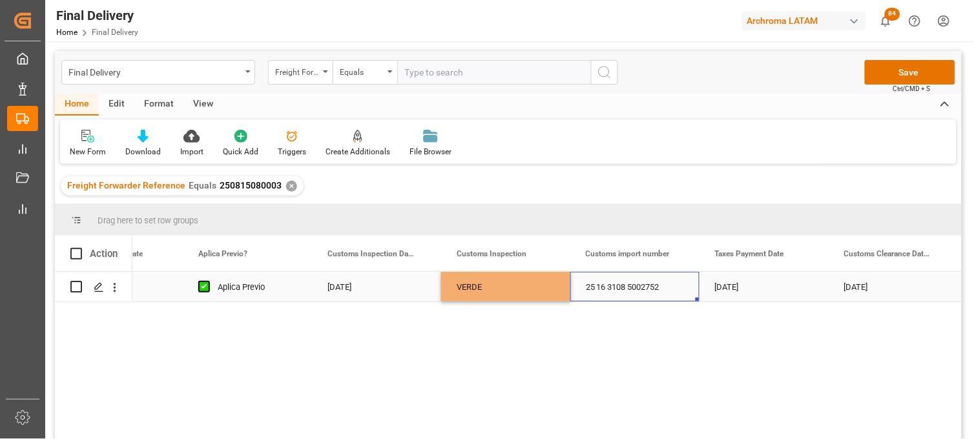
click at [601, 279] on div "25 16 3108 5002752" at bounding box center [634, 287] width 129 height 30
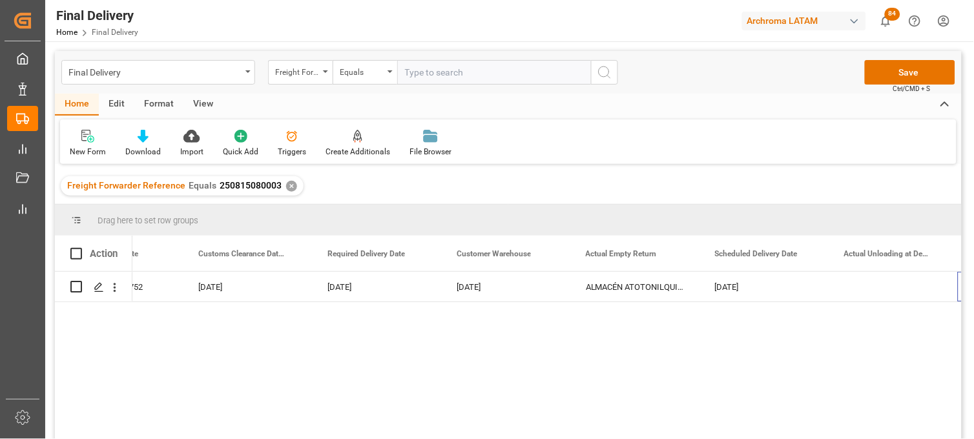
scroll to position [0, 1759]
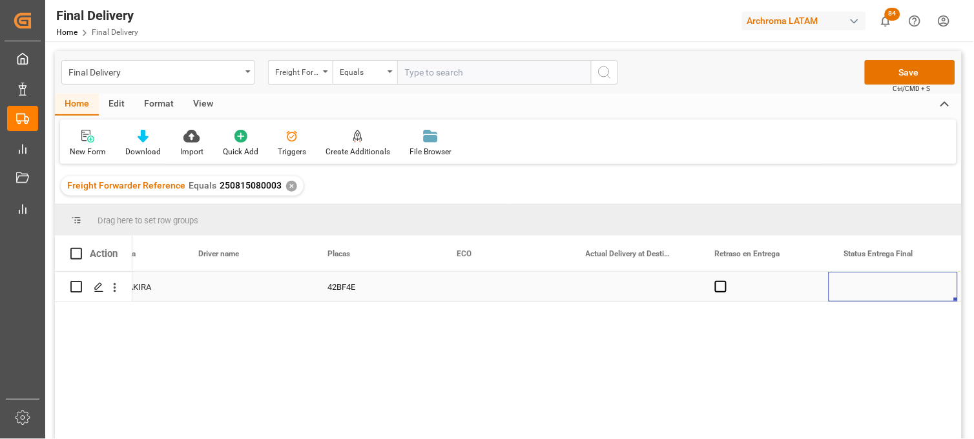
click at [619, 289] on div "Press SPACE to select this row." at bounding box center [634, 287] width 129 height 30
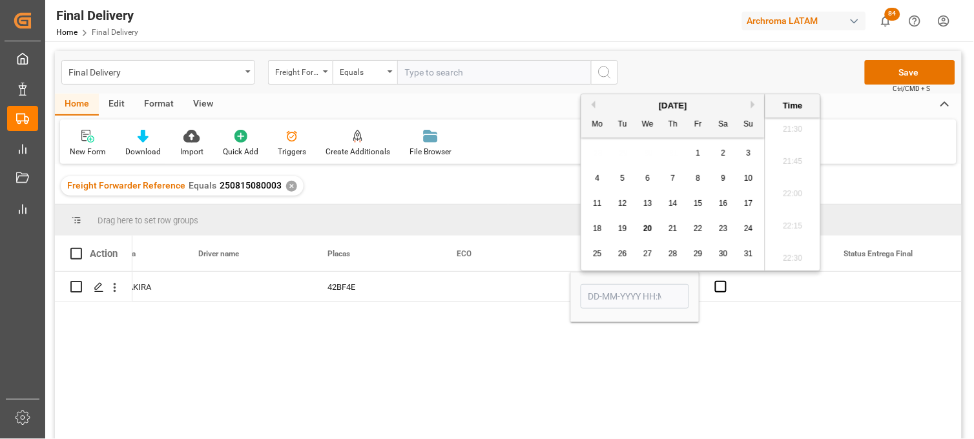
click at [621, 229] on span "19" at bounding box center [622, 228] width 8 height 9
click at [800, 216] on li "13:15" at bounding box center [793, 212] width 55 height 32
type input "[DATE] 13:15"
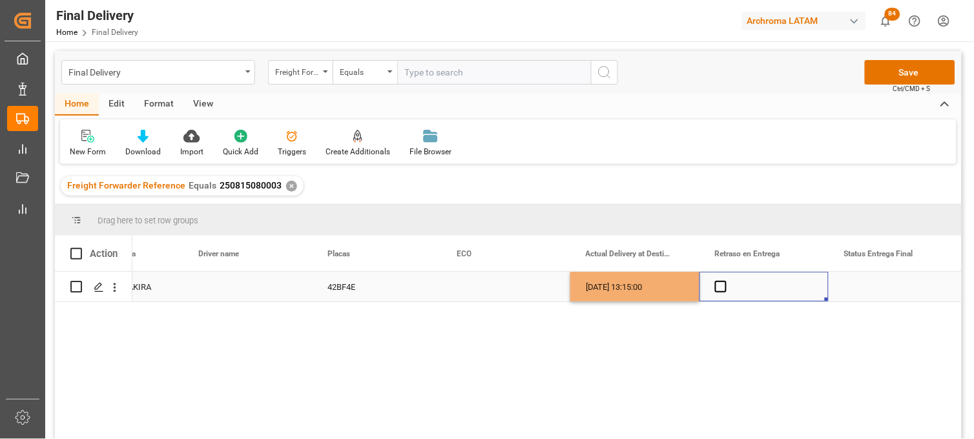
click at [727, 288] on div "Press SPACE to select this row." at bounding box center [764, 287] width 129 height 30
click at [721, 287] on span "Press SPACE to select this row." at bounding box center [721, 287] width 12 height 12
click at [725, 281] on input "Press SPACE to select this row." at bounding box center [725, 281] width 0 height 0
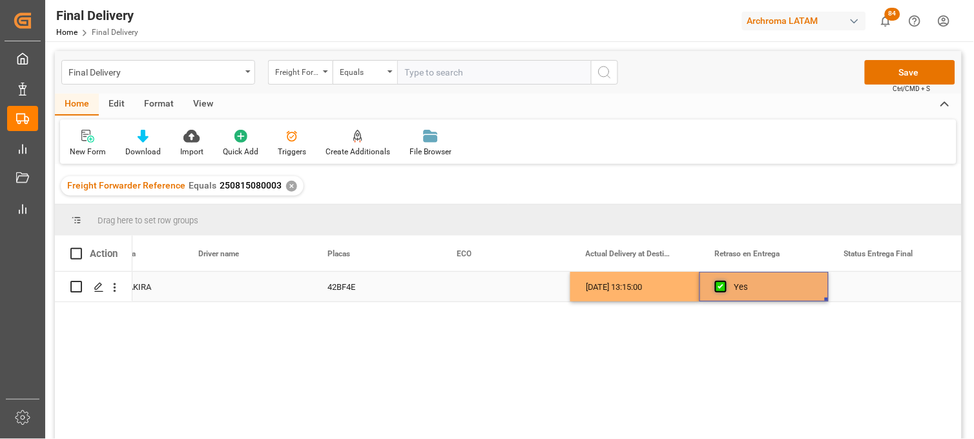
click at [721, 287] on span "Press SPACE to select this row." at bounding box center [721, 287] width 12 height 12
click at [725, 281] on input "Press SPACE to select this row." at bounding box center [725, 281] width 0 height 0
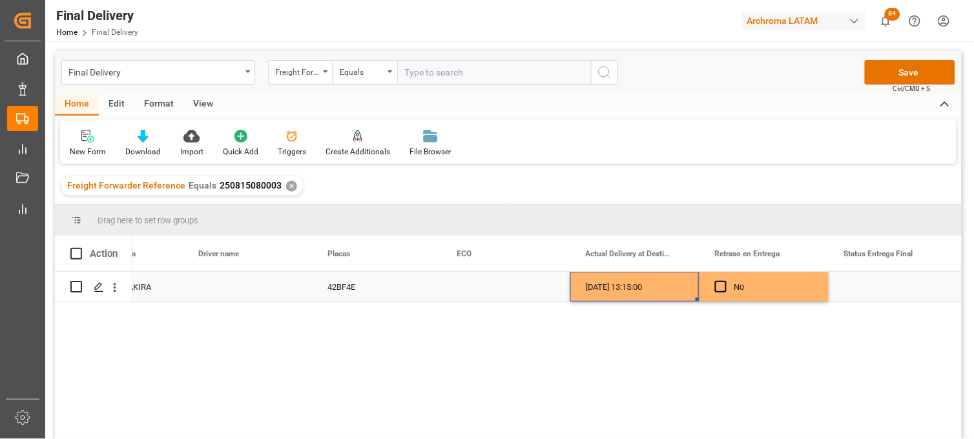
click at [687, 289] on div "[DATE] 13:15:00" at bounding box center [634, 287] width 129 height 30
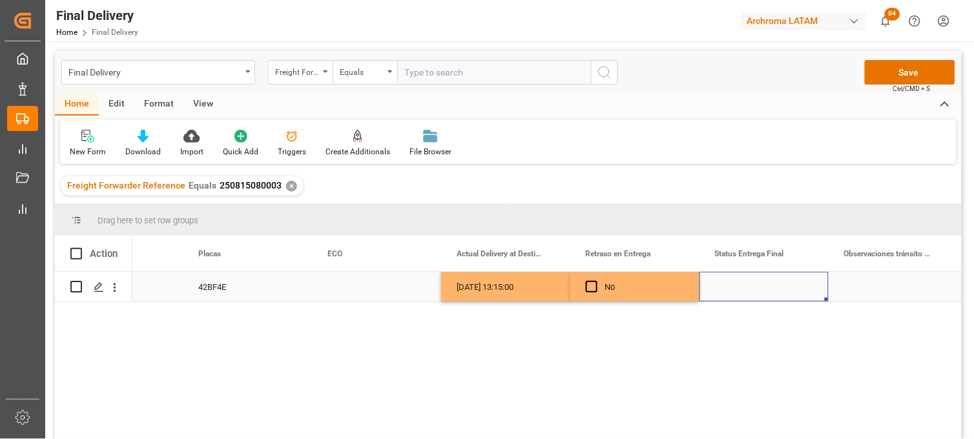
click at [726, 287] on div "Press SPACE to select this row." at bounding box center [764, 287] width 129 height 30
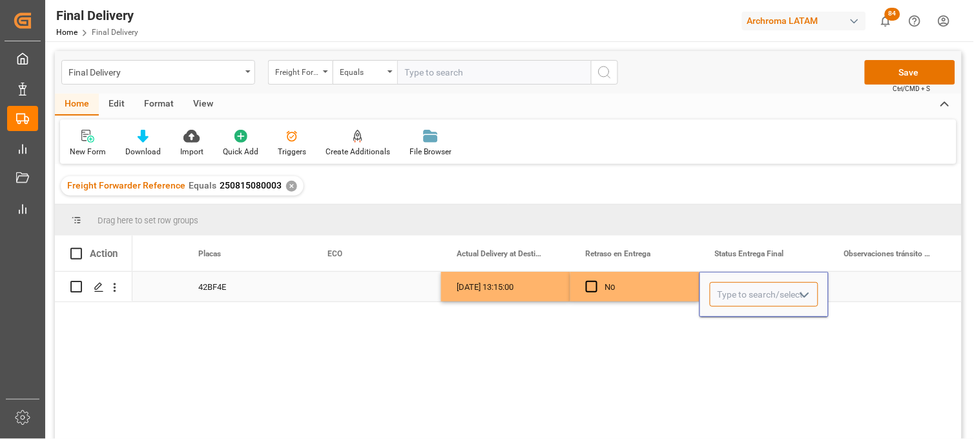
click at [740, 289] on input "Press SPACE to select this row." at bounding box center [764, 294] width 109 height 25
click at [797, 293] on icon "open menu" at bounding box center [805, 295] width 16 height 16
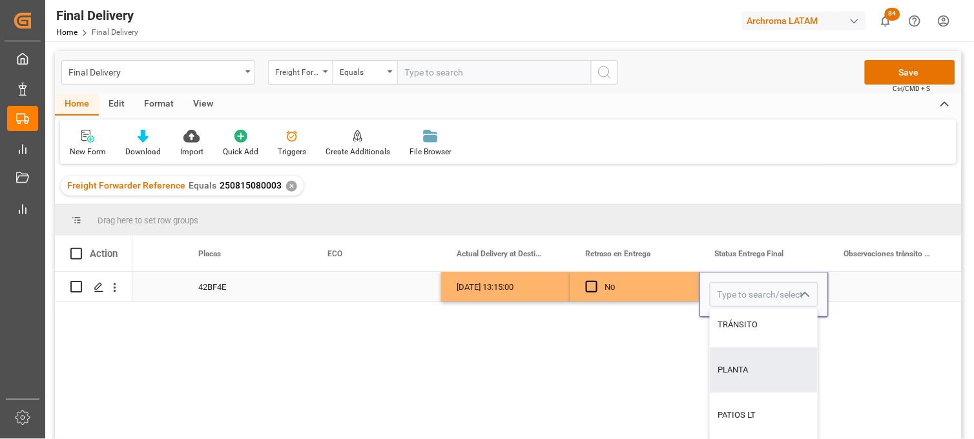
drag, startPoint x: 758, startPoint y: 373, endPoint x: 765, endPoint y: 359, distance: 16.2
click at [758, 370] on div "PLANTA" at bounding box center [764, 370] width 107 height 45
type input "PLANTA"
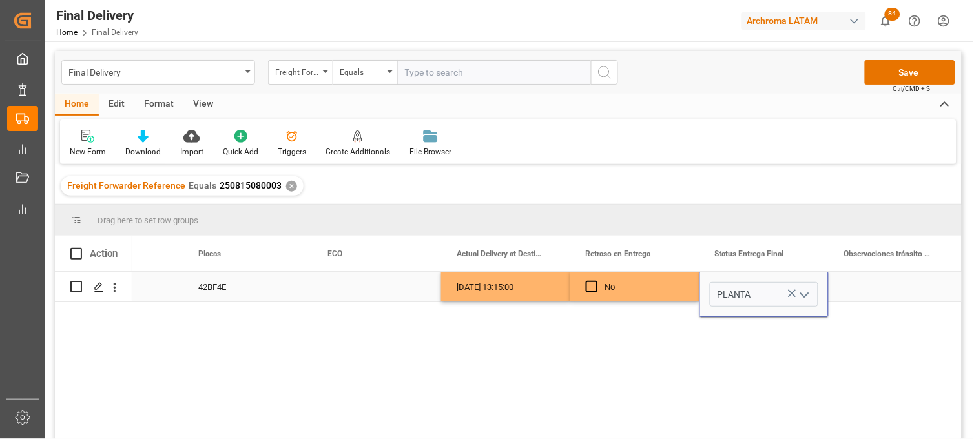
click at [857, 282] on div "Press SPACE to select this row." at bounding box center [893, 287] width 129 height 30
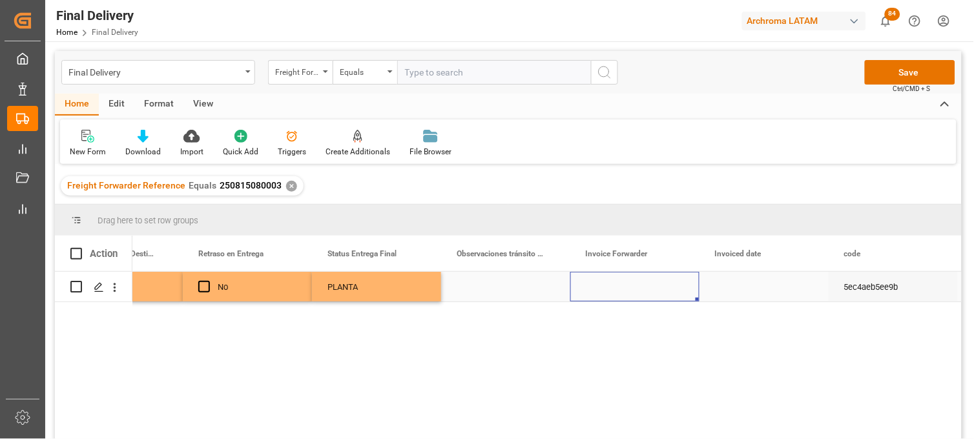
click at [607, 286] on div "Press SPACE to select this row." at bounding box center [634, 287] width 129 height 30
click at [607, 286] on input "Press SPACE to select this row." at bounding box center [635, 294] width 109 height 25
paste input "LM453170"
paste input "LM453169"
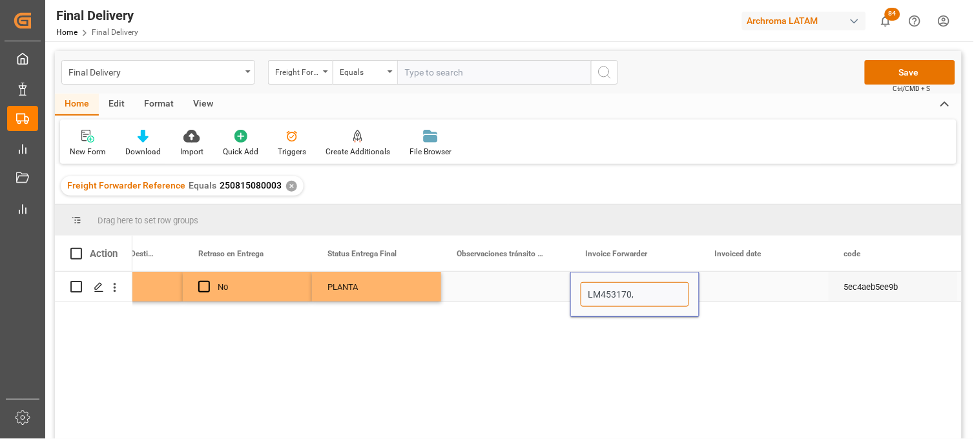
type input "LM453170,LM453169"
click at [740, 287] on div "Press SPACE to select this row." at bounding box center [764, 287] width 129 height 30
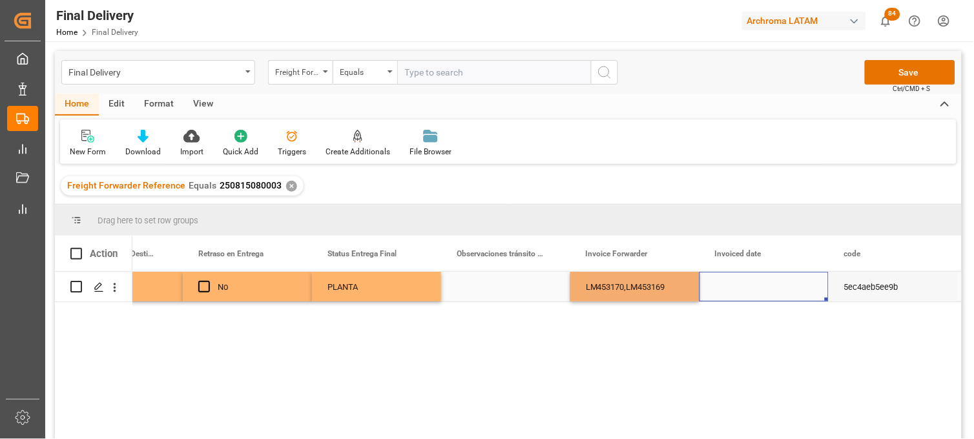
click at [740, 287] on div "Press SPACE to select this row." at bounding box center [764, 287] width 129 height 30
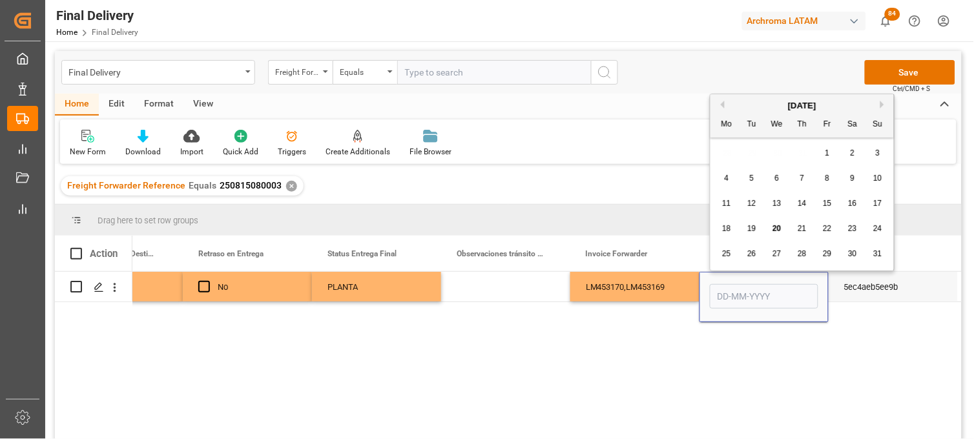
click at [780, 231] on span "20" at bounding box center [777, 228] width 8 height 9
type input "[DATE]"
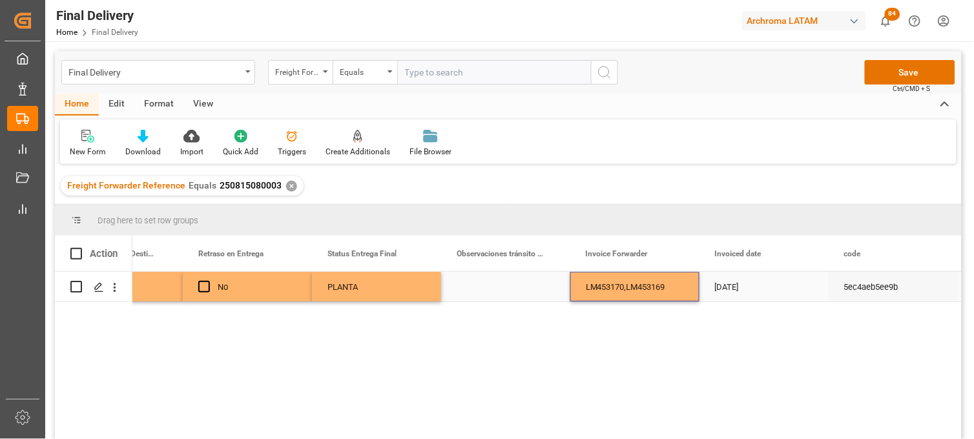
click at [643, 283] on div "LM453170,LM453169" at bounding box center [634, 287] width 129 height 30
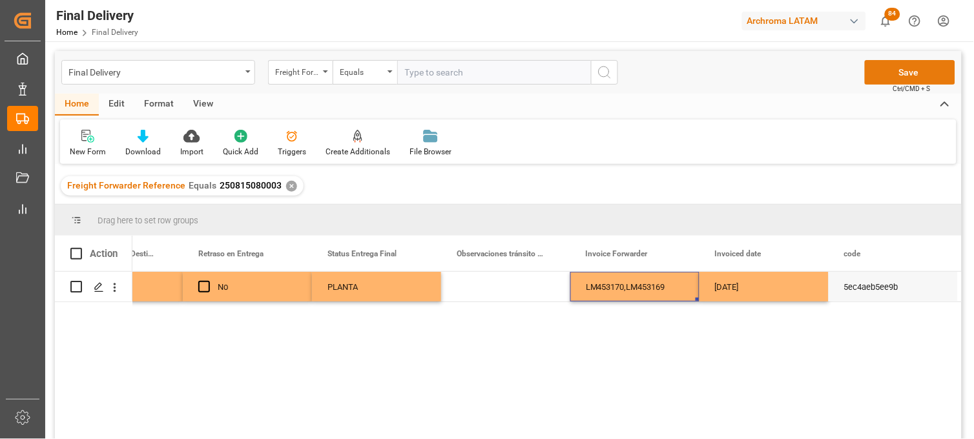
click at [884, 76] on button "Save" at bounding box center [910, 72] width 90 height 25
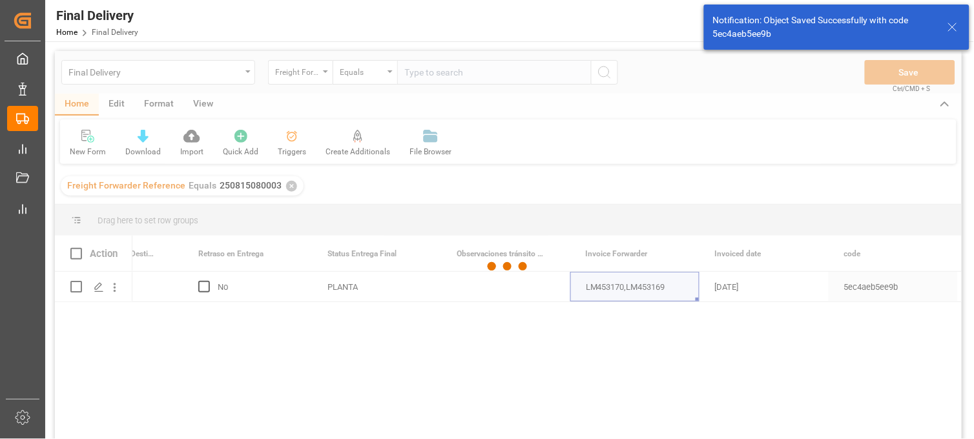
click at [76, 254] on div at bounding box center [508, 267] width 907 height 432
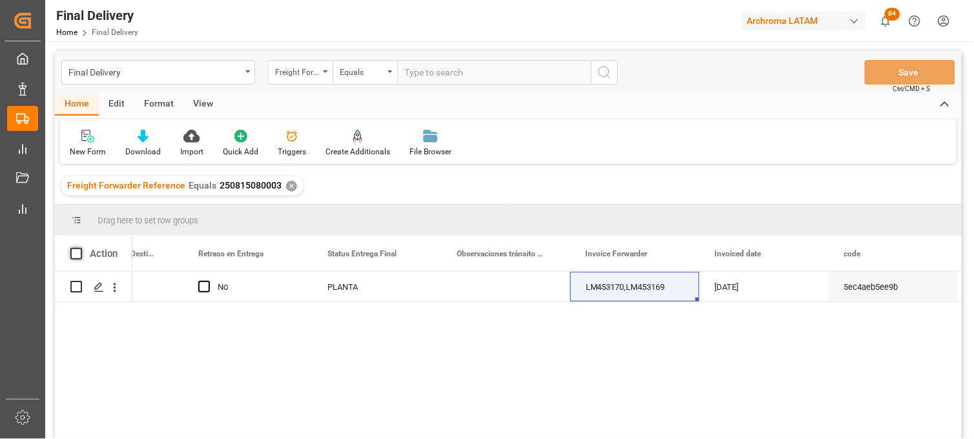
click at [78, 254] on span at bounding box center [76, 254] width 12 height 12
click at [80, 248] on input "checkbox" at bounding box center [80, 248] width 0 height 0
checkbox input "true"
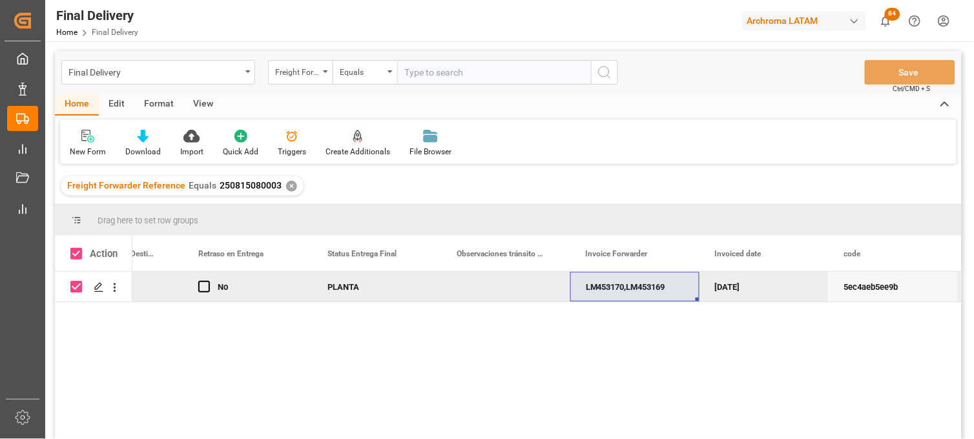
click at [356, 134] on icon at bounding box center [357, 135] width 9 height 11
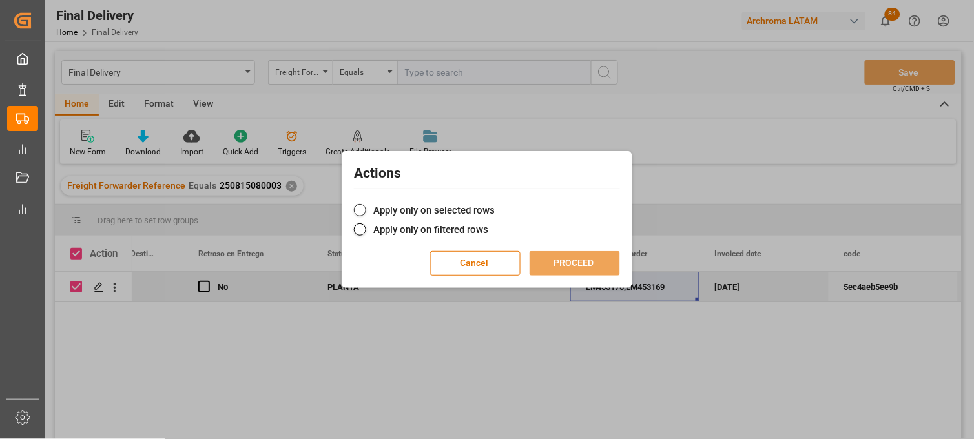
click at [364, 209] on span at bounding box center [360, 210] width 12 height 12
click at [495, 204] on input "Apply only on selected rows" at bounding box center [495, 204] width 0 height 0
click at [575, 256] on button "PROCEED" at bounding box center [575, 263] width 90 height 25
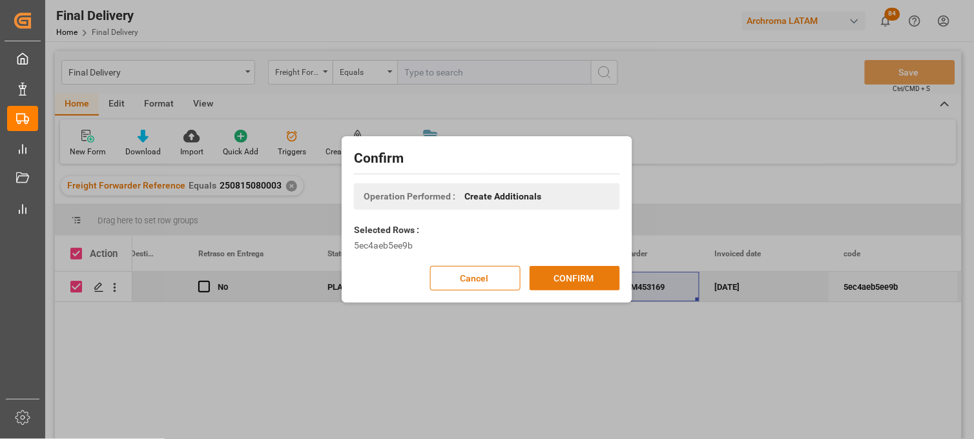
click at [560, 279] on button "CONFIRM" at bounding box center [575, 278] width 90 height 25
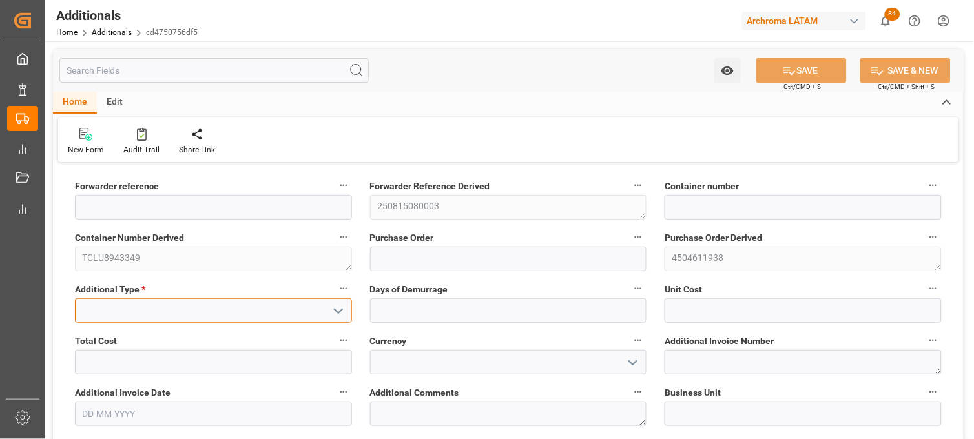
click at [282, 312] on input at bounding box center [213, 310] width 277 height 25
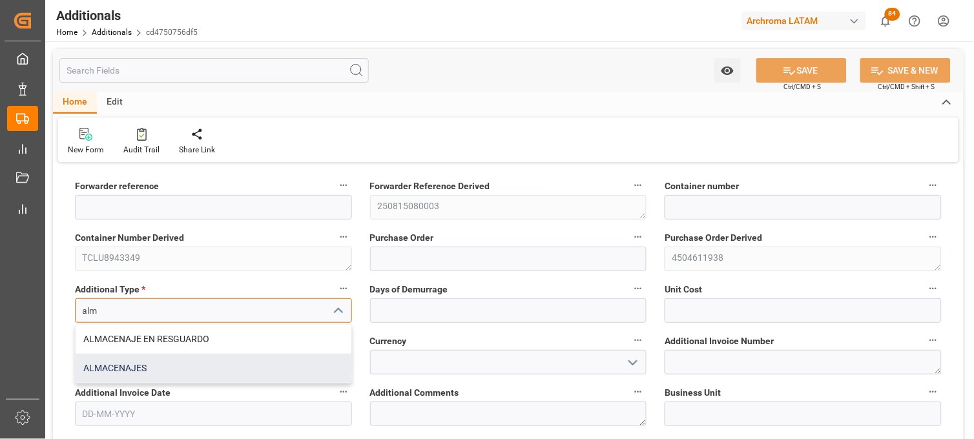
drag, startPoint x: 156, startPoint y: 366, endPoint x: 337, endPoint y: 321, distance: 186.5
click at [156, 366] on div "ALMACENAJES" at bounding box center [214, 368] width 276 height 29
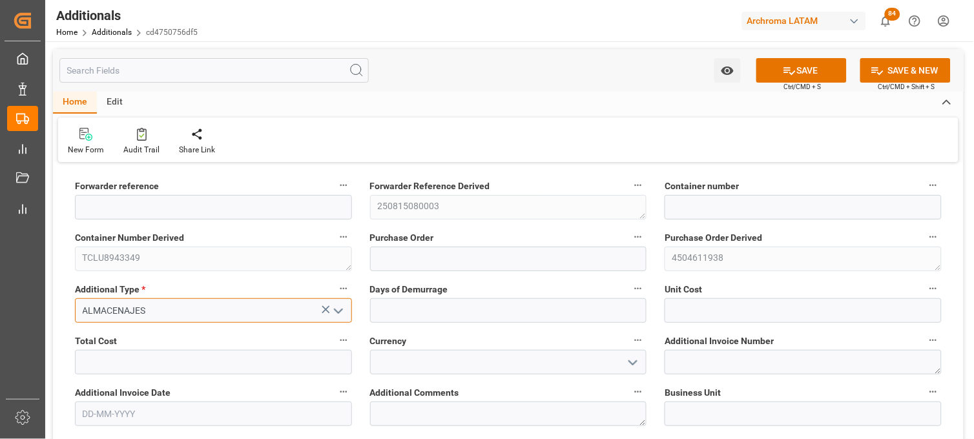
type input "ALMACENAJES"
click at [403, 298] on div "Days of Demurrage" at bounding box center [508, 302] width 295 height 52
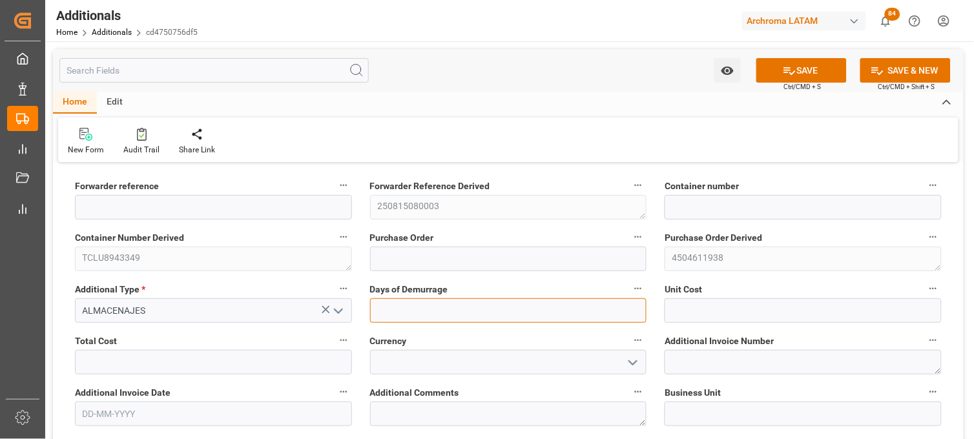
click at [388, 311] on input "text" at bounding box center [508, 310] width 277 height 25
type input "6"
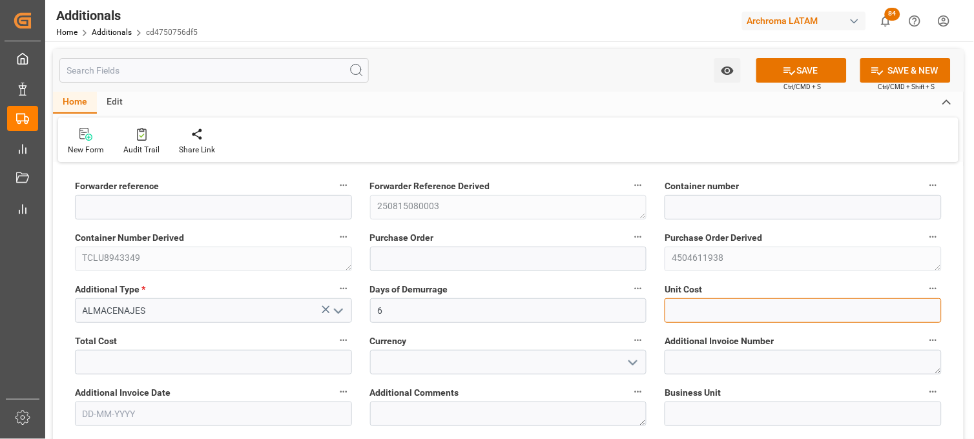
click at [703, 312] on input "text" at bounding box center [803, 310] width 277 height 25
type input "2774.40"
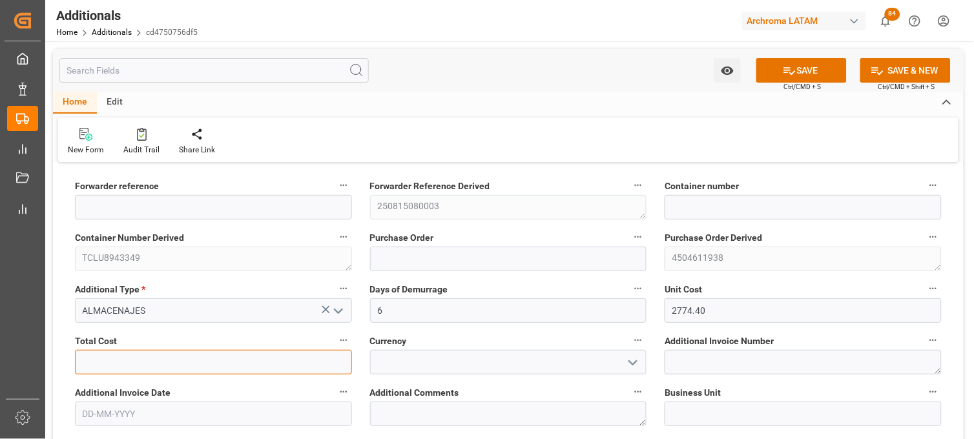
click at [126, 364] on input "text" at bounding box center [213, 362] width 277 height 25
click at [141, 363] on input "text" at bounding box center [213, 362] width 277 height 25
type input "16646.4"
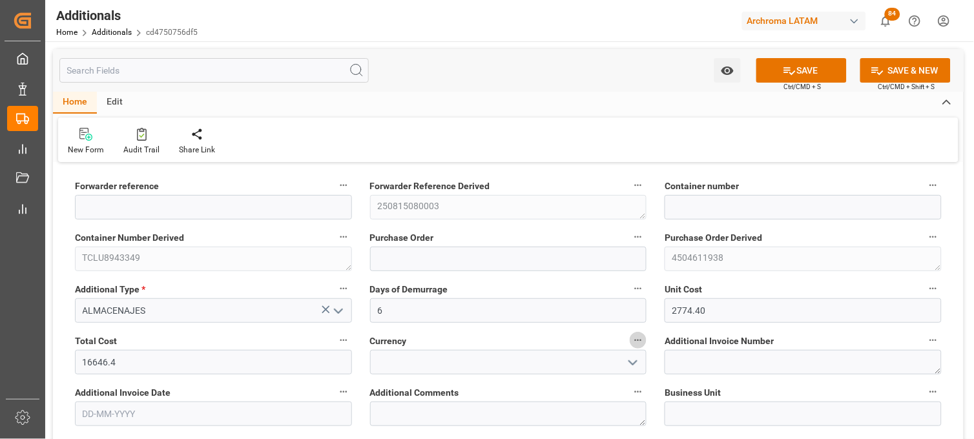
click at [456, 375] on div "Currency" at bounding box center [508, 354] width 295 height 52
click at [452, 360] on input at bounding box center [508, 362] width 277 height 25
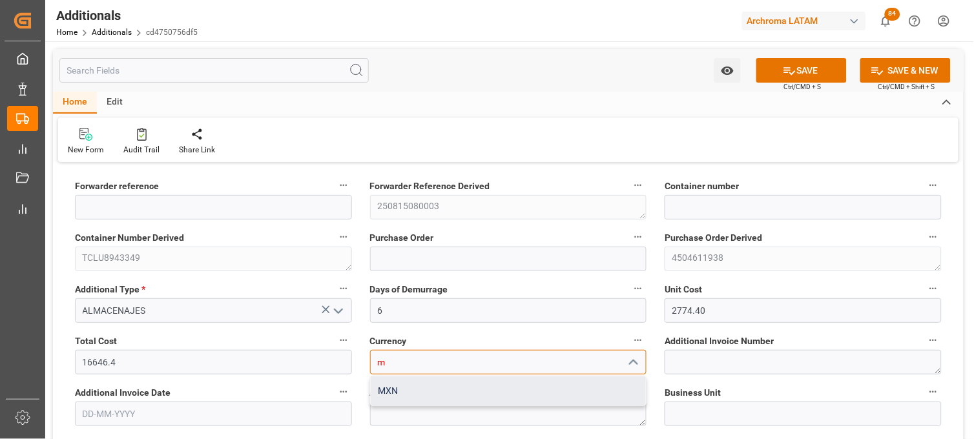
click at [430, 392] on div "MXN" at bounding box center [509, 391] width 276 height 29
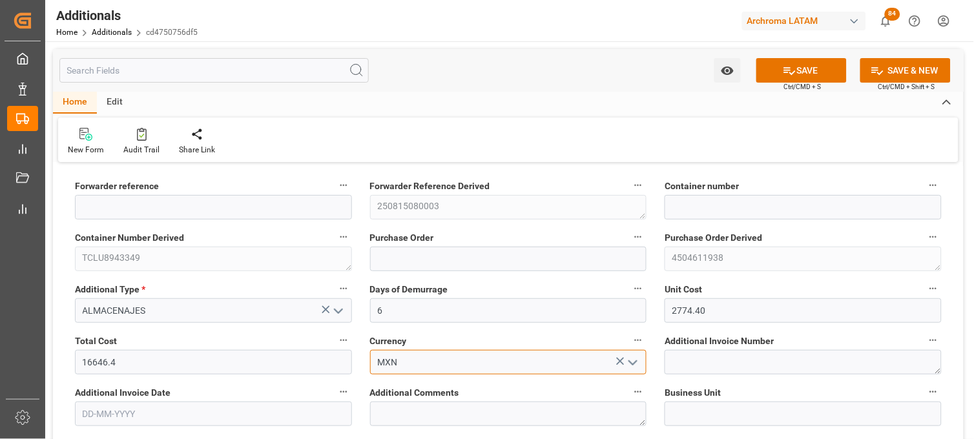
type input "MXN"
click at [222, 413] on input "text" at bounding box center [213, 414] width 277 height 25
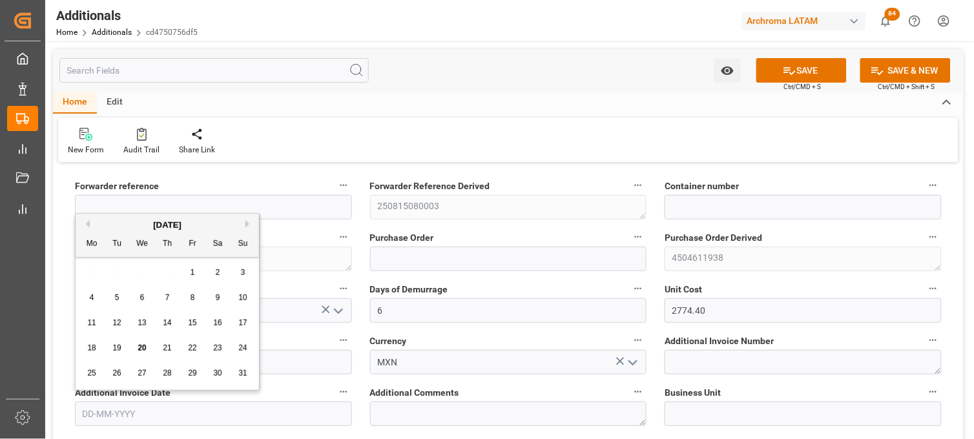
click at [101, 359] on div "18 19 20 21 22 23 24" at bounding box center [167, 348] width 176 height 25
click at [142, 353] on div "20" at bounding box center [142, 349] width 16 height 16
type input "[DATE]"
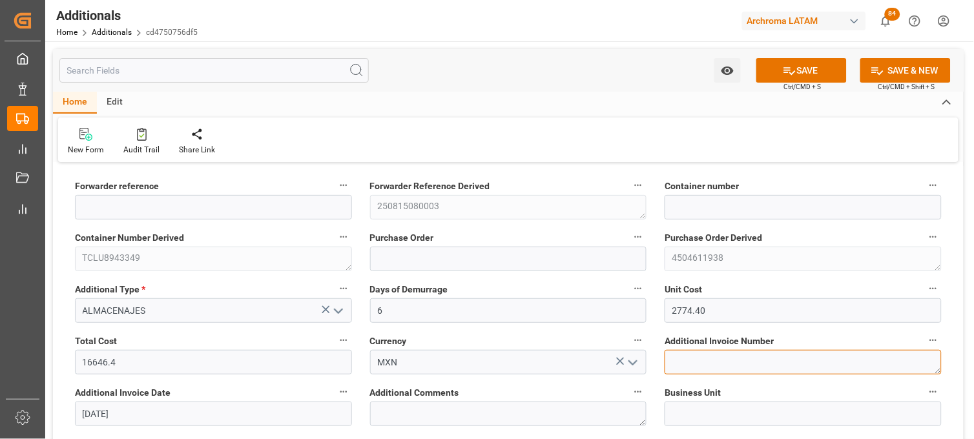
click at [695, 365] on textarea at bounding box center [803, 362] width 277 height 25
paste textarea "LM453169"
type textarea "LM453169"
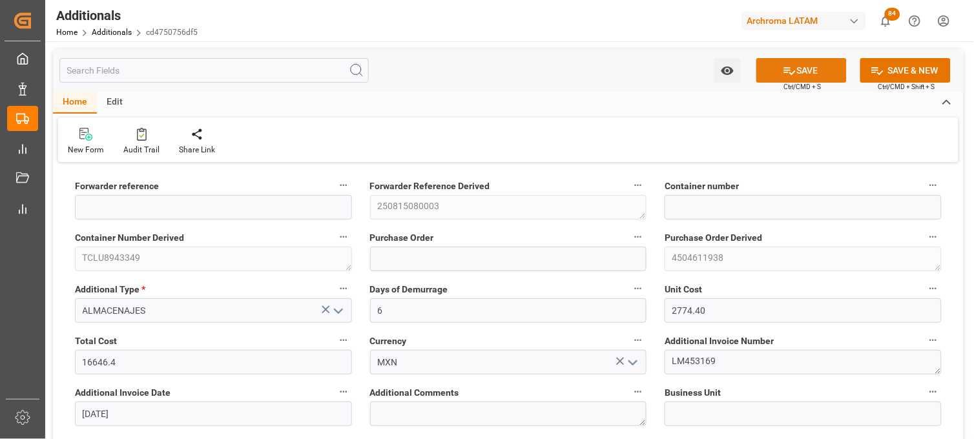
click at [780, 72] on button "SAVE" at bounding box center [802, 70] width 90 height 25
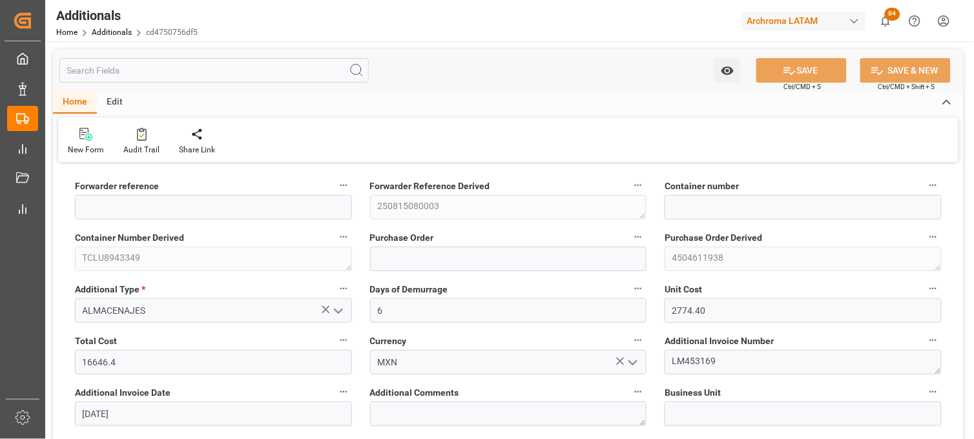
type input "250815080003"
type input "TCLU8943349"
type input "4504611938"
type input "TEXTIL"
